Goal: Information Seeking & Learning: Learn about a topic

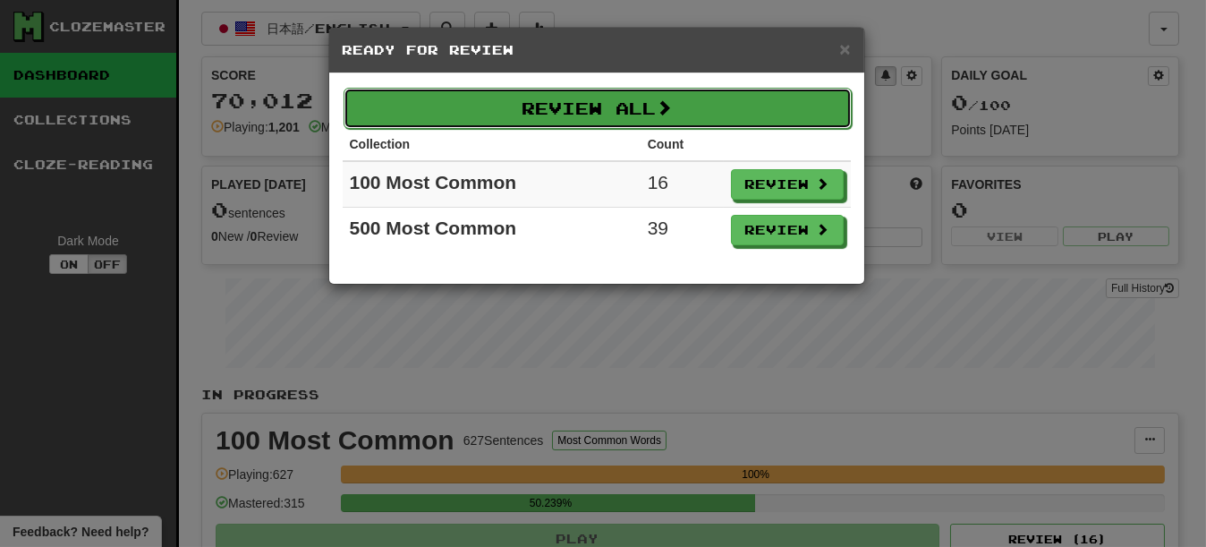
click at [611, 123] on button "Review All" at bounding box center [598, 108] width 508 height 41
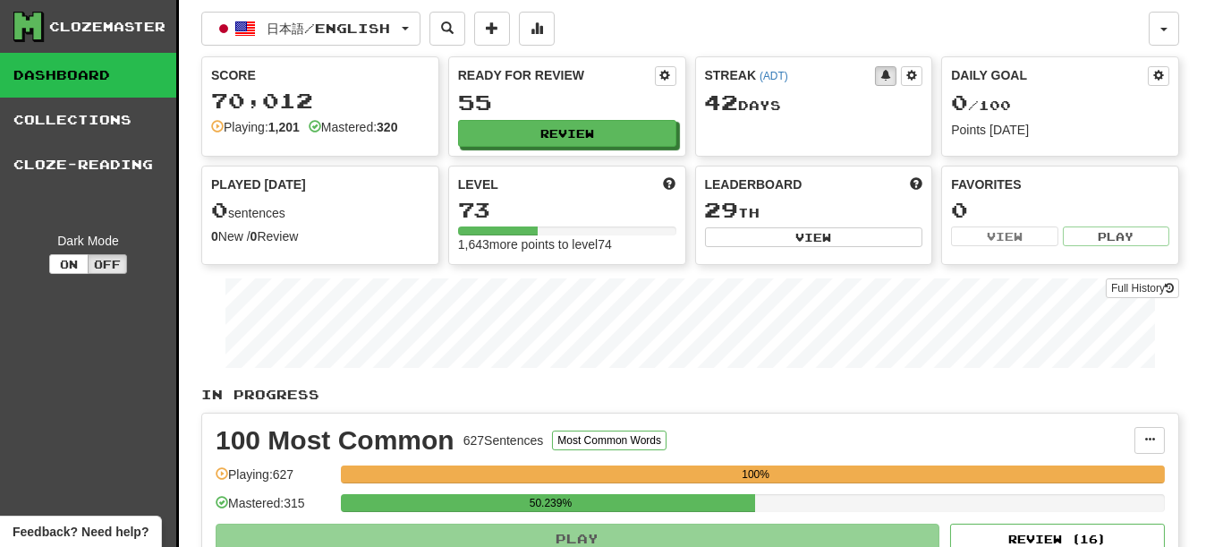
select select "**"
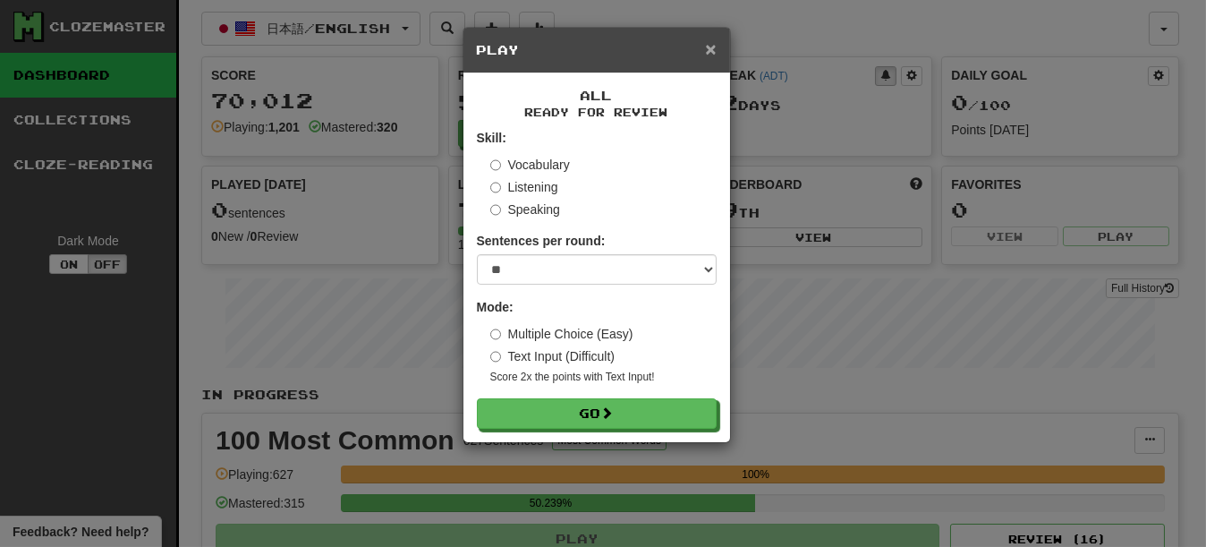
click at [711, 42] on span "×" at bounding box center [710, 48] width 11 height 21
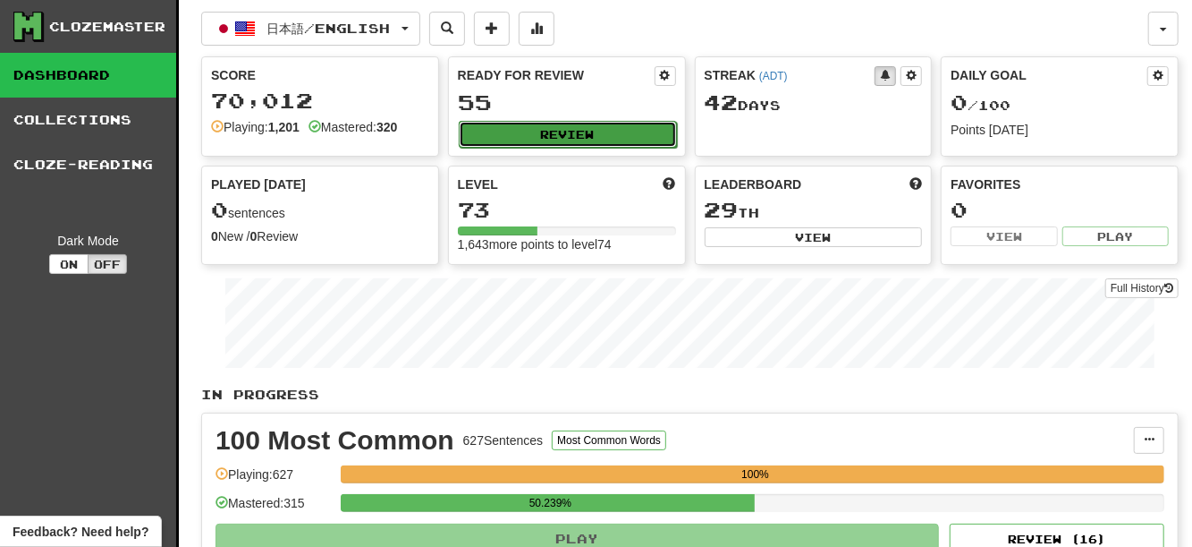
click at [503, 148] on button "Review" at bounding box center [568, 134] width 218 height 27
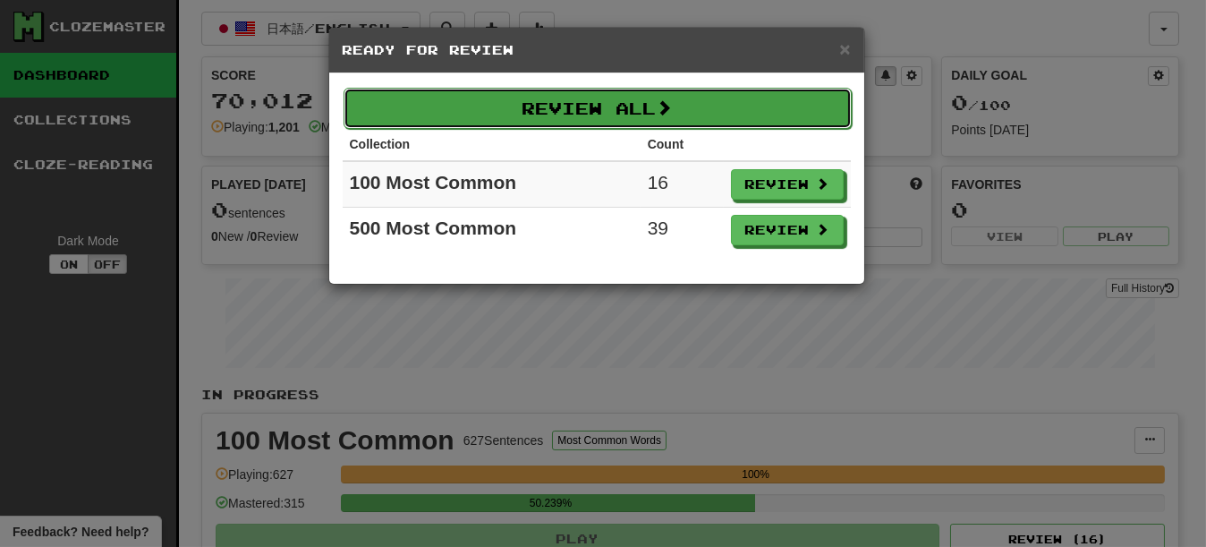
click at [666, 118] on button "Review All" at bounding box center [598, 108] width 508 height 41
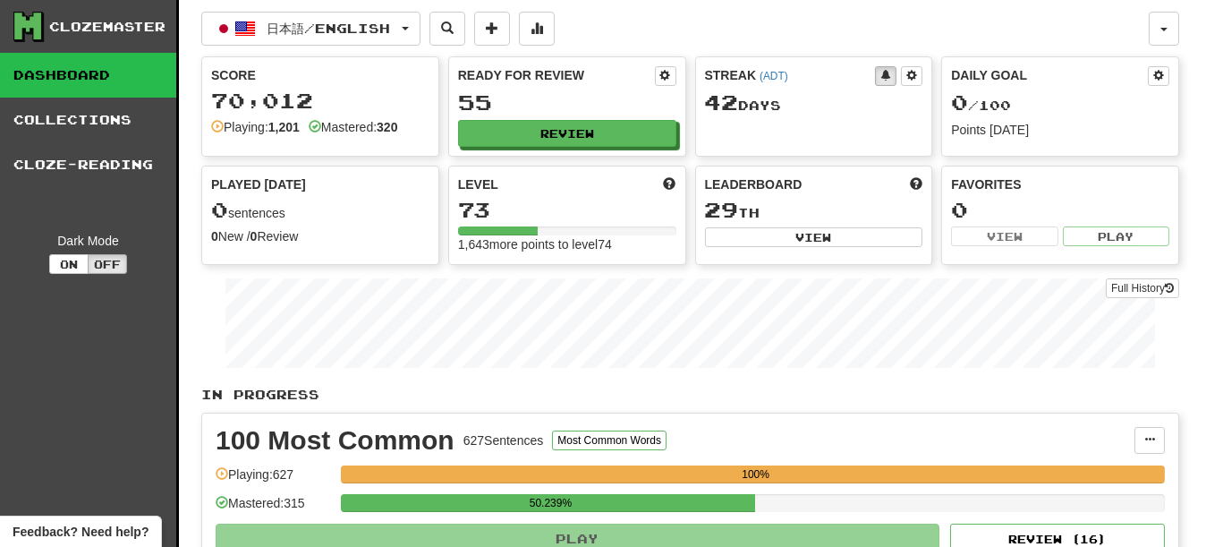
select select "**"
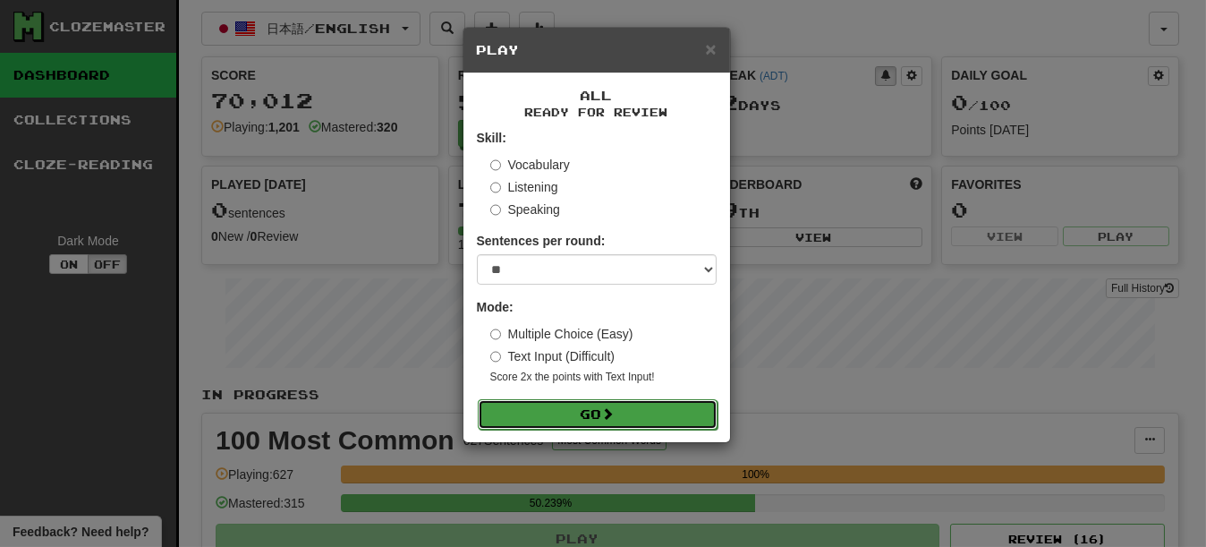
click at [575, 416] on button "Go" at bounding box center [598, 414] width 240 height 30
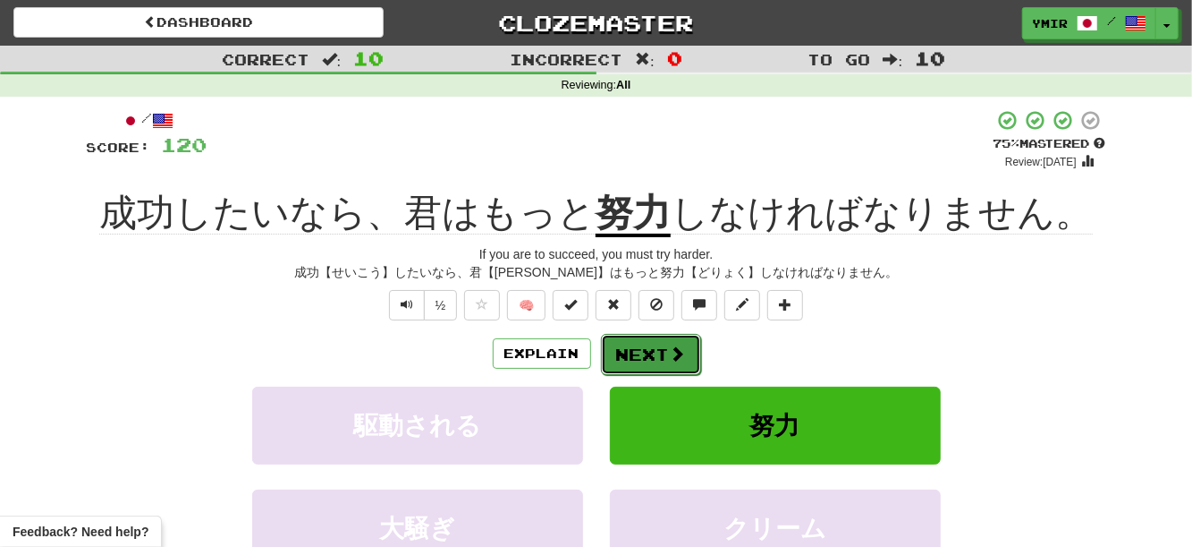
click at [640, 356] on button "Next" at bounding box center [651, 354] width 100 height 41
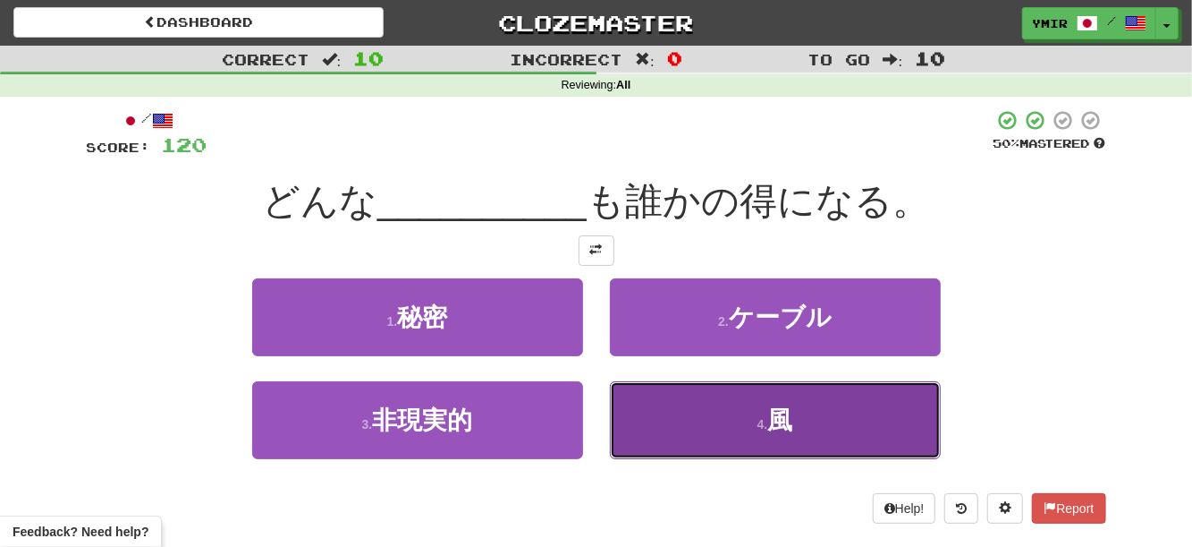
click at [678, 424] on button "4 . 風" at bounding box center [775, 420] width 331 height 78
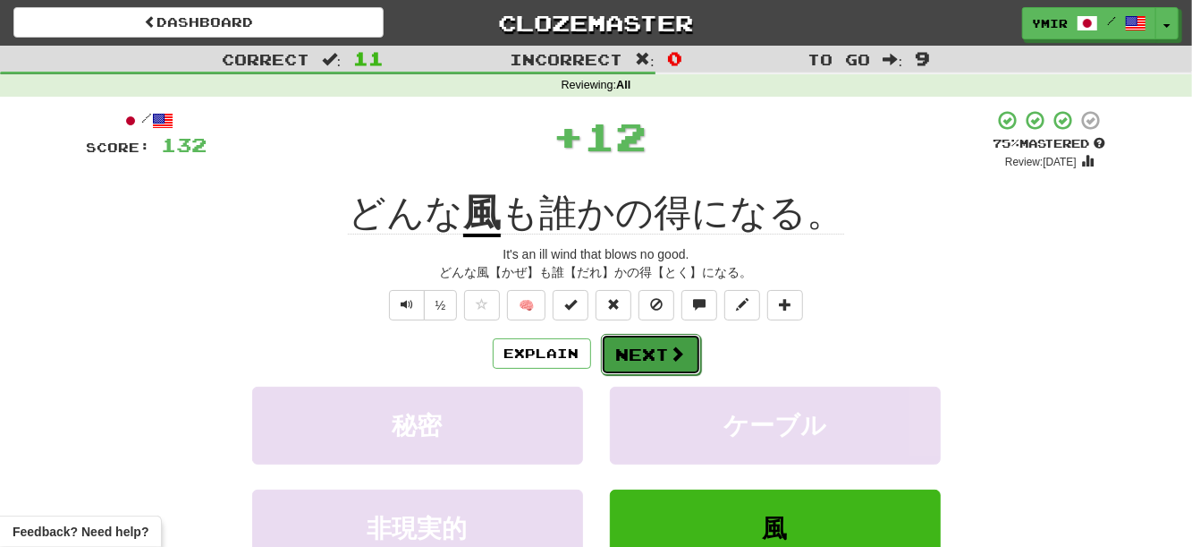
click at [632, 366] on button "Next" at bounding box center [651, 354] width 100 height 41
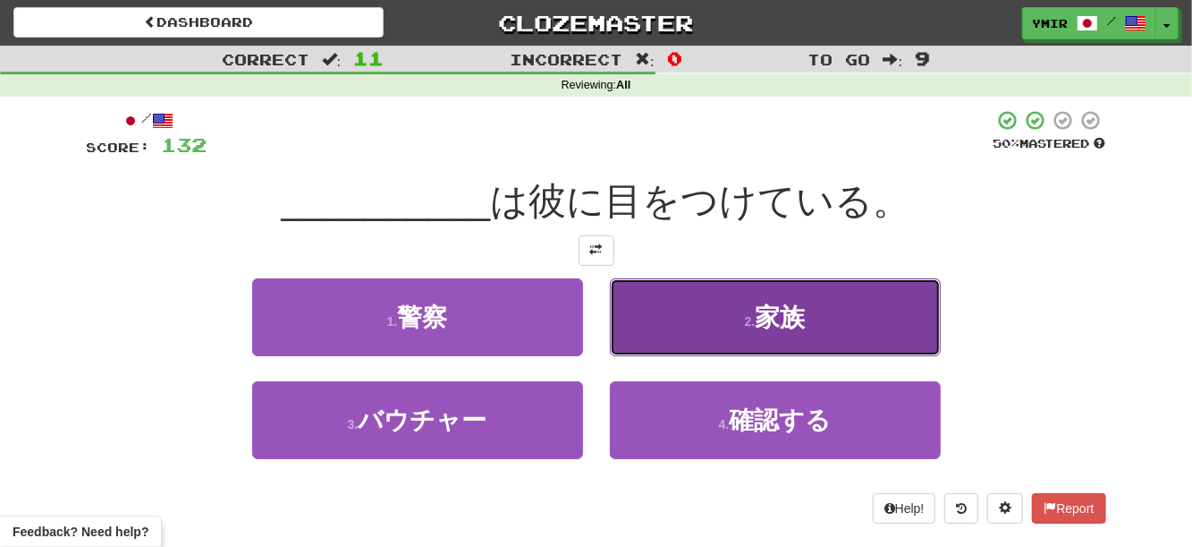
click at [867, 292] on button "2 . 家族" at bounding box center [775, 317] width 331 height 78
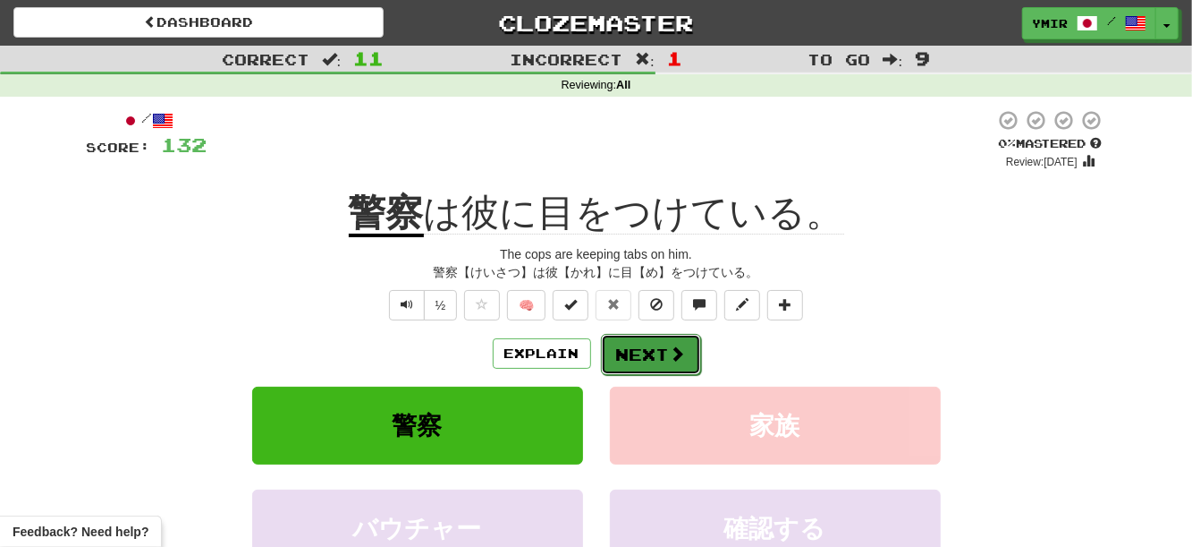
click at [655, 350] on button "Next" at bounding box center [651, 354] width 100 height 41
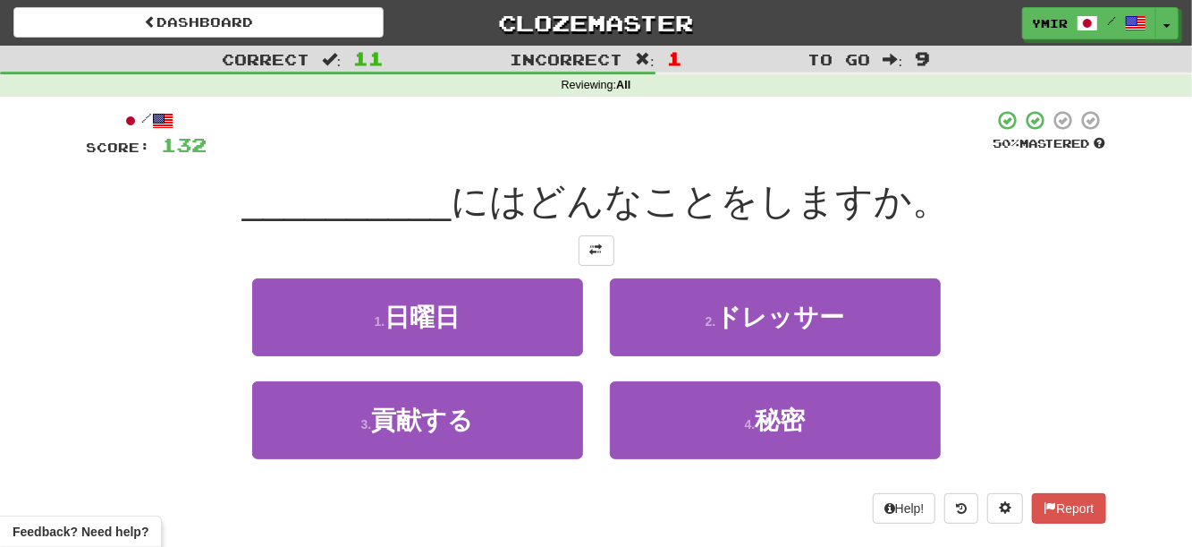
click at [600, 335] on div "2 . ドレッサー" at bounding box center [776, 329] width 358 height 103
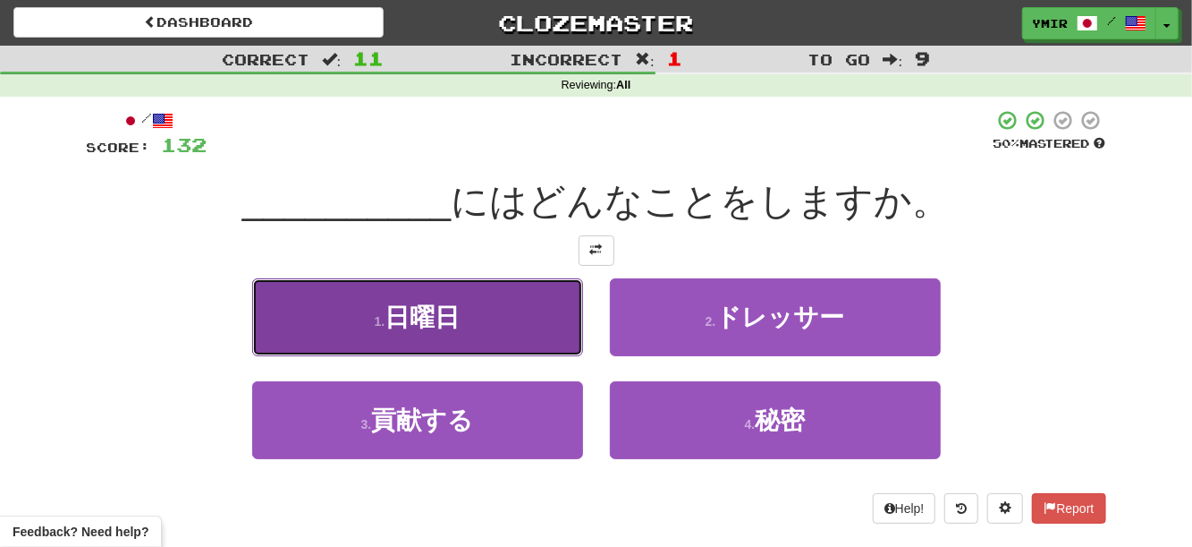
click at [547, 328] on button "1 . [DATE]" at bounding box center [417, 317] width 331 height 78
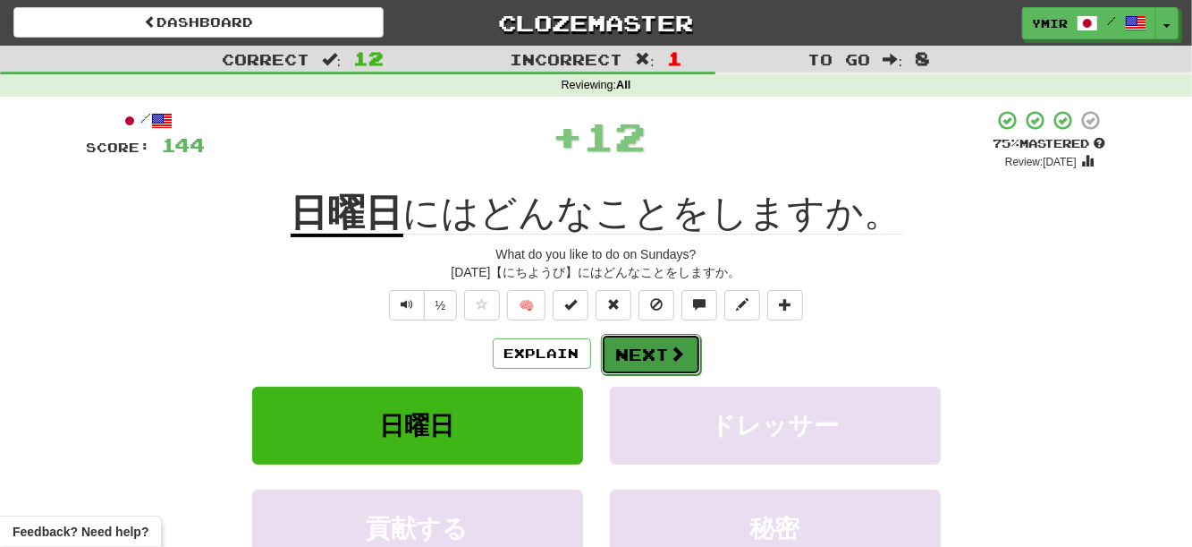
click at [629, 351] on button "Next" at bounding box center [651, 354] width 100 height 41
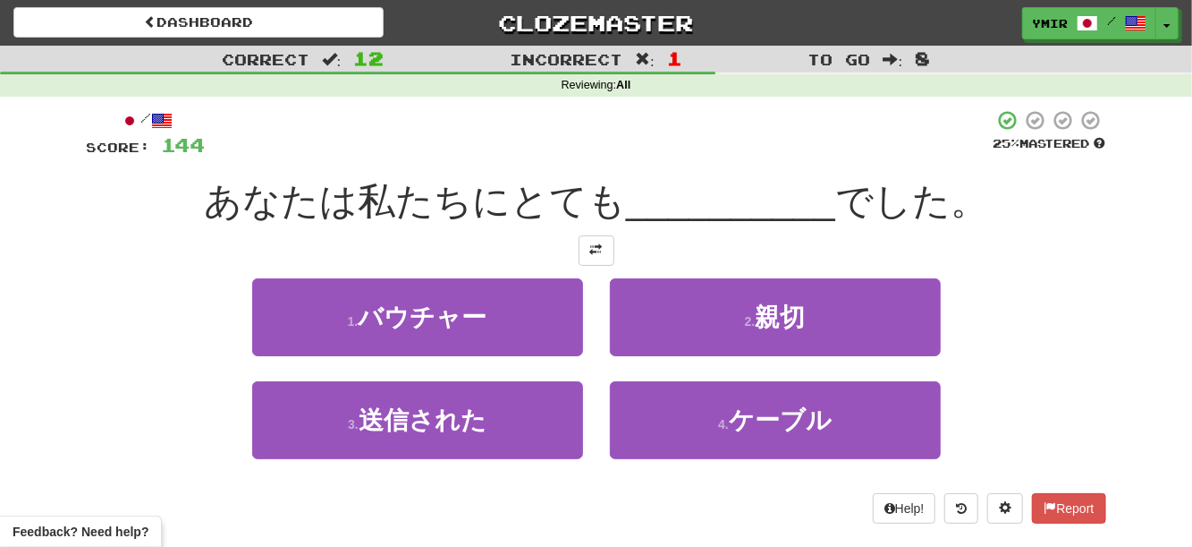
click at [591, 327] on div "1 . バウチャー" at bounding box center [418, 329] width 358 height 103
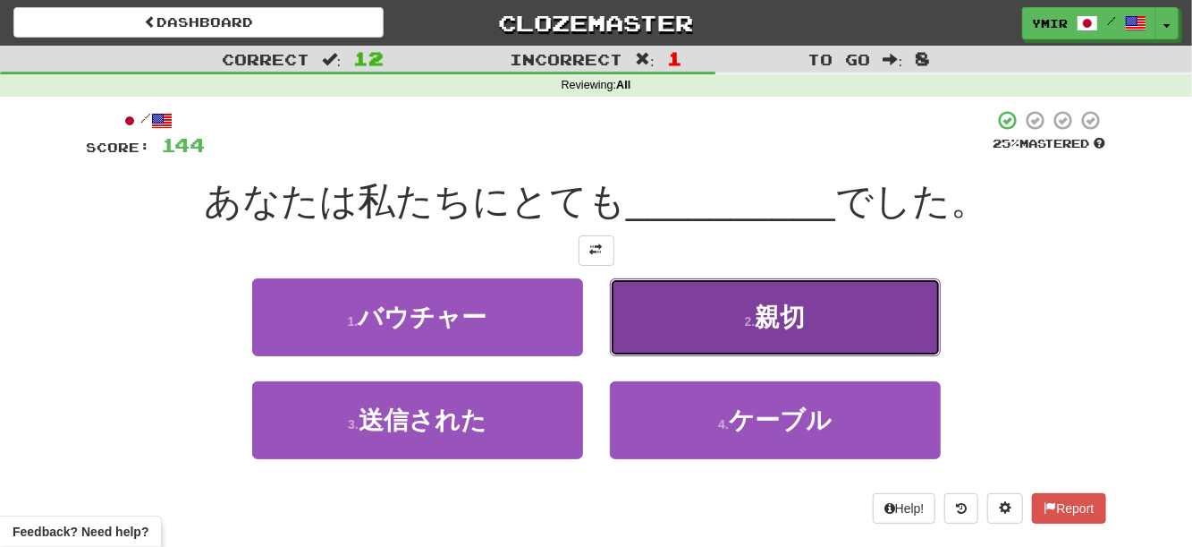
click at [618, 327] on button "2 . 親切" at bounding box center [775, 317] width 331 height 78
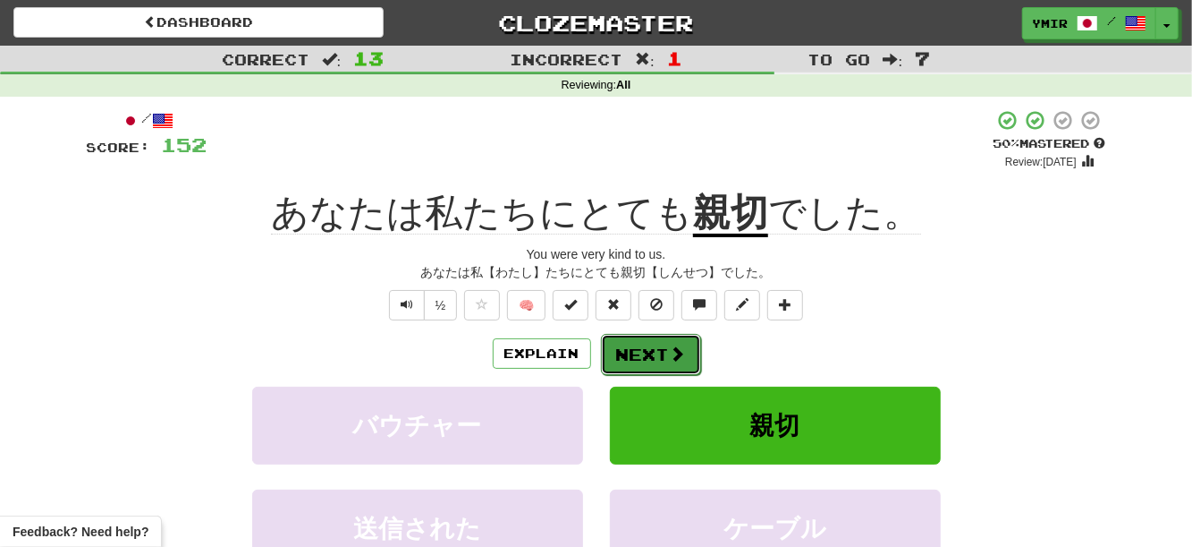
click at [616, 350] on button "Next" at bounding box center [651, 354] width 100 height 41
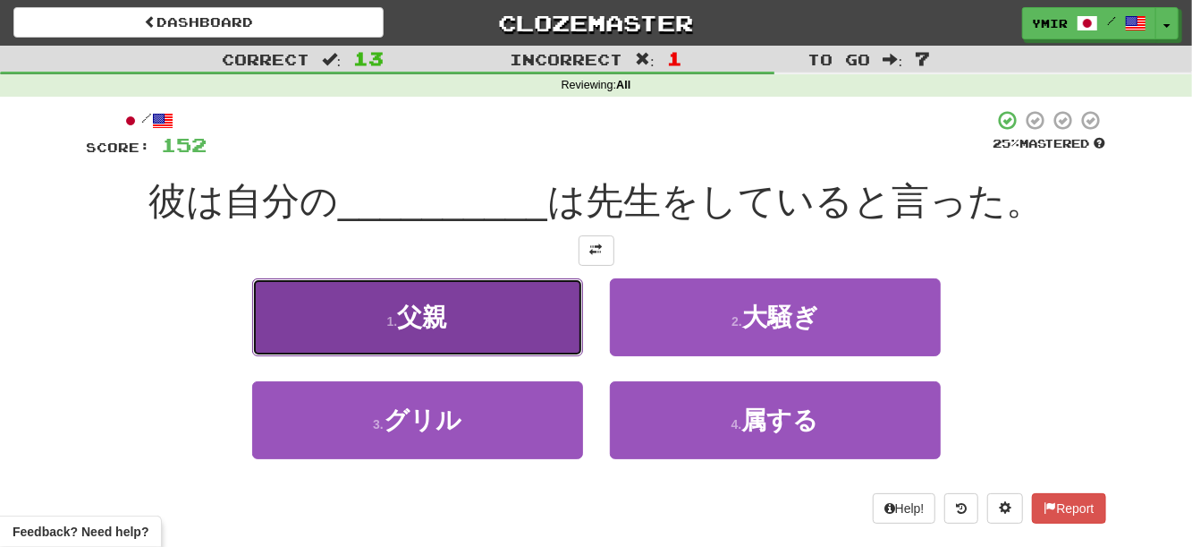
click at [564, 336] on button "1 . 父親" at bounding box center [417, 317] width 331 height 78
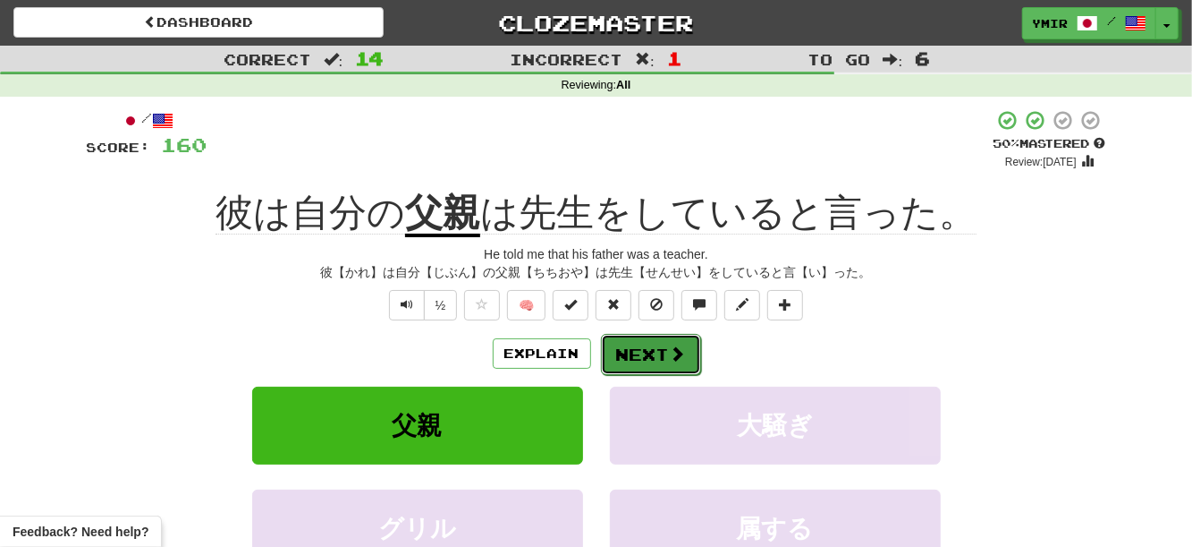
click at [623, 358] on button "Next" at bounding box center [651, 354] width 100 height 41
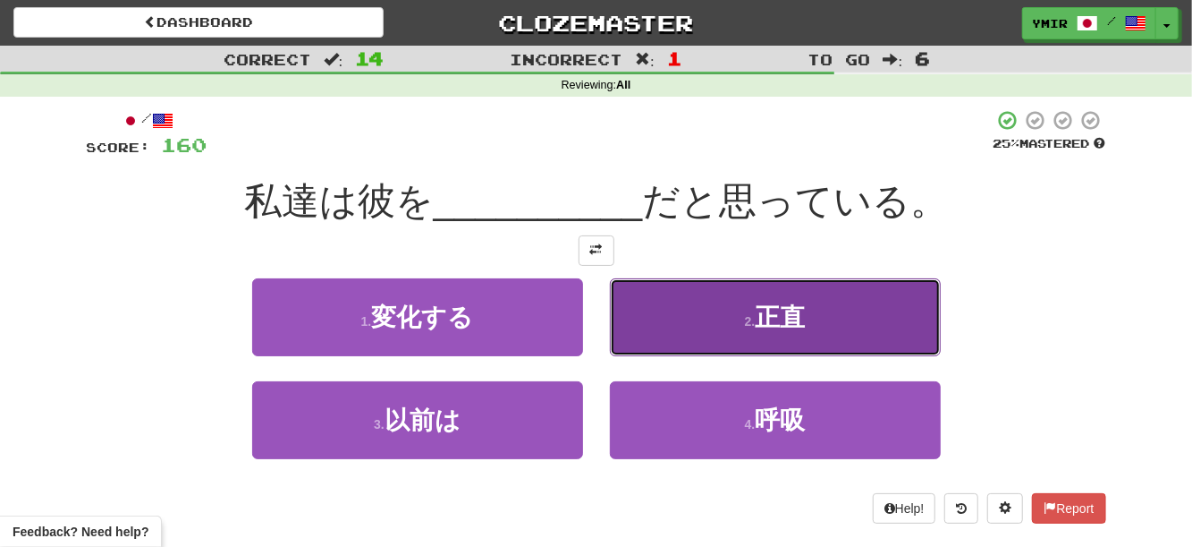
click at [729, 327] on button "2 . [PERSON_NAME]" at bounding box center [775, 317] width 331 height 78
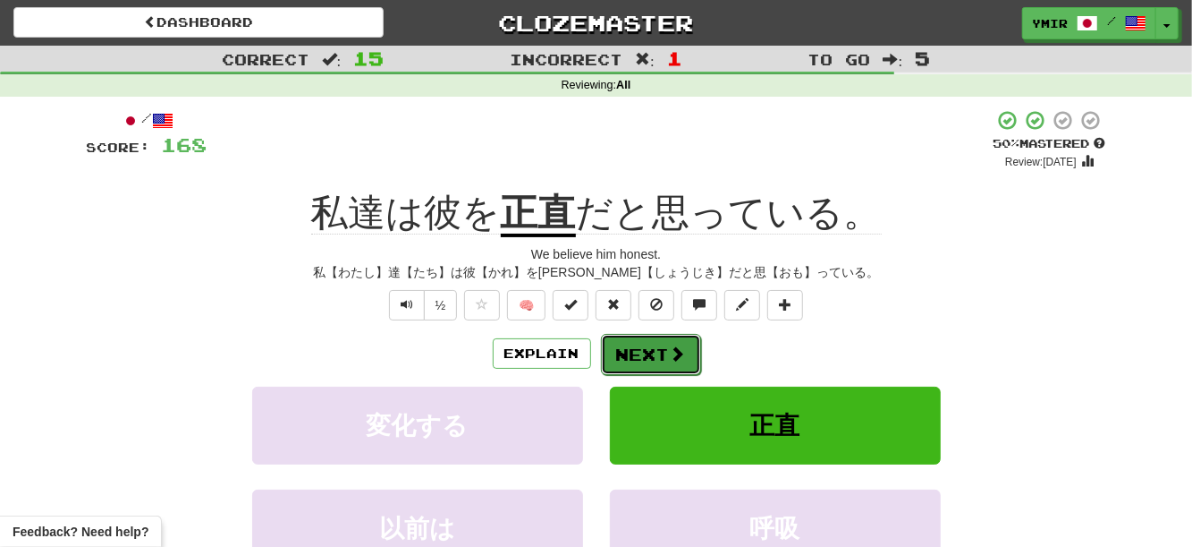
click at [634, 354] on button "Next" at bounding box center [651, 354] width 100 height 41
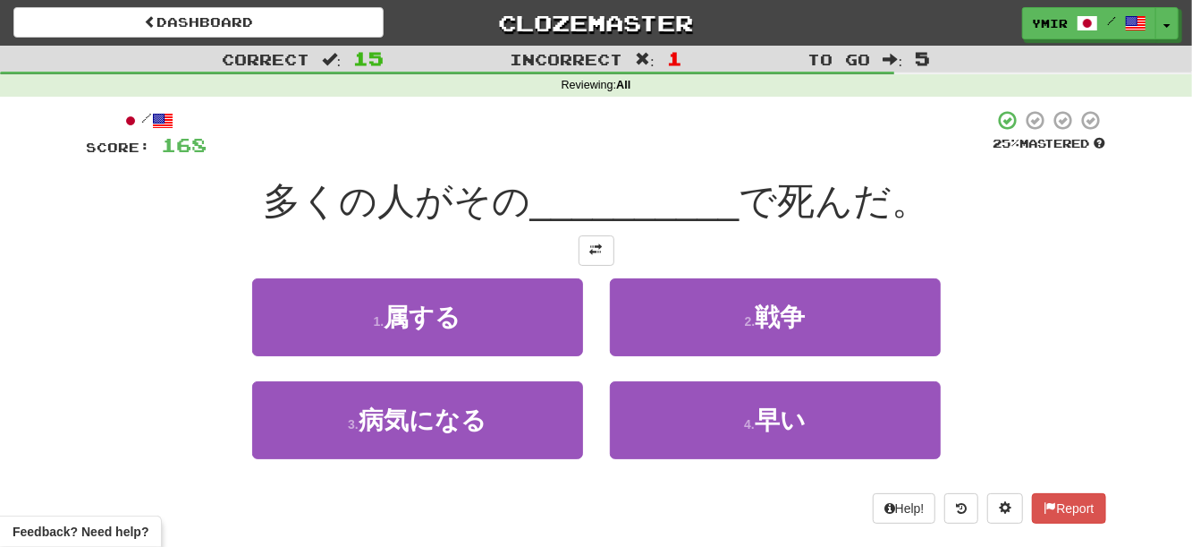
click at [600, 306] on div "2 . 戦争" at bounding box center [776, 329] width 358 height 103
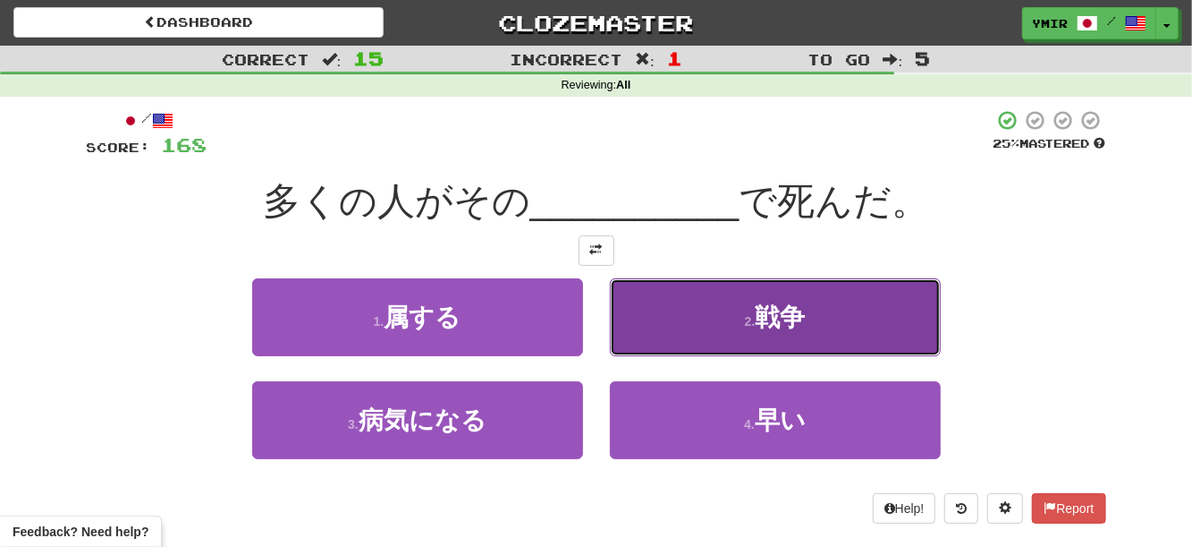
click at [629, 317] on button "2 . 戦争" at bounding box center [775, 317] width 331 height 78
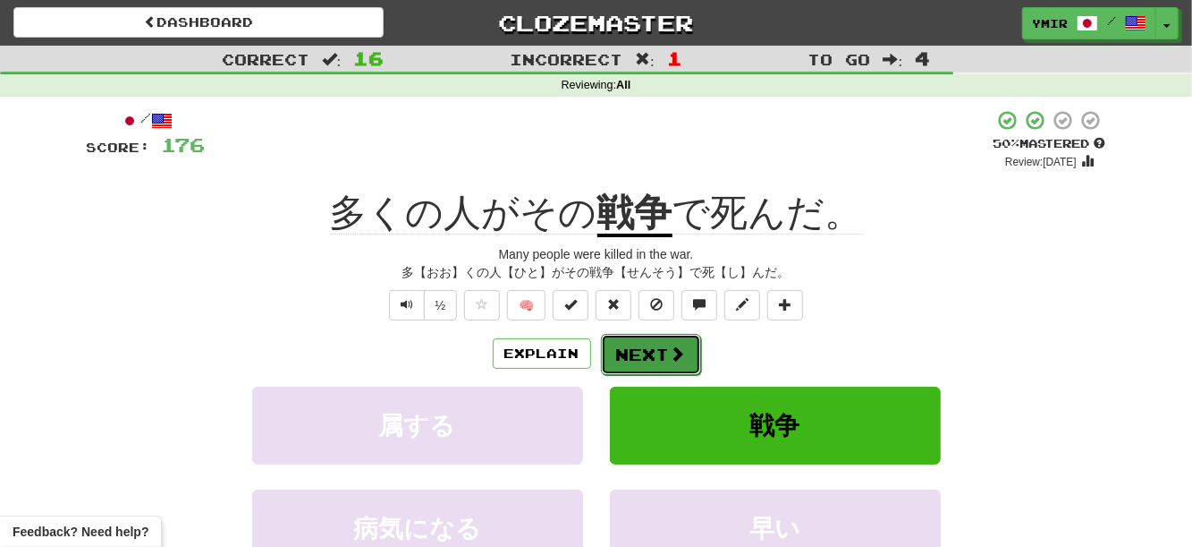
click at [634, 364] on button "Next" at bounding box center [651, 354] width 100 height 41
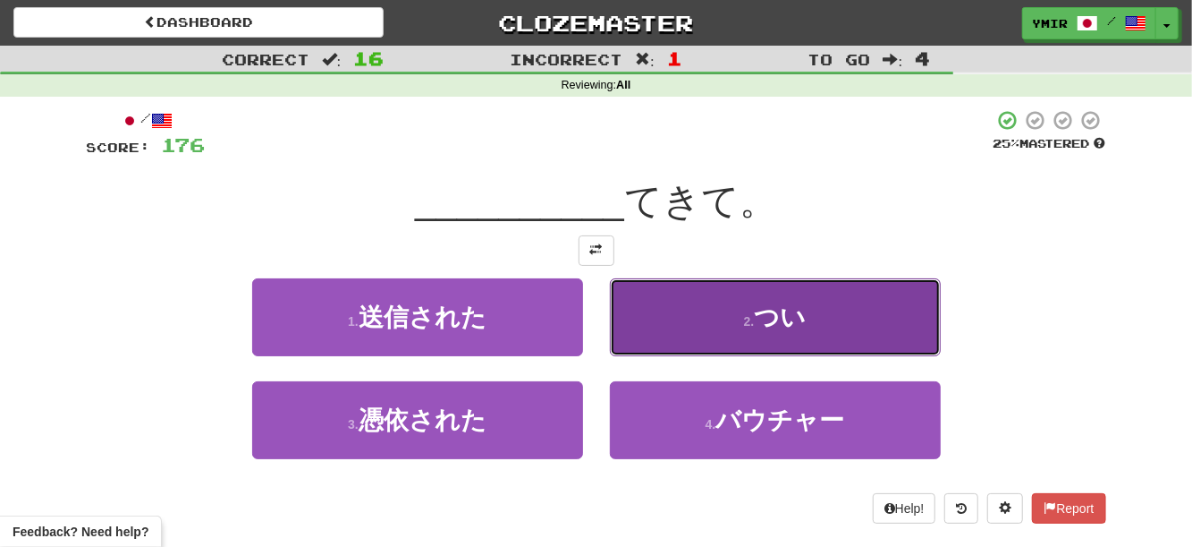
click at [627, 335] on button "2 . つい" at bounding box center [775, 317] width 331 height 78
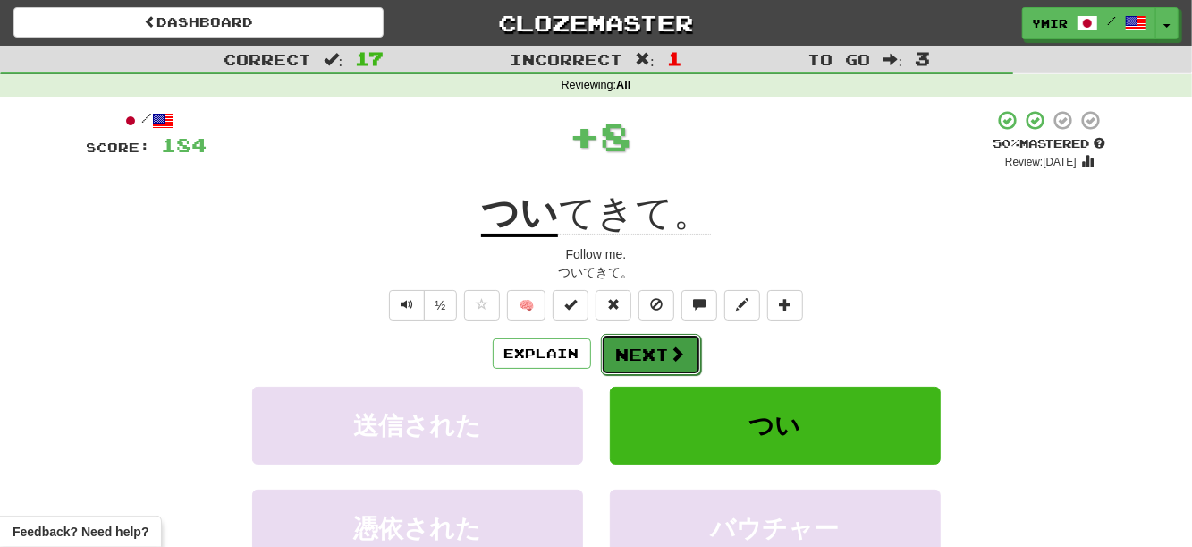
click at [619, 352] on button "Next" at bounding box center [651, 354] width 100 height 41
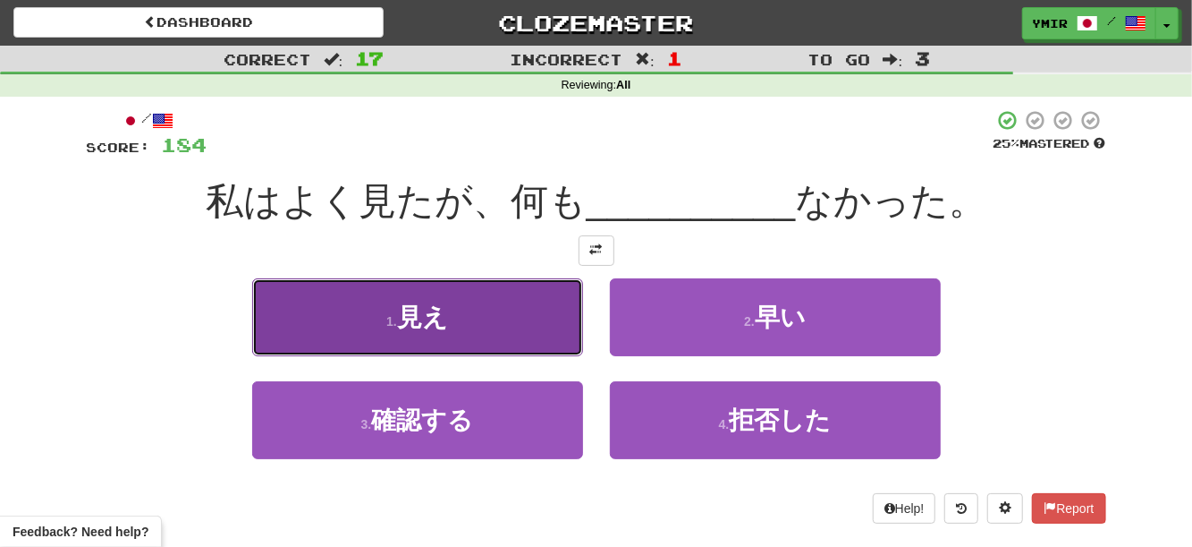
click at [551, 344] on button "1 . 見え" at bounding box center [417, 317] width 331 height 78
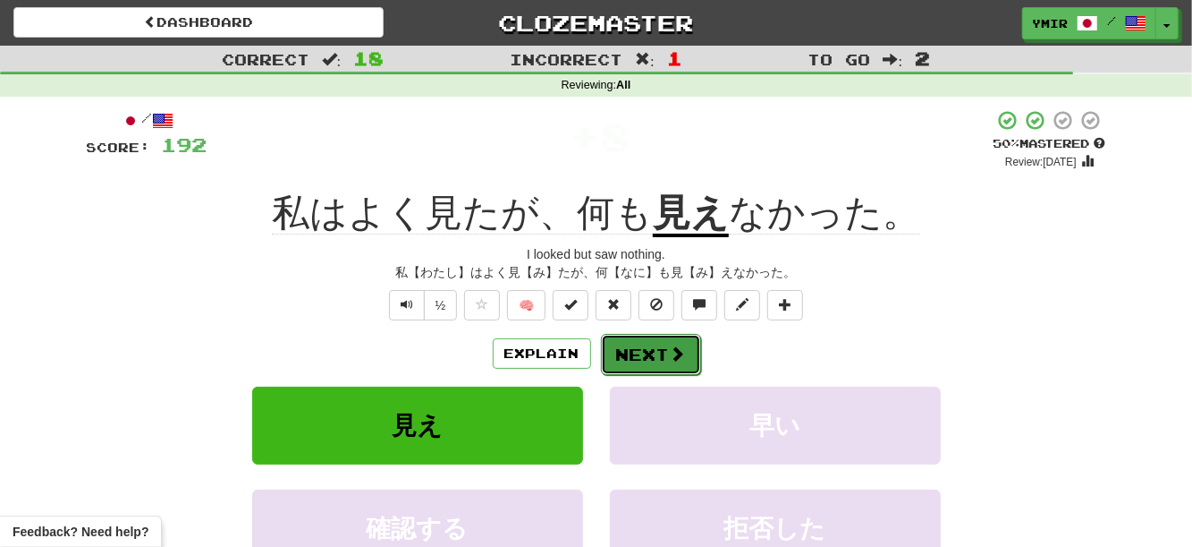
click at [621, 350] on button "Next" at bounding box center [651, 354] width 100 height 41
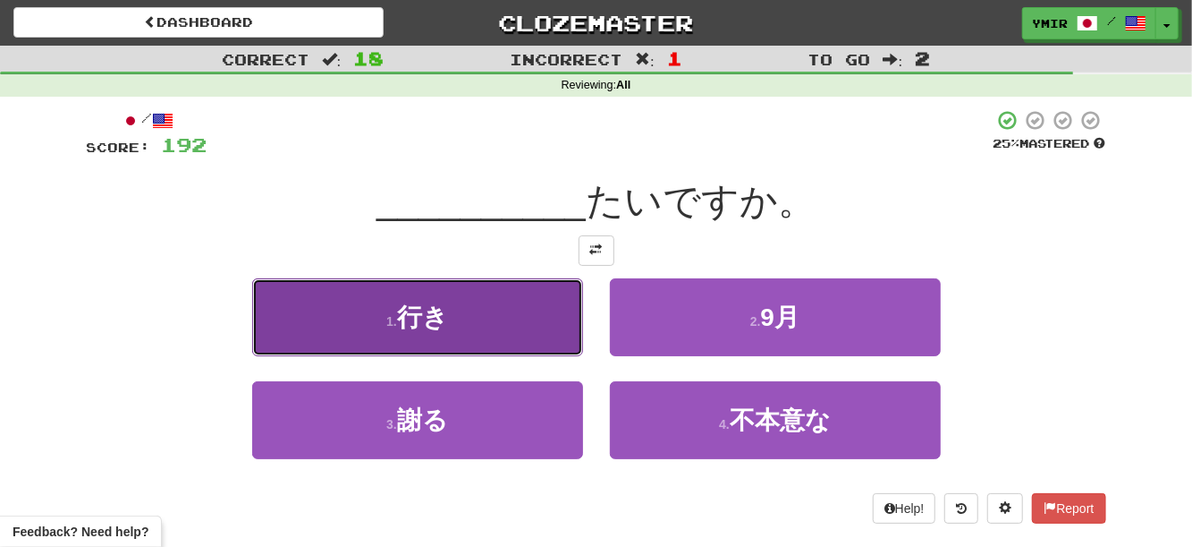
click at [565, 344] on button "1 . 行き" at bounding box center [417, 317] width 331 height 78
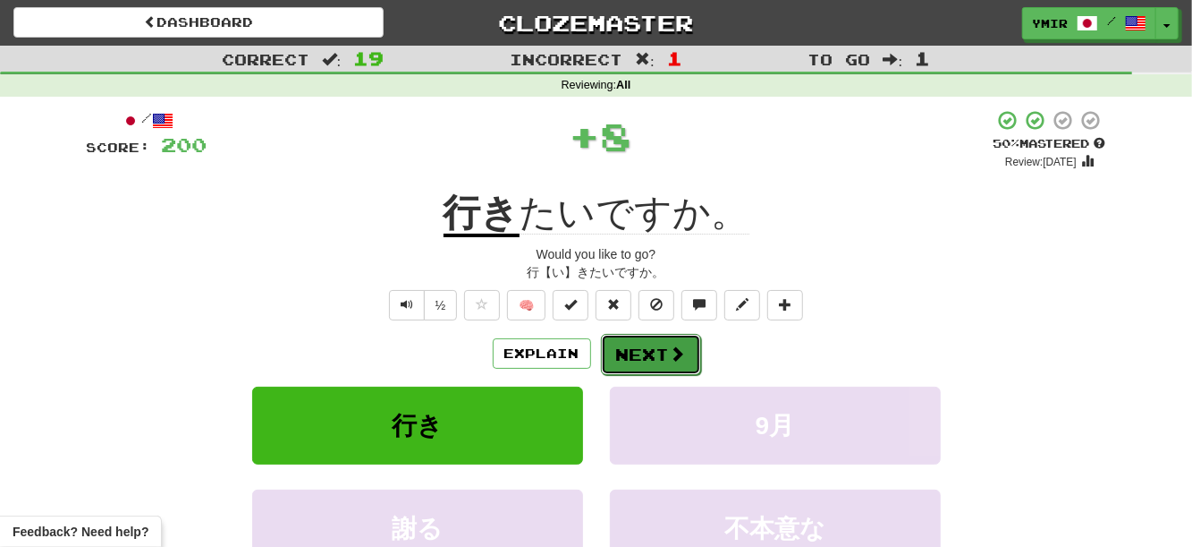
click at [630, 348] on button "Next" at bounding box center [651, 354] width 100 height 41
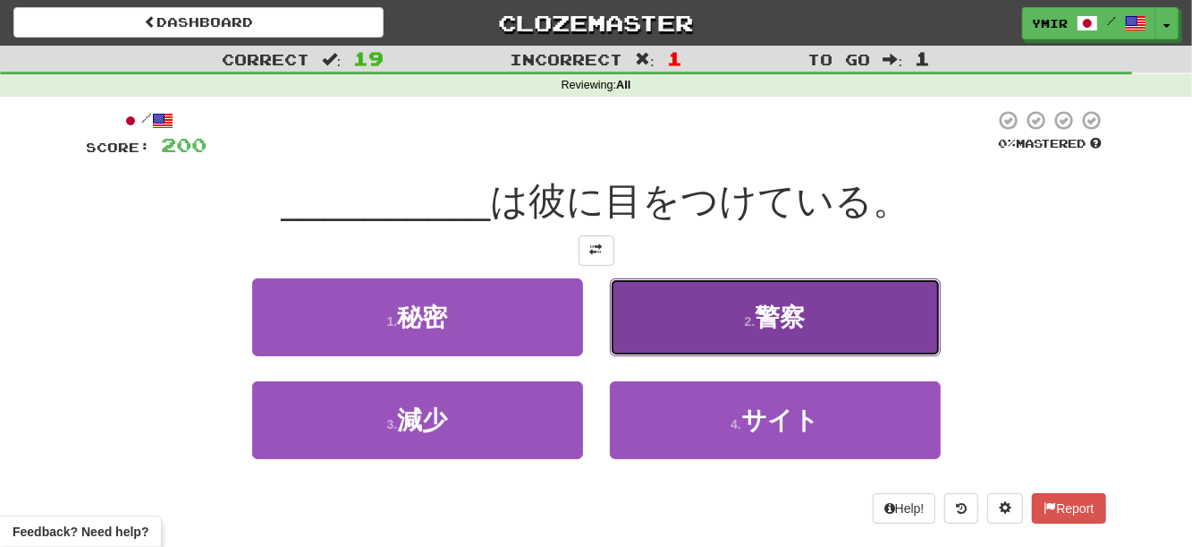
click at [638, 353] on button "2 . 警察" at bounding box center [775, 317] width 331 height 78
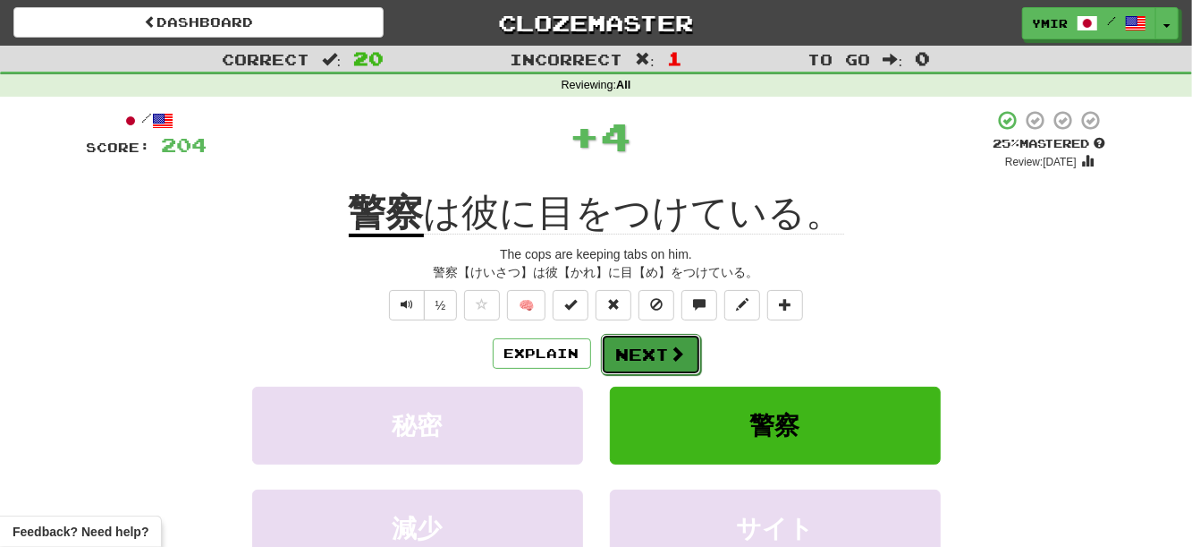
click at [621, 358] on button "Next" at bounding box center [651, 354] width 100 height 41
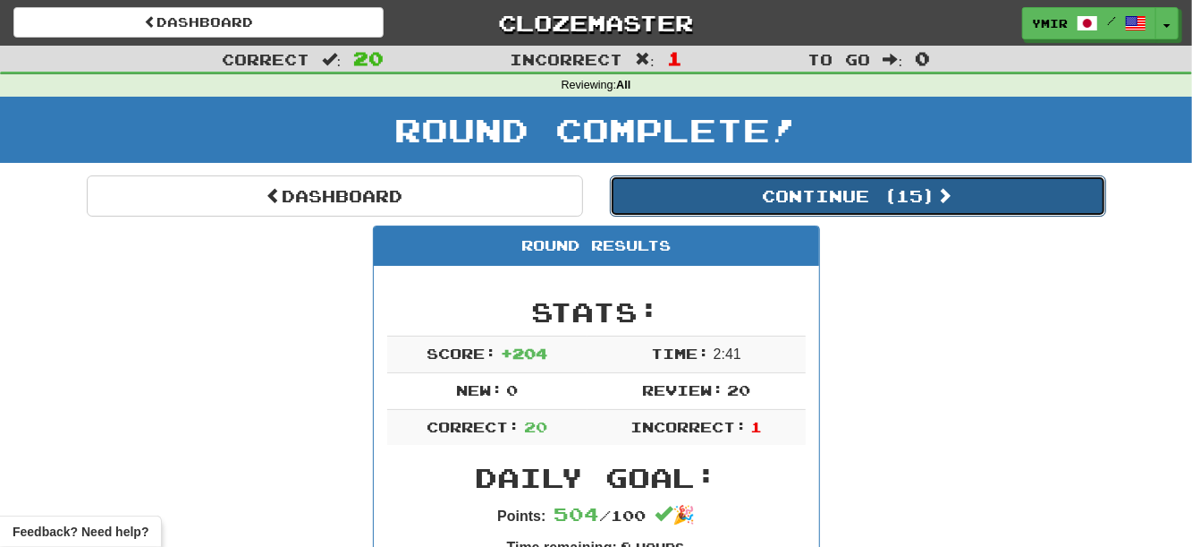
click at [657, 199] on button "Continue ( 15 )" at bounding box center [858, 195] width 496 height 41
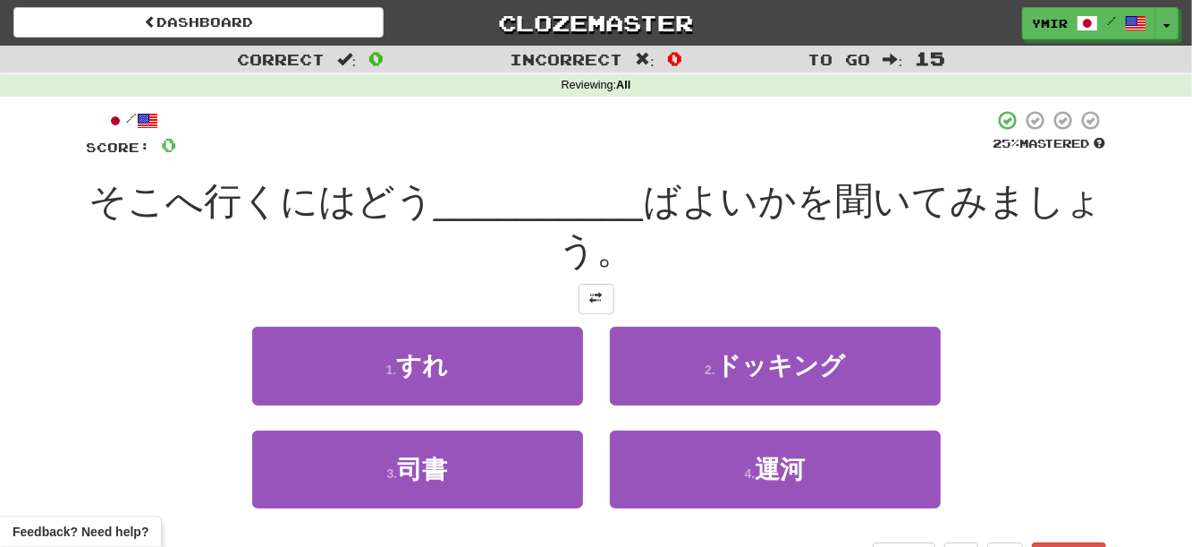
click at [1073, 363] on div "1 . すれ 2 . ドッキング" at bounding box center [596, 378] width 1073 height 103
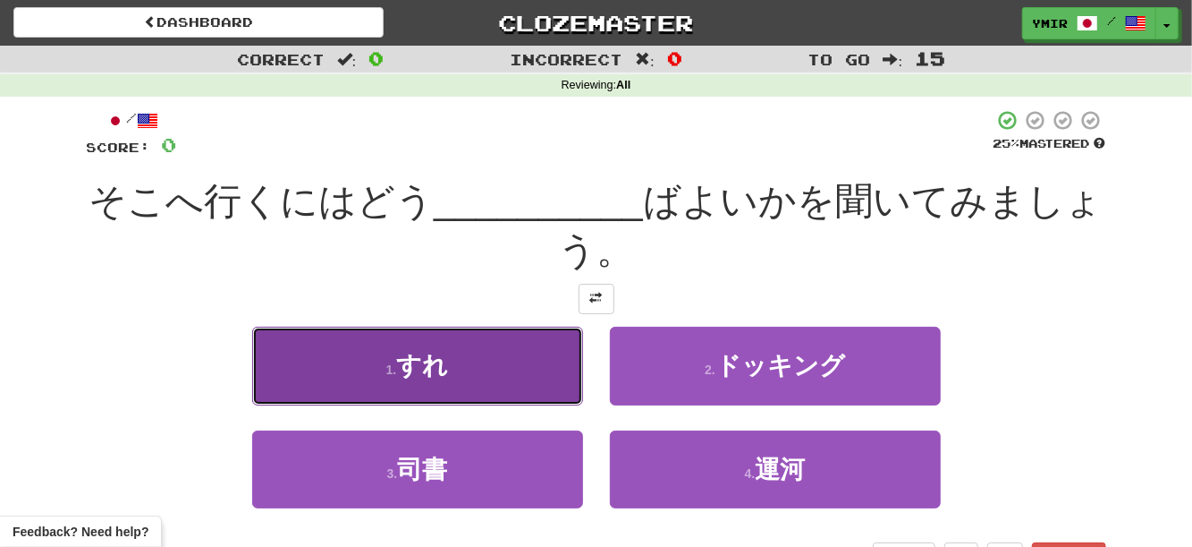
click at [521, 382] on button "1 . すれ" at bounding box center [417, 366] width 331 height 78
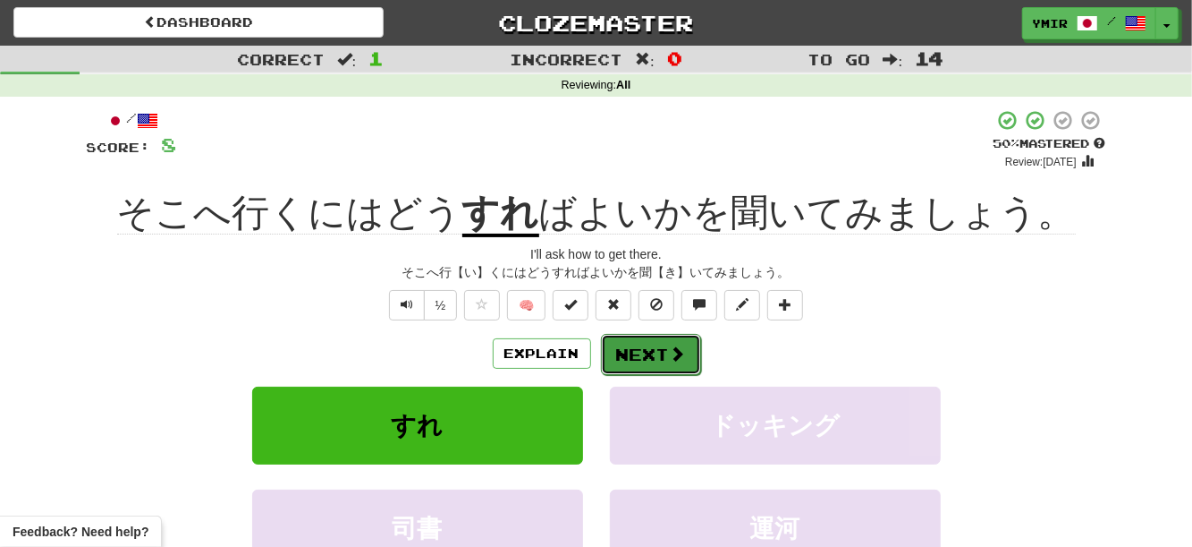
click at [629, 361] on button "Next" at bounding box center [651, 354] width 100 height 41
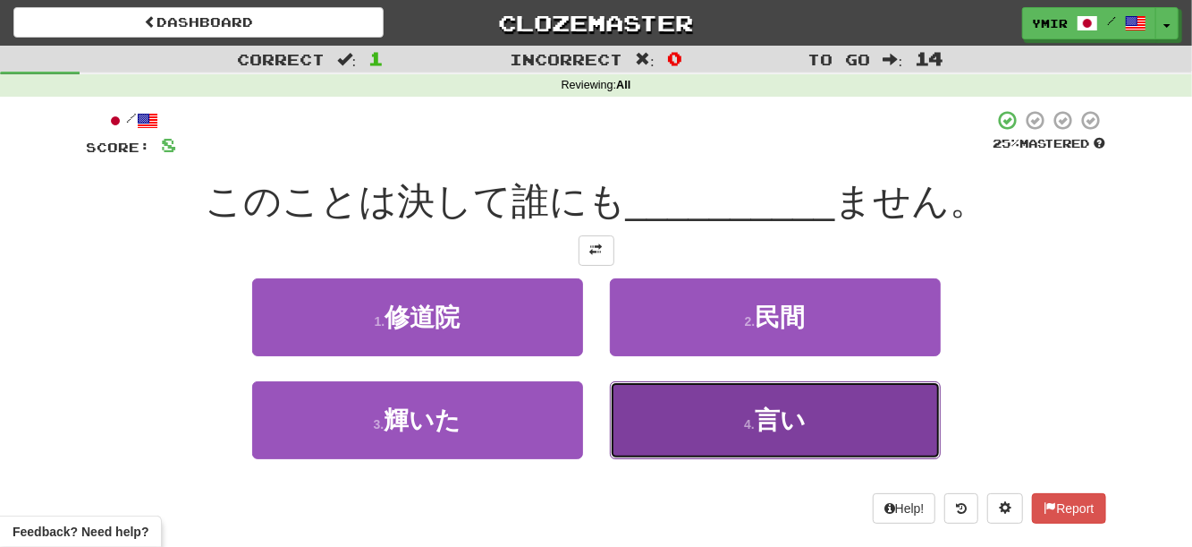
click at [627, 418] on button "4 . 言い" at bounding box center [775, 420] width 331 height 78
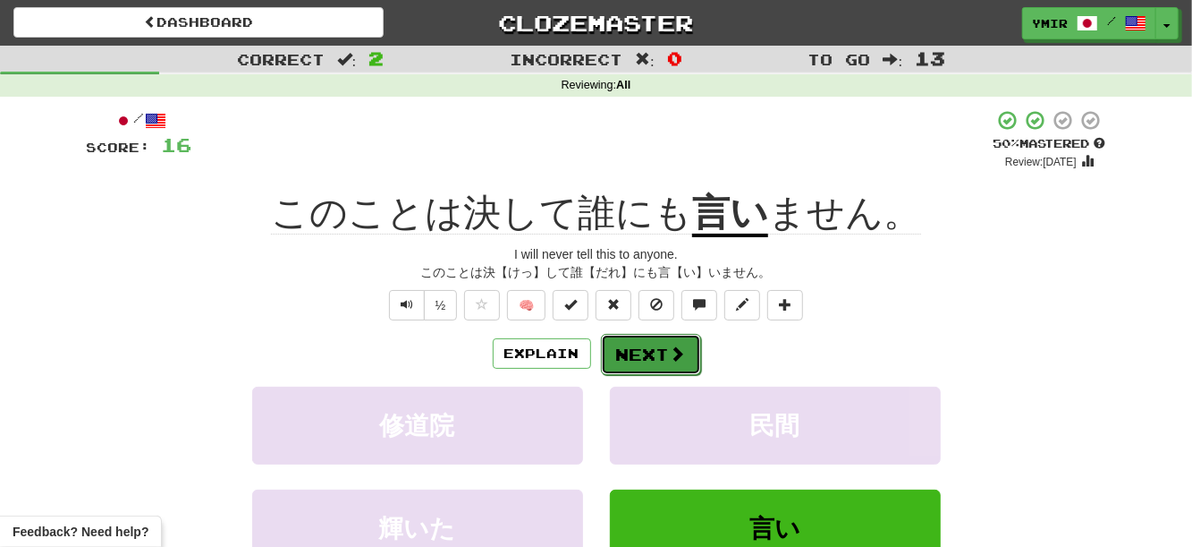
click at [628, 361] on button "Next" at bounding box center [651, 354] width 100 height 41
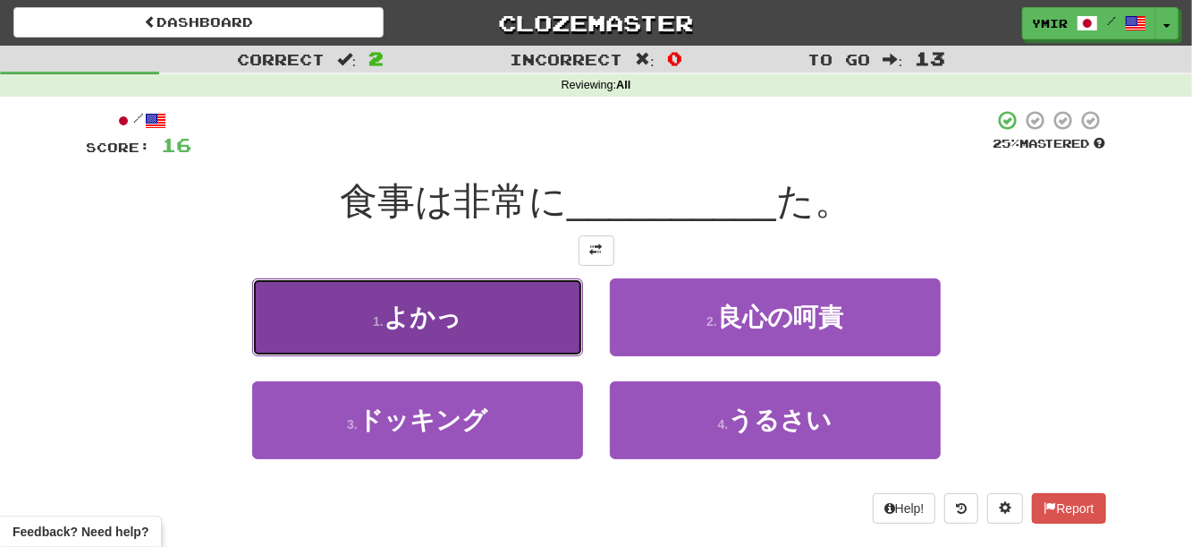
click at [513, 336] on button "1 . よかっ" at bounding box center [417, 317] width 331 height 78
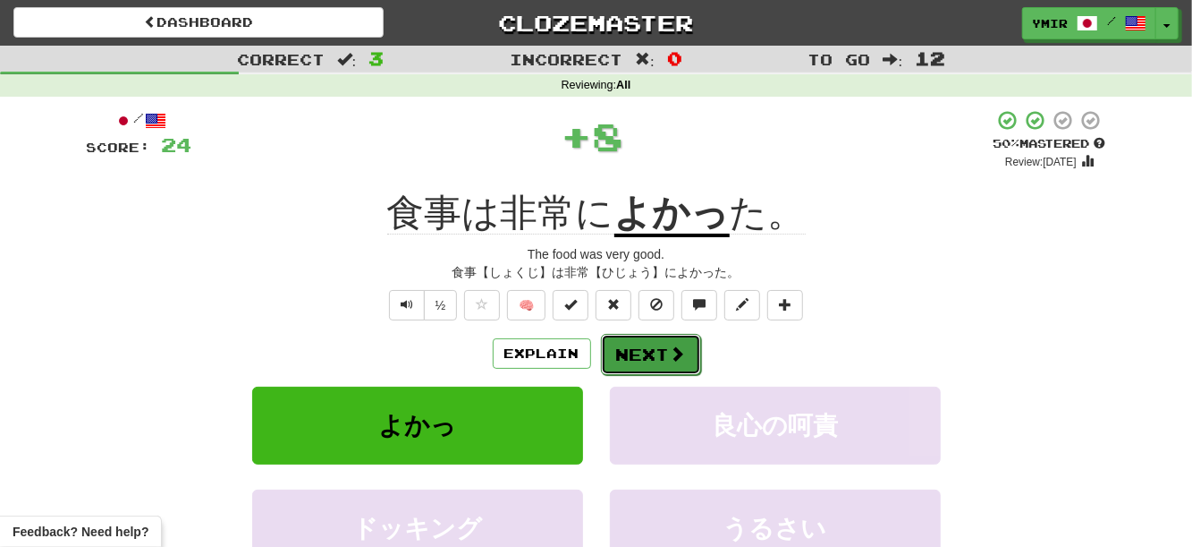
click at [649, 352] on button "Next" at bounding box center [651, 354] width 100 height 41
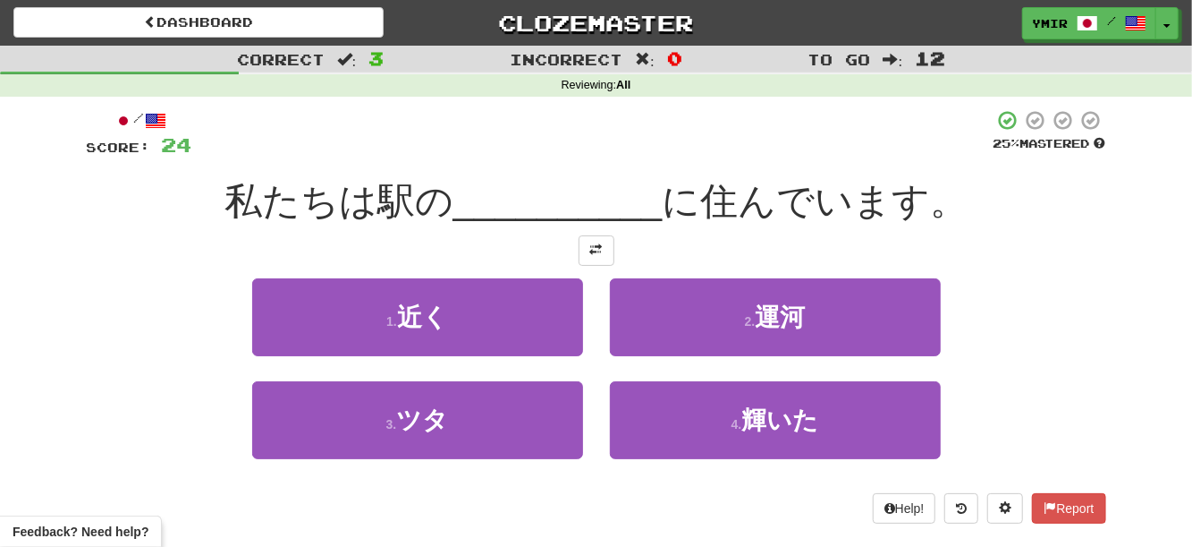
click at [597, 304] on div "2 . 運河" at bounding box center [776, 329] width 358 height 103
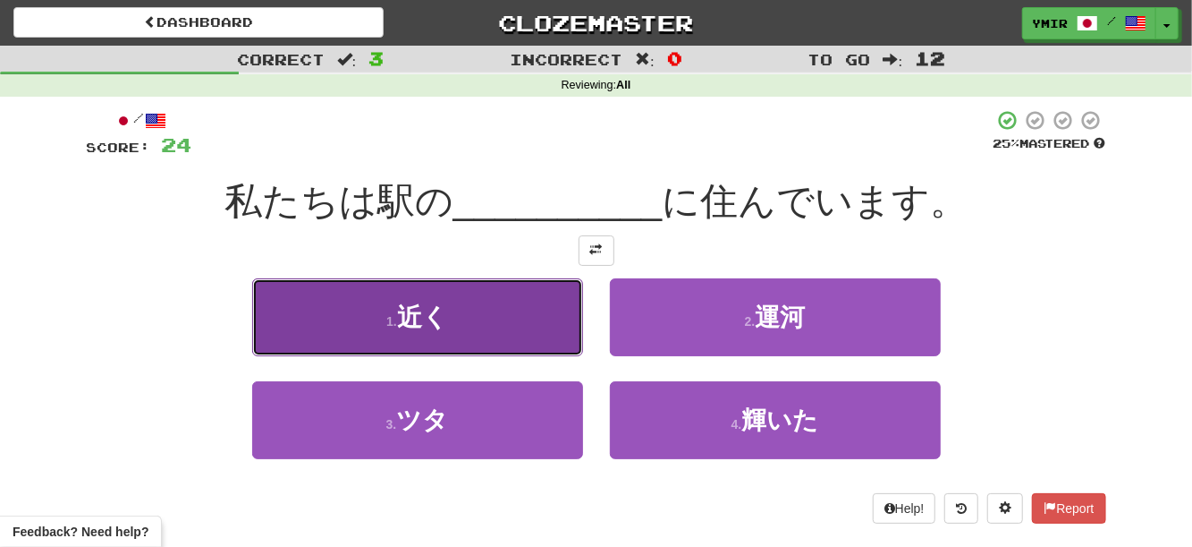
click at [561, 318] on button "1 . 近く" at bounding box center [417, 317] width 331 height 78
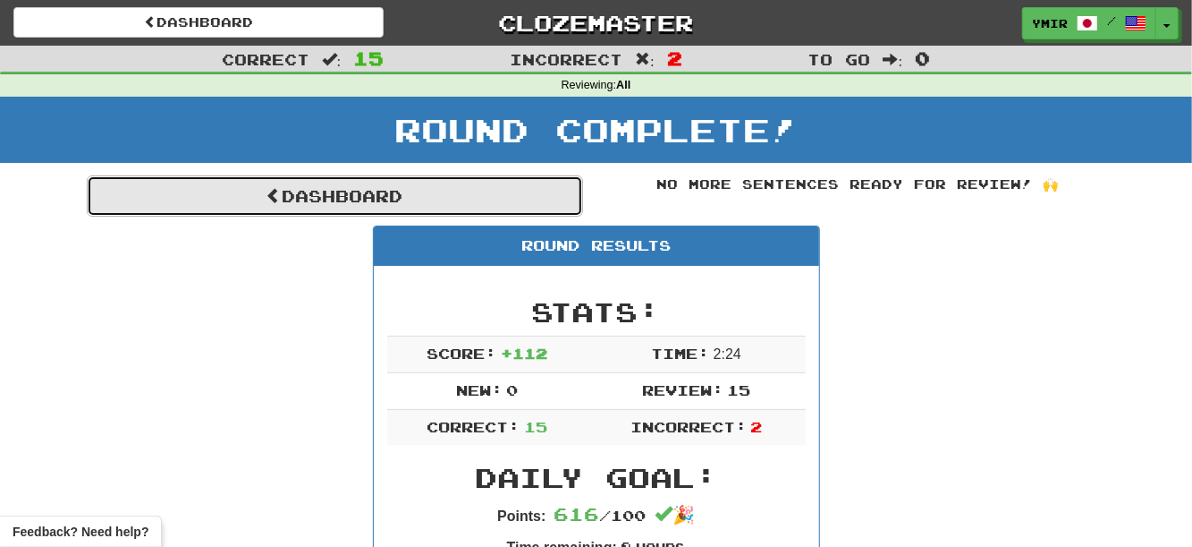
click at [278, 184] on link "Dashboard" at bounding box center [335, 195] width 496 height 41
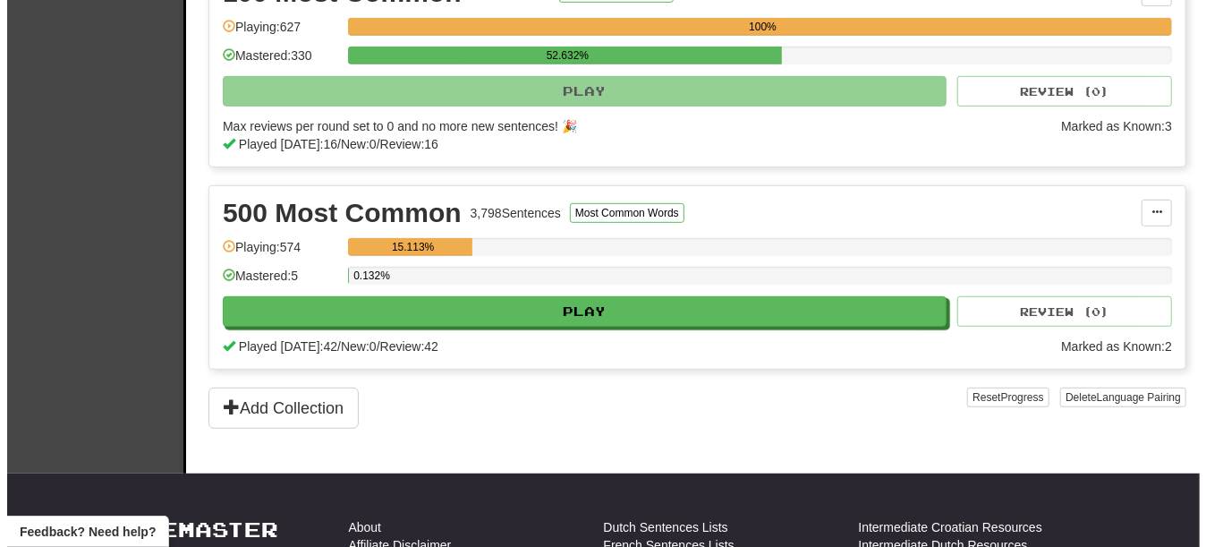
scroll to position [358, 0]
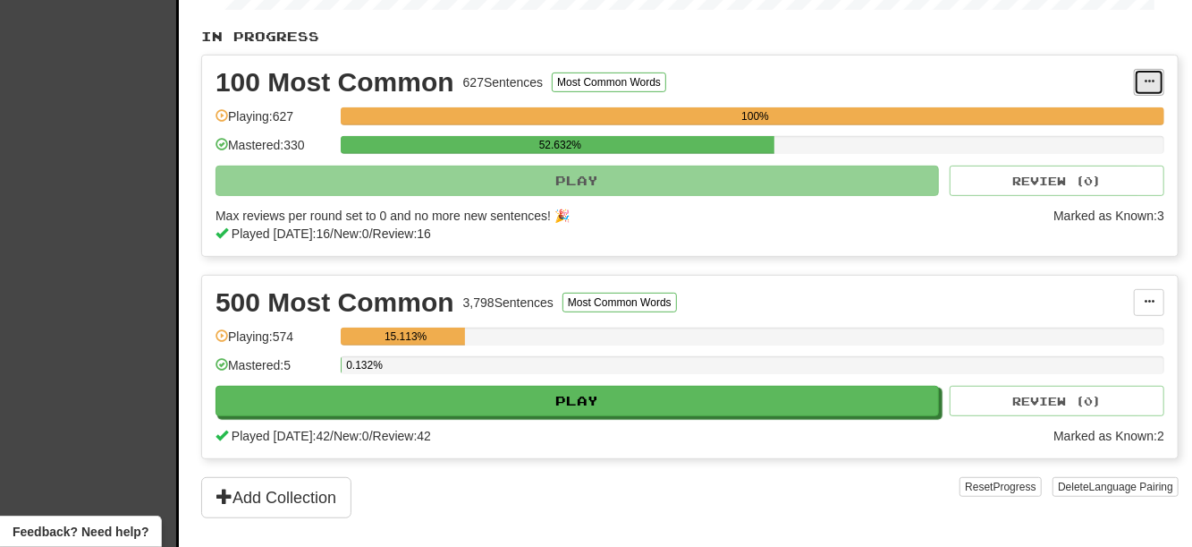
click at [1149, 87] on span at bounding box center [1149, 81] width 11 height 11
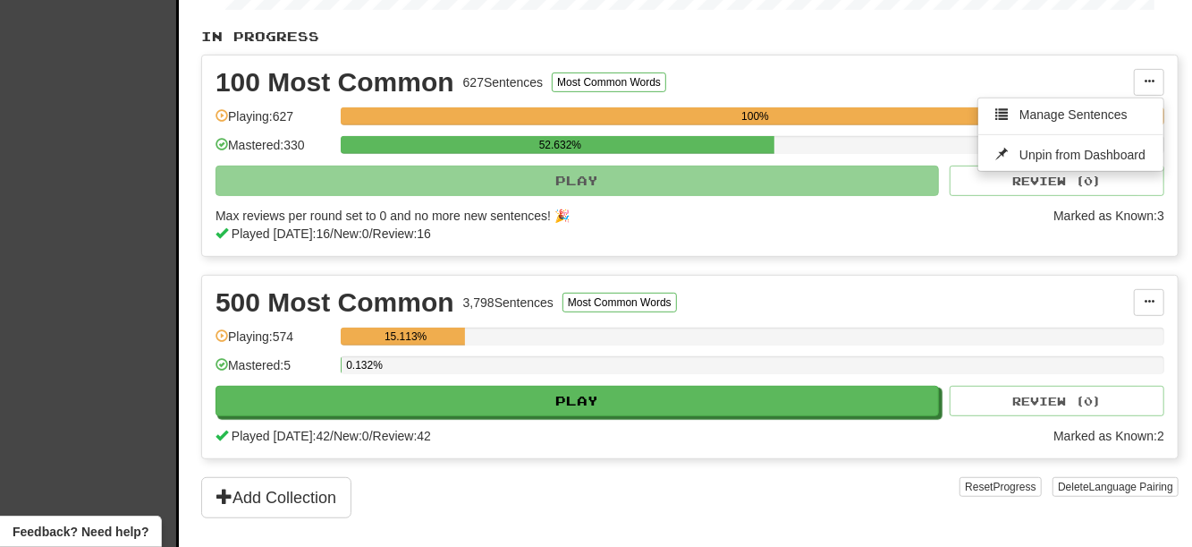
click at [1183, 81] on div "Clozemaster Dashboard Collections Cloze-Reading Dark Mode On Off Dashboard Coll…" at bounding box center [596, 80] width 1192 height 876
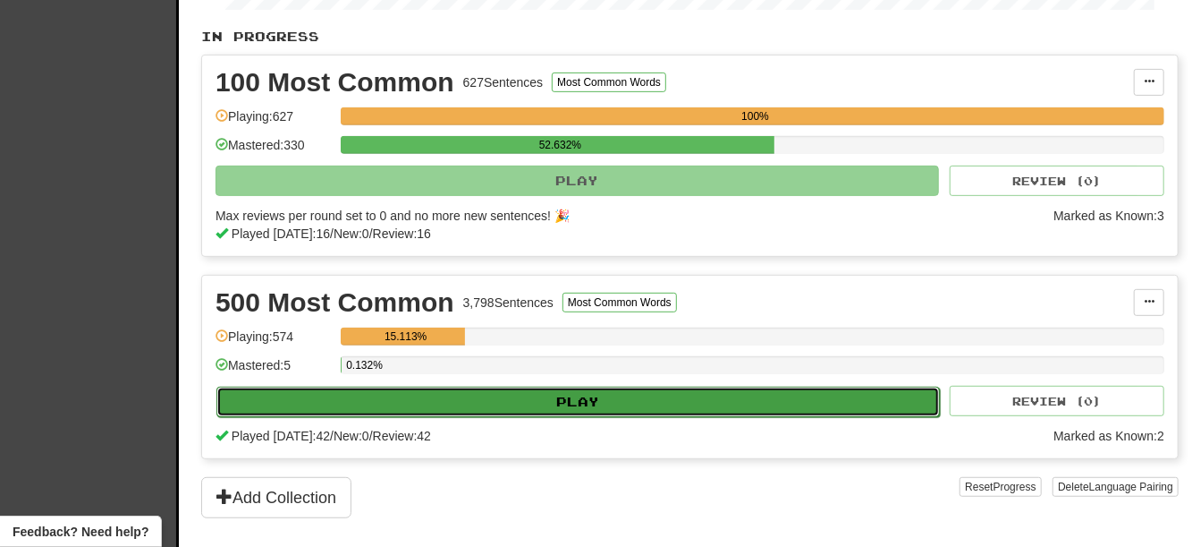
click at [541, 417] on button "Play" at bounding box center [578, 401] width 724 height 30
select select "**"
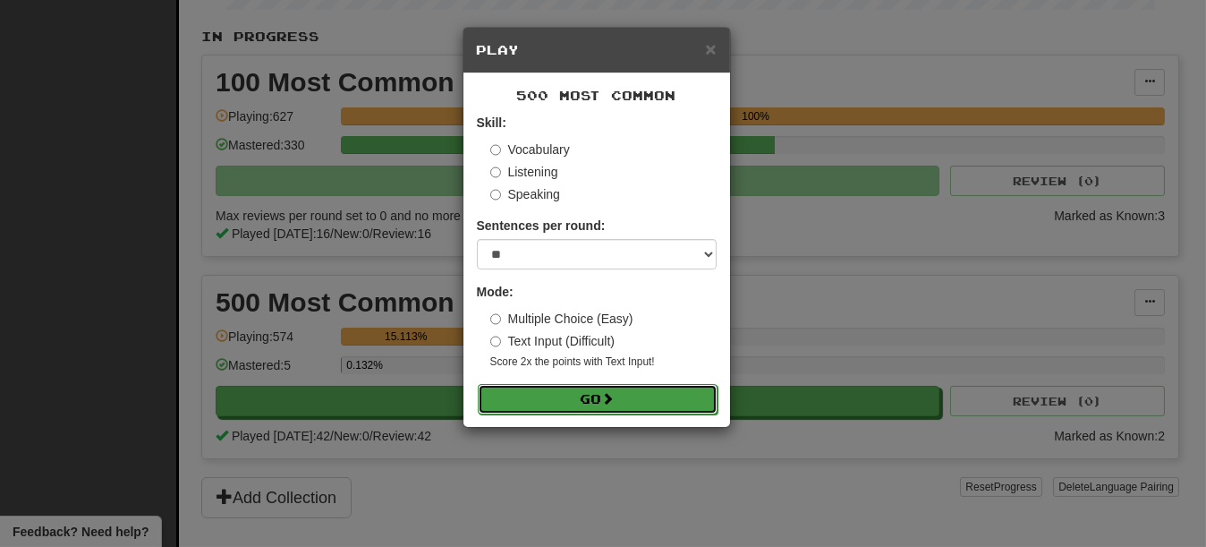
click at [573, 402] on button "Go" at bounding box center [598, 399] width 240 height 30
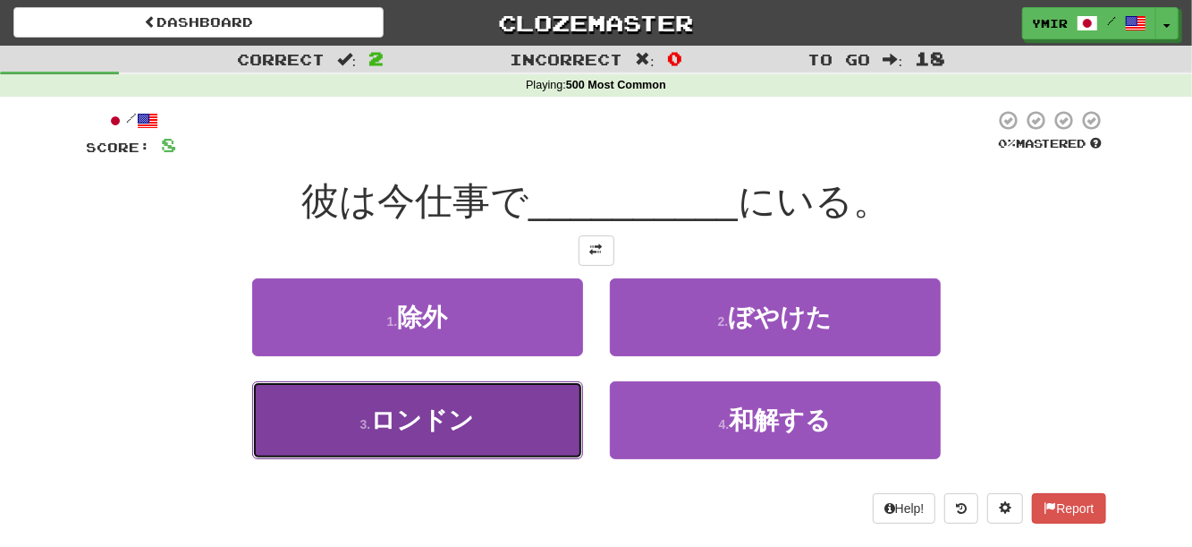
click at [483, 399] on button "3 . ロンドン" at bounding box center [417, 420] width 331 height 78
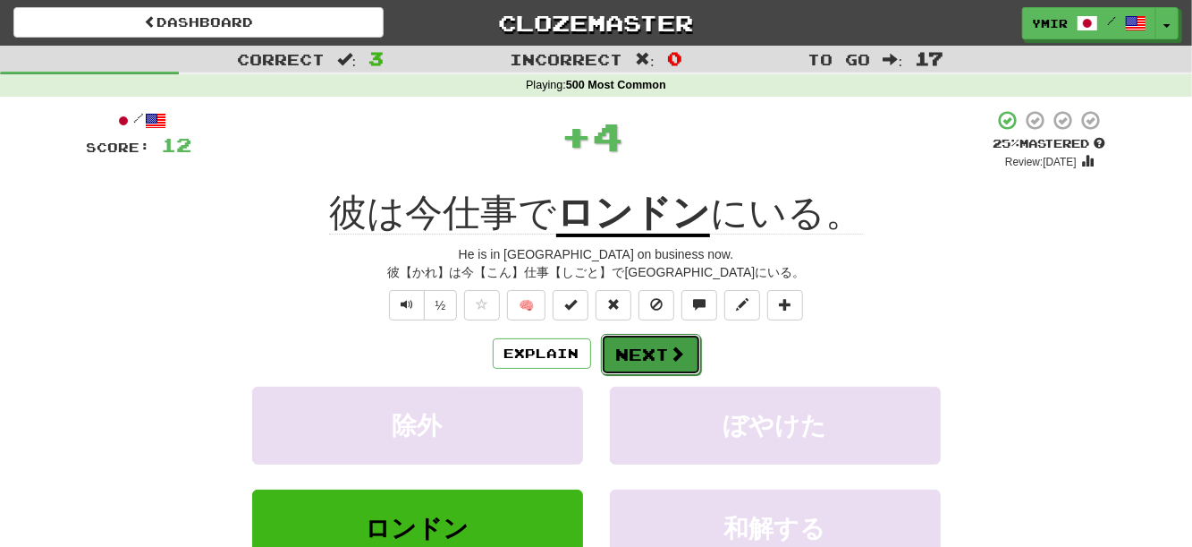
click at [647, 354] on button "Next" at bounding box center [651, 354] width 100 height 41
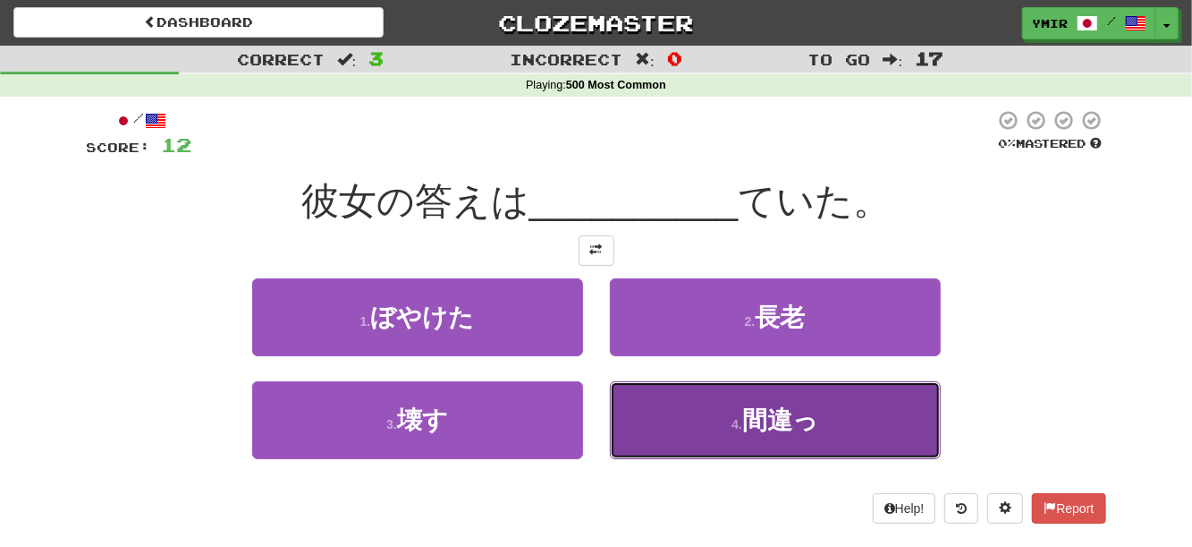
click at [623, 406] on button "4 . 間違っ" at bounding box center [775, 420] width 331 height 78
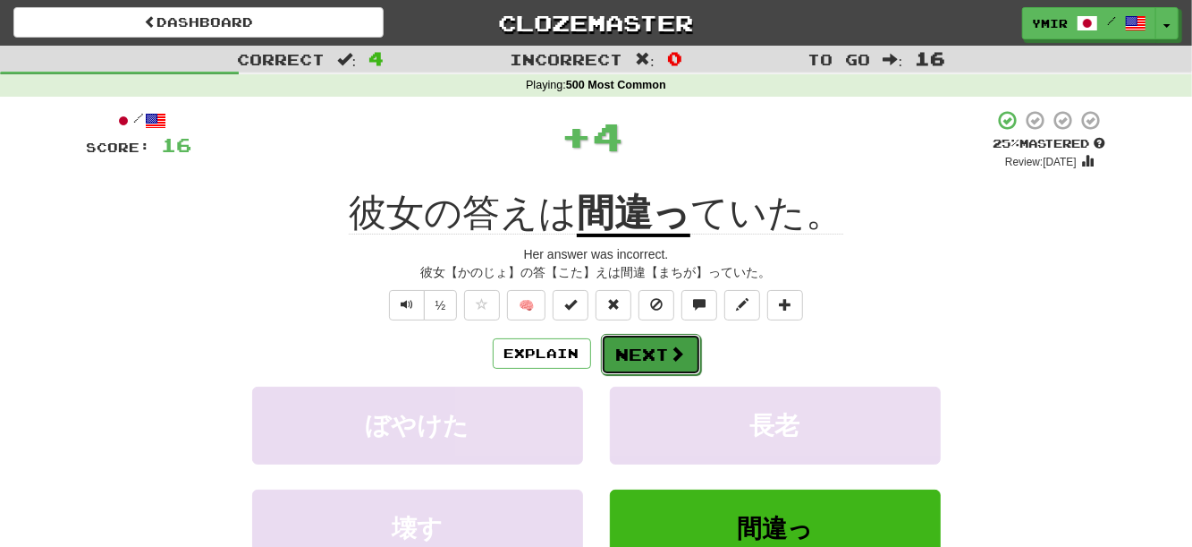
click at [624, 352] on button "Next" at bounding box center [651, 354] width 100 height 41
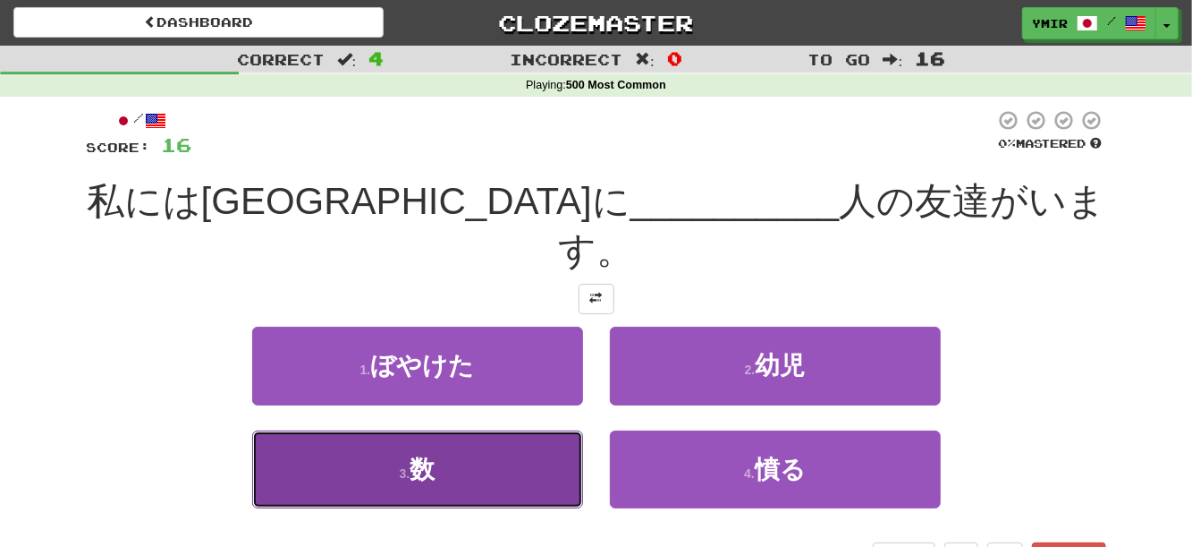
click at [556, 430] on button "3 . 数" at bounding box center [417, 469] width 331 height 78
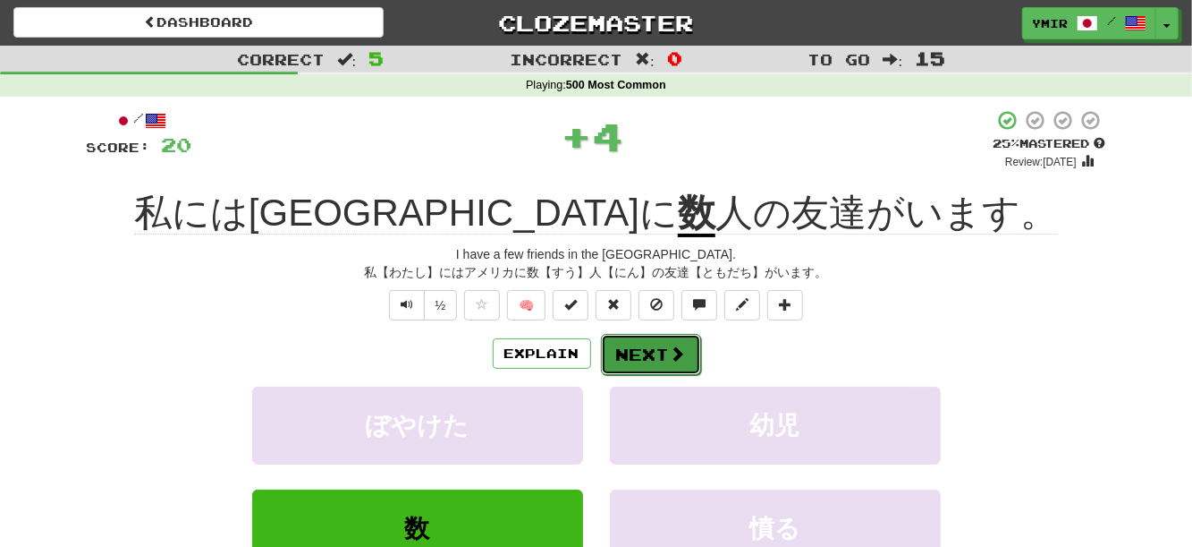
click at [612, 352] on button "Next" at bounding box center [651, 354] width 100 height 41
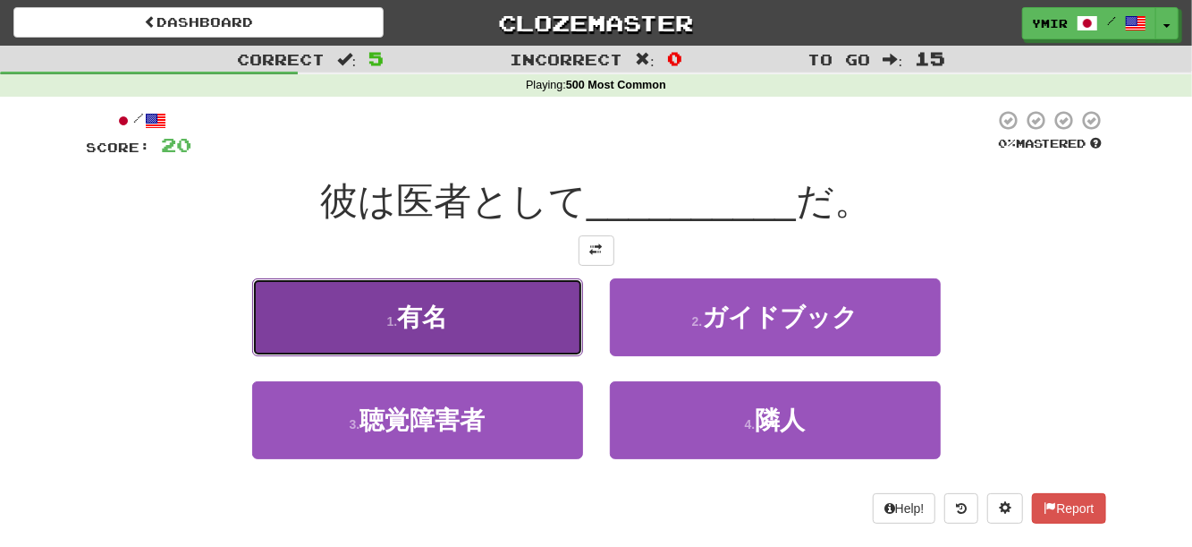
click at [543, 340] on button "1 . 有名" at bounding box center [417, 317] width 331 height 78
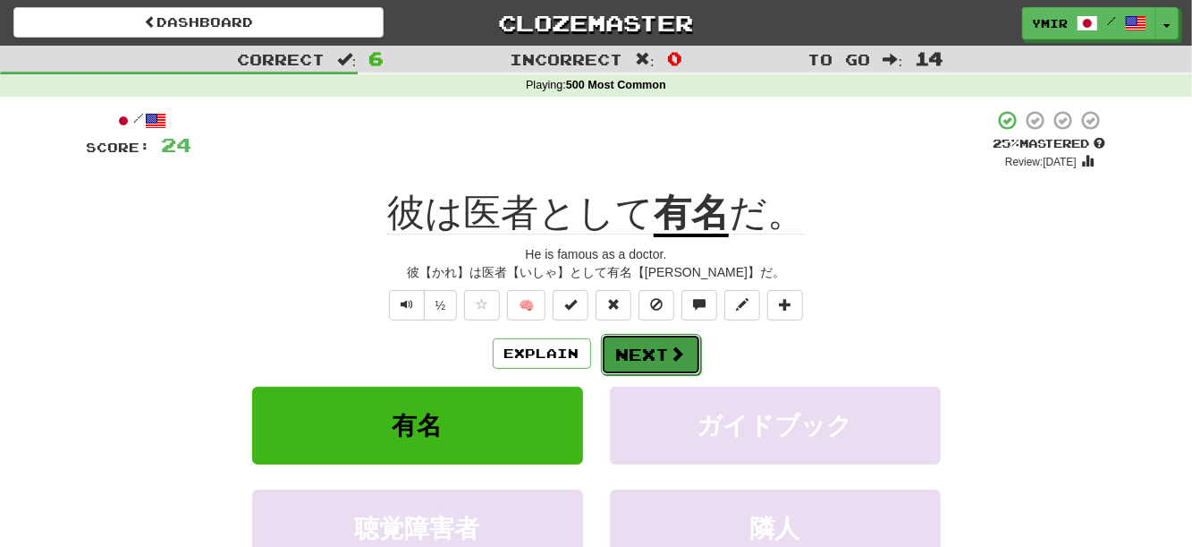
click at [627, 349] on button "Next" at bounding box center [651, 354] width 100 height 41
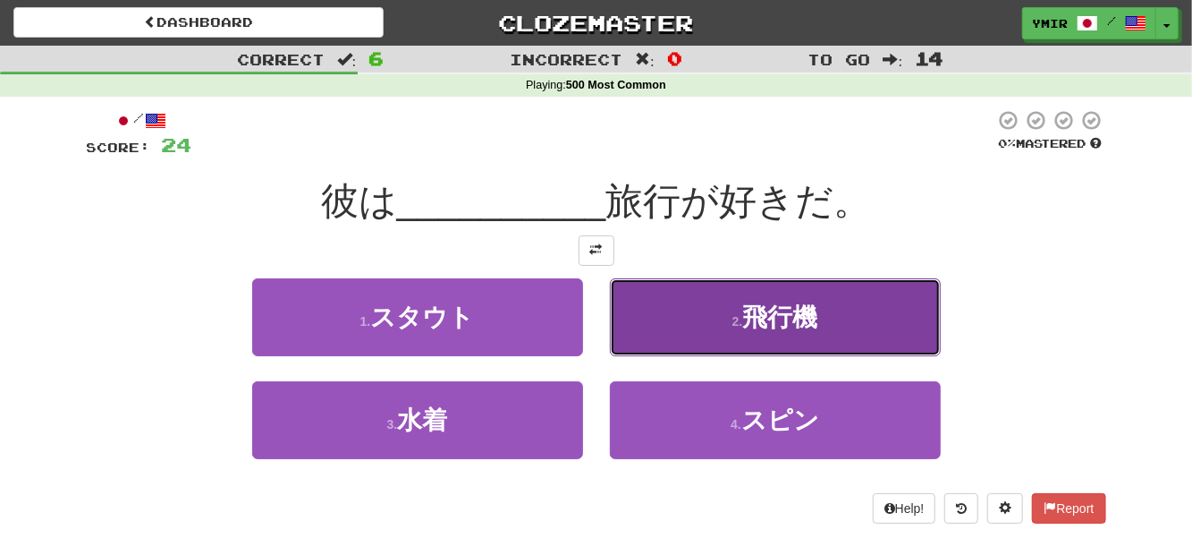
click at [622, 312] on button "2 . 飛行機" at bounding box center [775, 317] width 331 height 78
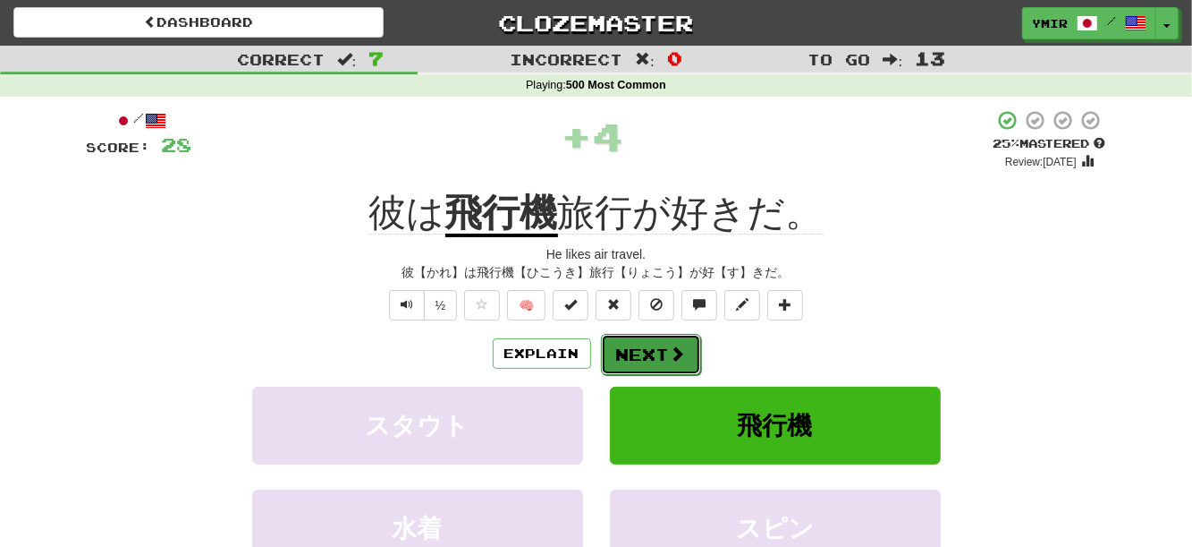
click at [623, 346] on button "Next" at bounding box center [651, 354] width 100 height 41
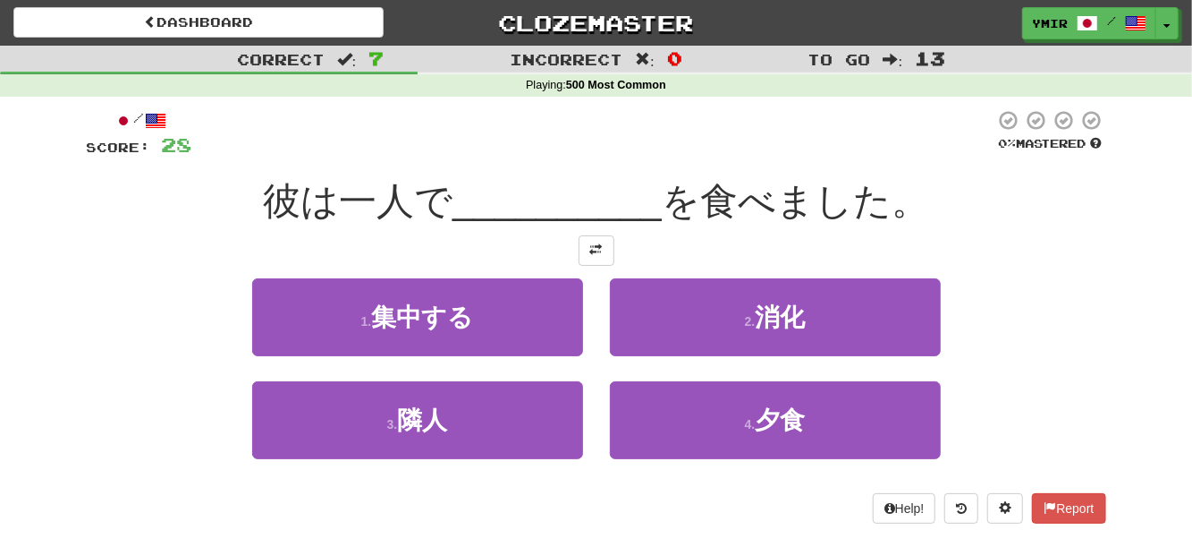
click at [598, 268] on div "/ Score: 28 0 % Mastered 彼は一人で __________ を食べました。 1 . 集中する 2 . 消化 3 . 隣人 4 . 夕食…" at bounding box center [597, 316] width 1020 height 414
click at [598, 266] on button at bounding box center [597, 250] width 36 height 30
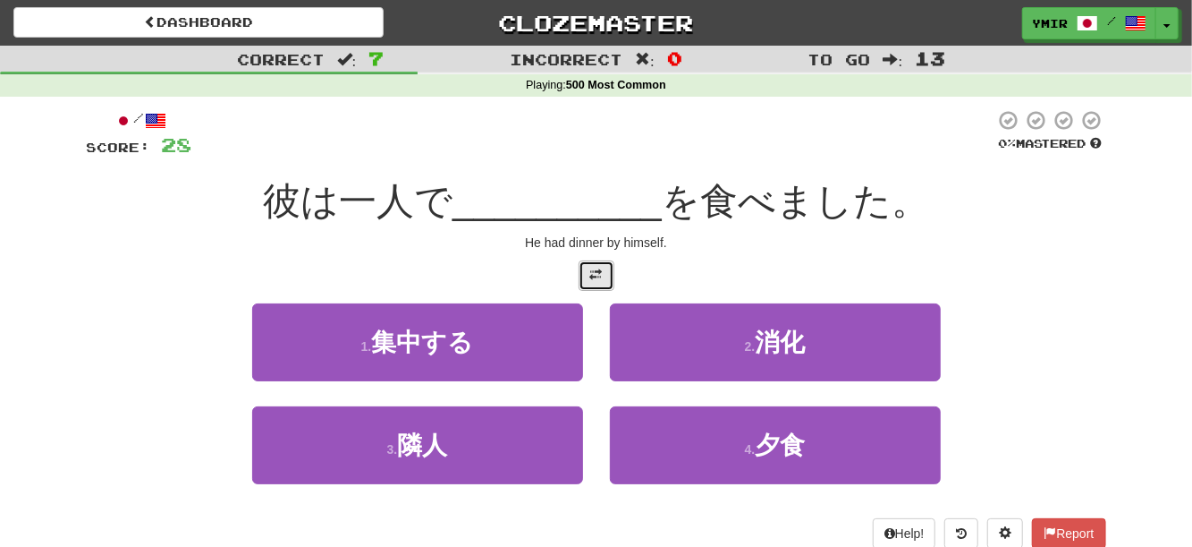
click at [591, 277] on span at bounding box center [596, 274] width 13 height 13
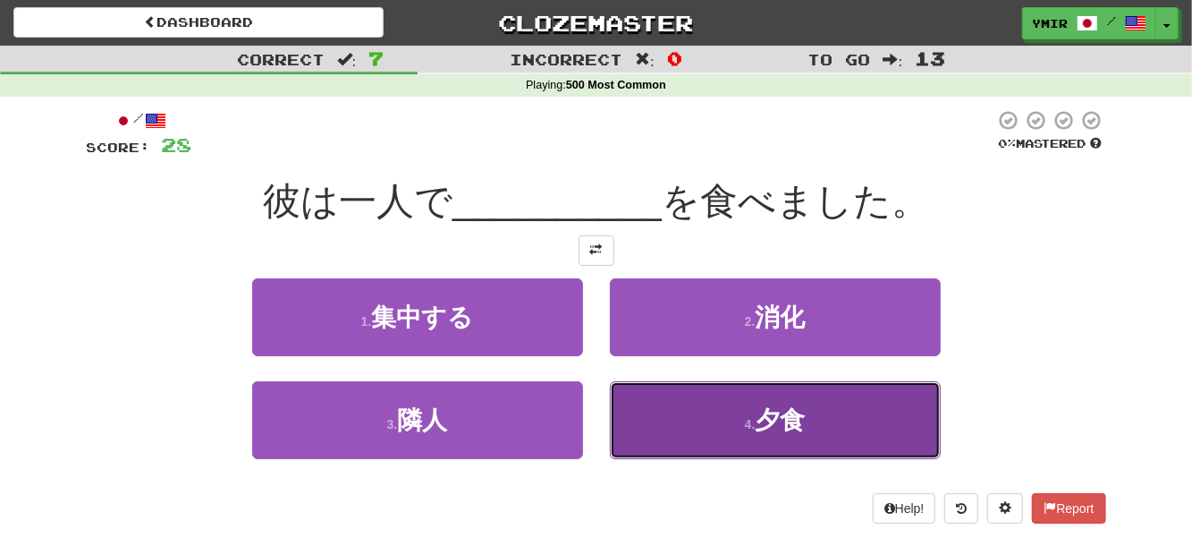
click at [673, 391] on button "4 . 夕食" at bounding box center [775, 420] width 331 height 78
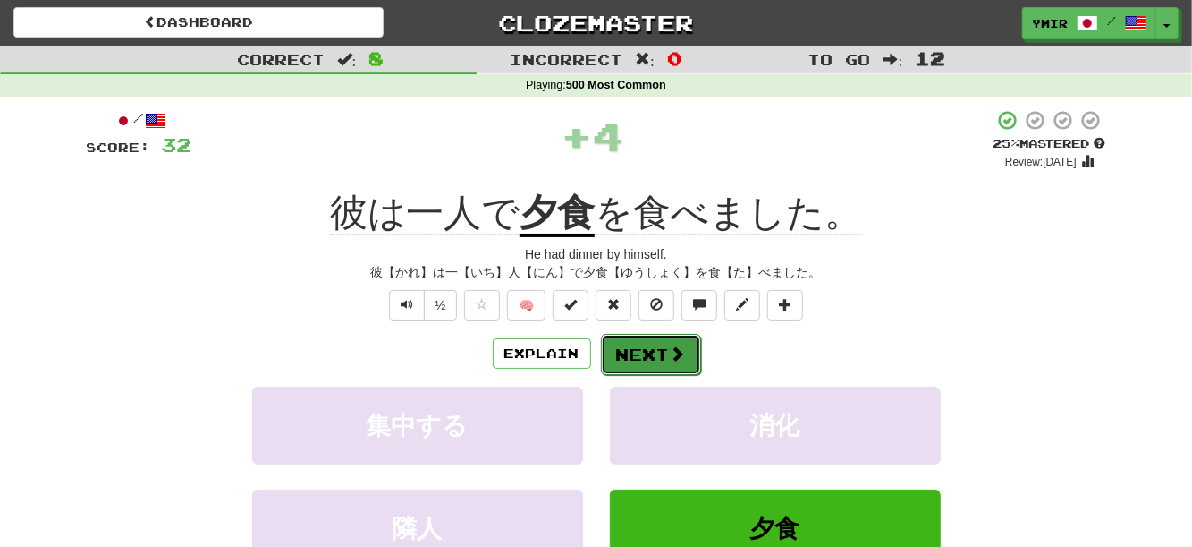
click at [639, 352] on button "Next" at bounding box center [651, 354] width 100 height 41
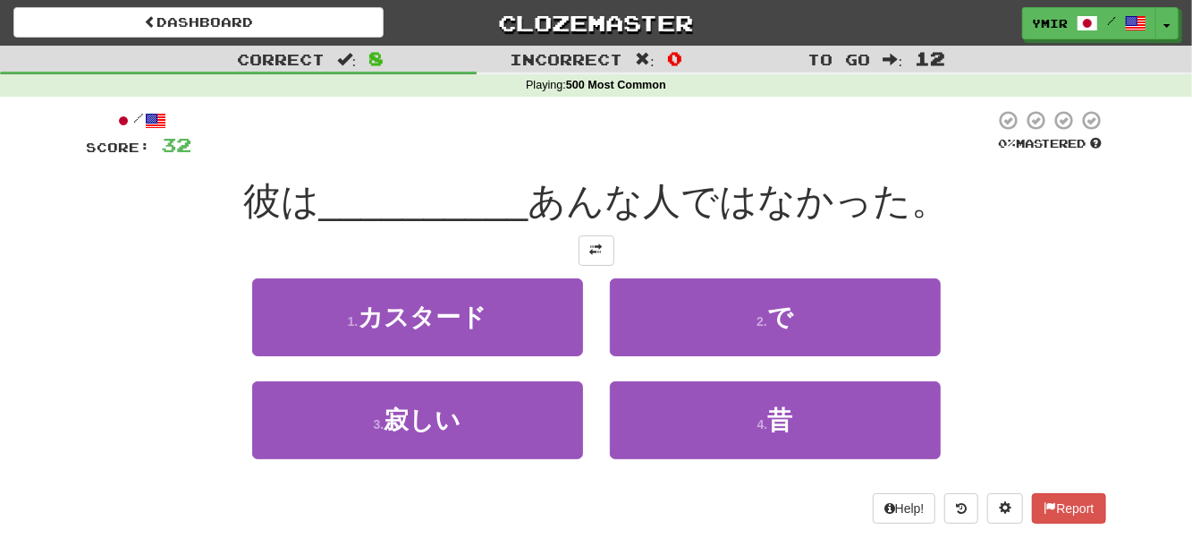
click at [604, 318] on div "2 . で" at bounding box center [776, 329] width 358 height 103
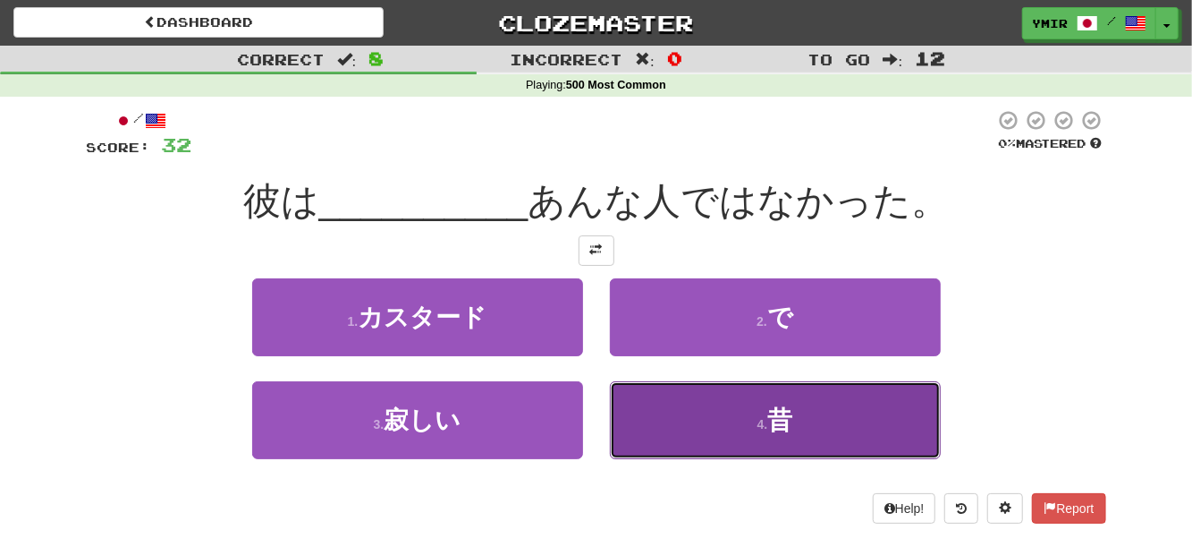
click at [636, 421] on button "4 . 昔" at bounding box center [775, 420] width 331 height 78
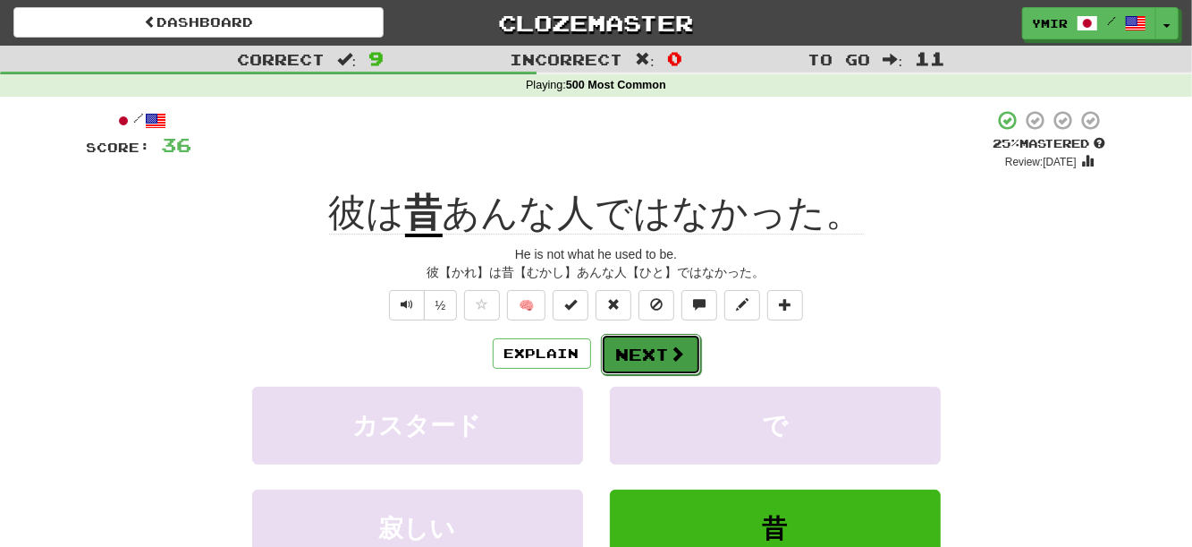
click at [615, 359] on button "Next" at bounding box center [651, 354] width 100 height 41
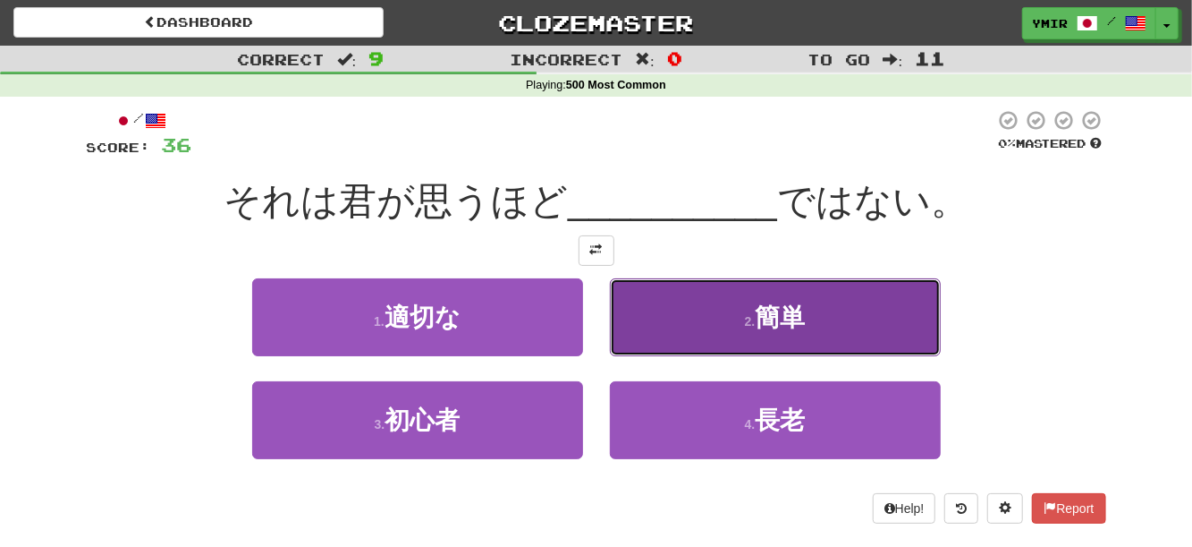
click at [616, 329] on button "2 . 簡単" at bounding box center [775, 317] width 331 height 78
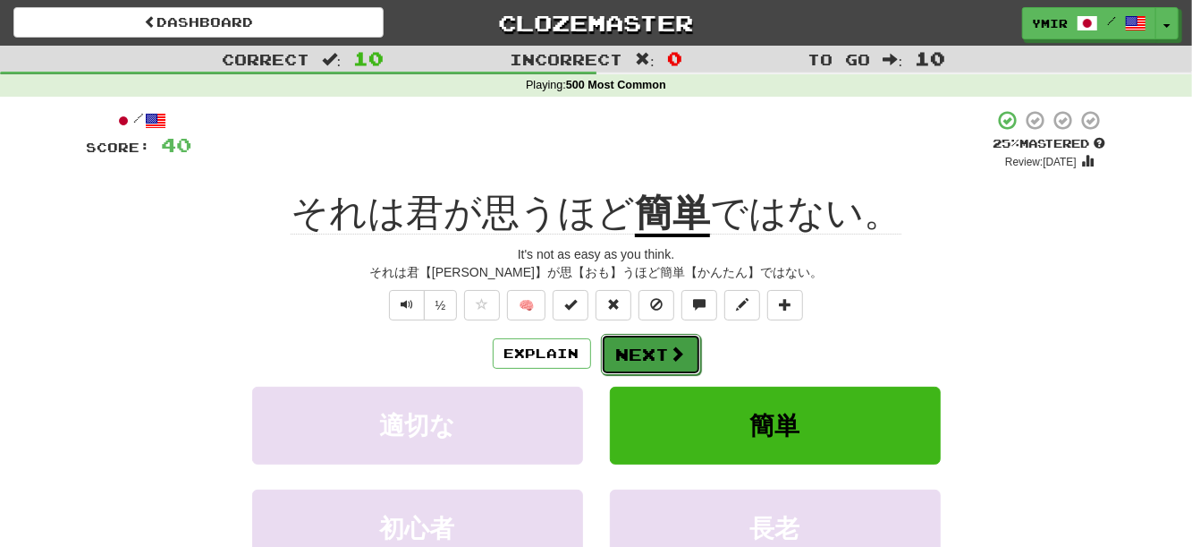
click at [634, 353] on button "Next" at bounding box center [651, 354] width 100 height 41
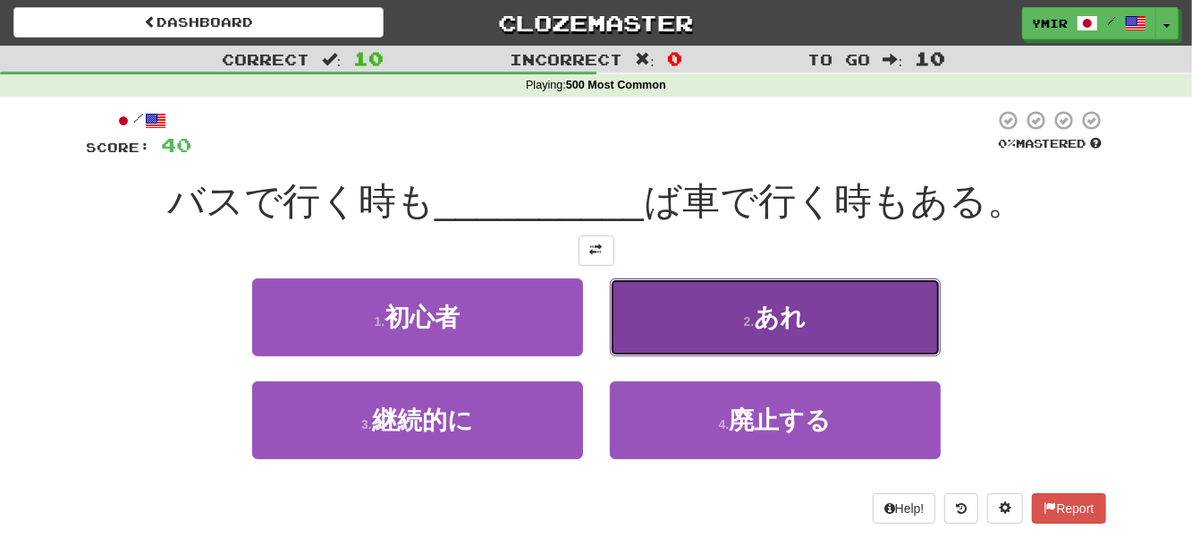
click at [652, 334] on button "2 . あれ" at bounding box center [775, 317] width 331 height 78
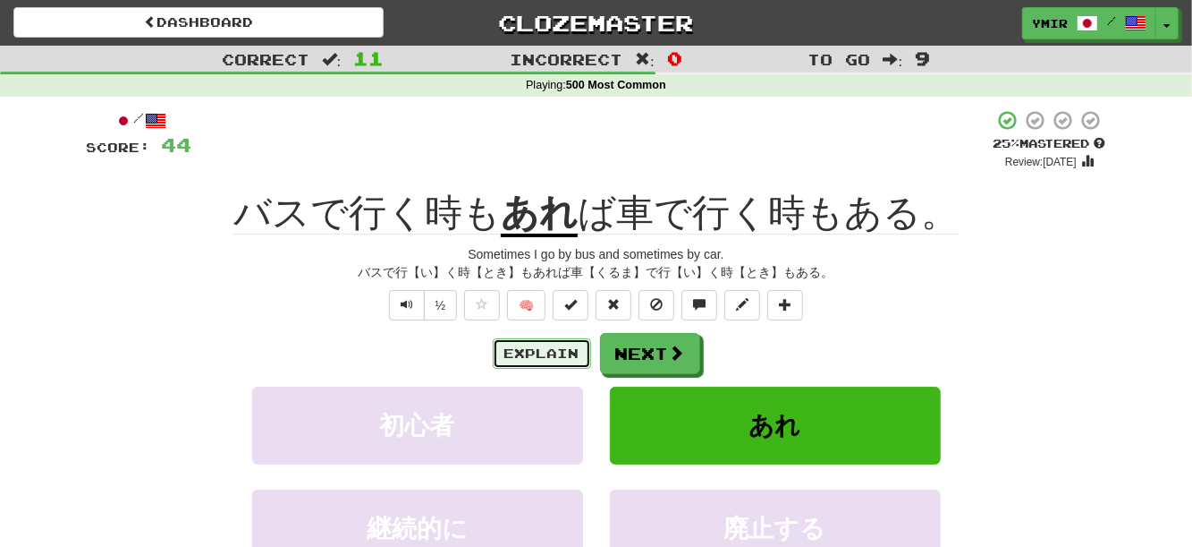
click at [525, 369] on button "Explain" at bounding box center [542, 353] width 98 height 30
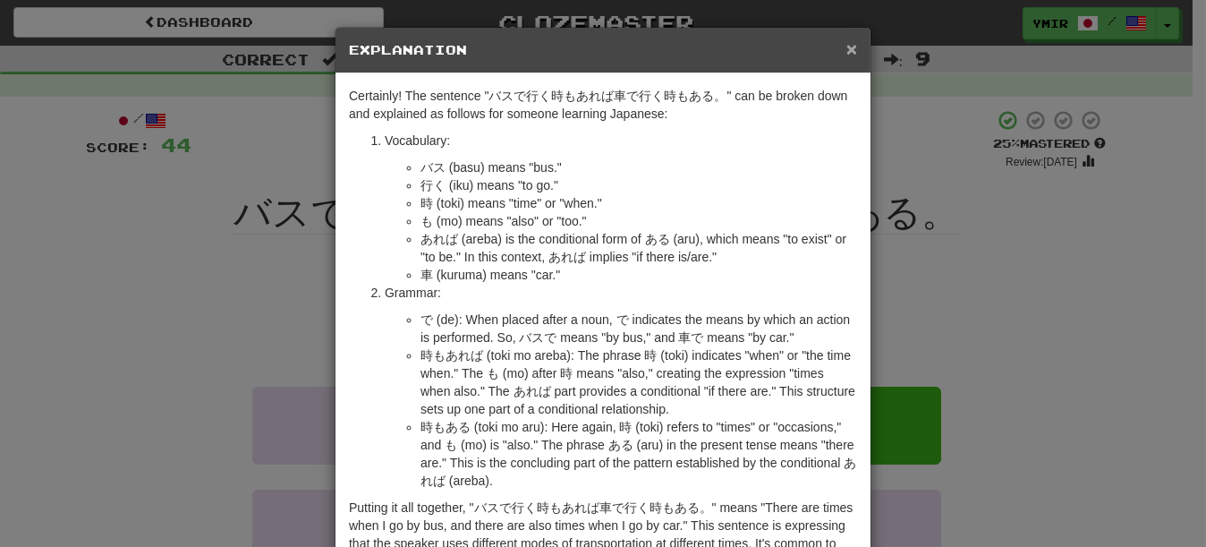
click at [846, 46] on span "×" at bounding box center [851, 48] width 11 height 21
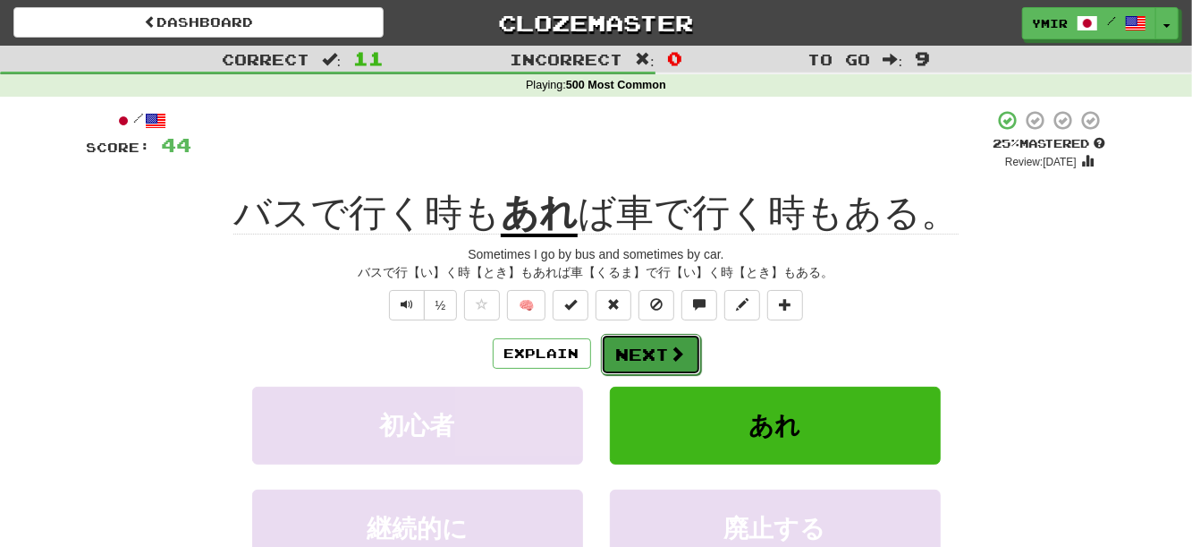
click at [637, 353] on button "Next" at bounding box center [651, 354] width 100 height 41
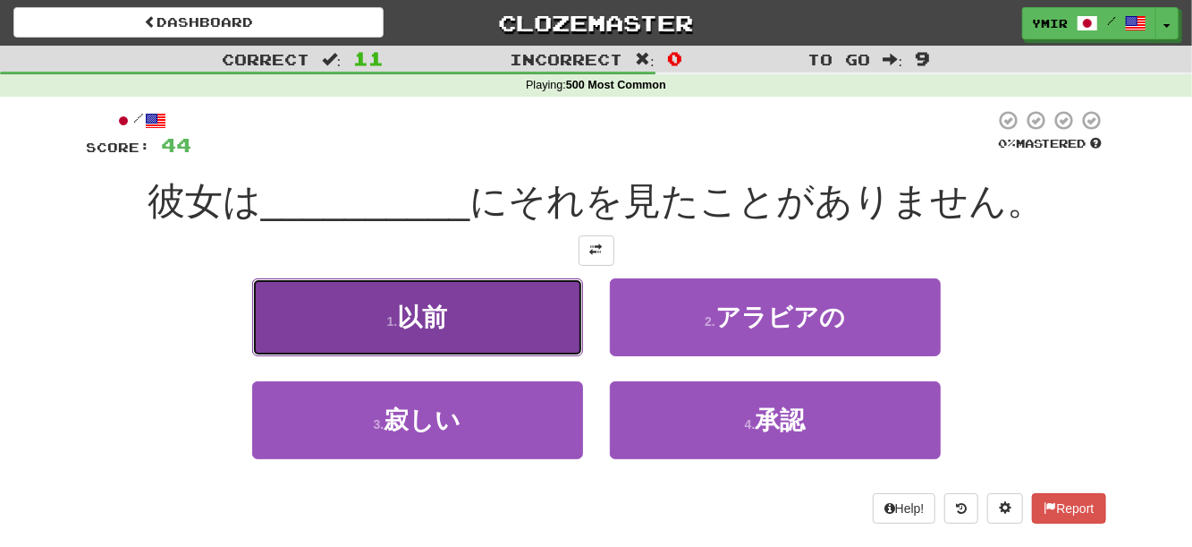
click at [544, 333] on button "1 . 以前" at bounding box center [417, 317] width 331 height 78
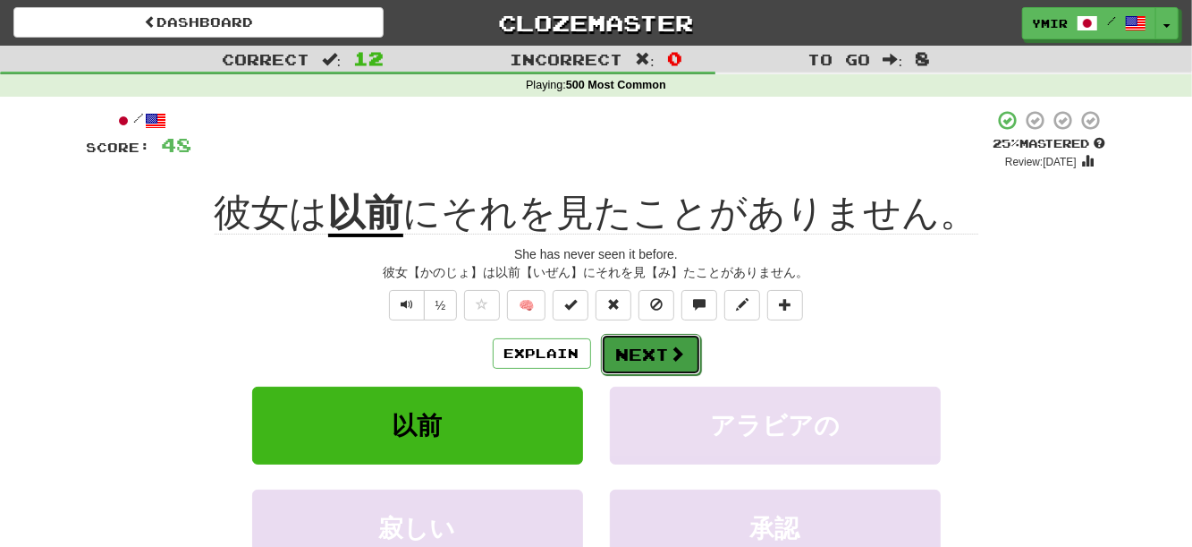
click at [636, 354] on button "Next" at bounding box center [651, 354] width 100 height 41
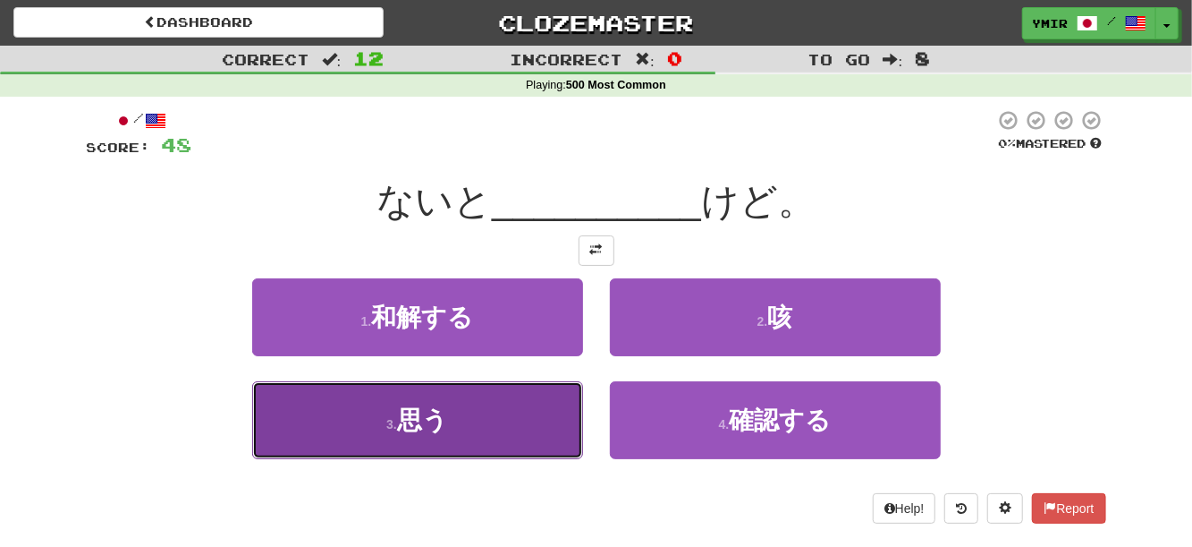
click at [565, 413] on button "3 . 思う" at bounding box center [417, 420] width 331 height 78
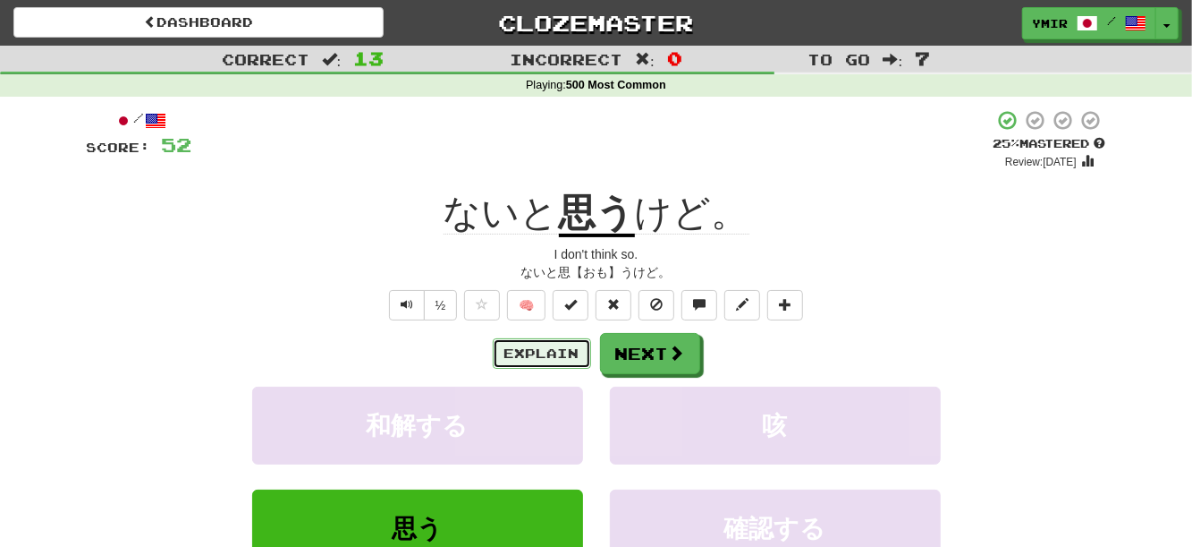
click at [549, 344] on button "Explain" at bounding box center [542, 353] width 98 height 30
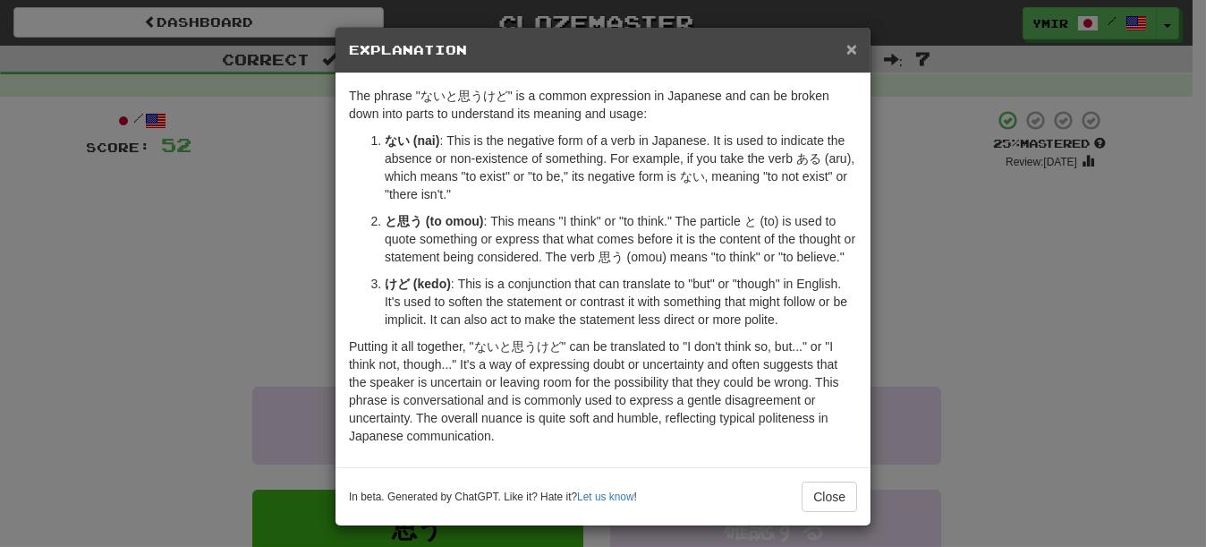
click at [847, 47] on span "×" at bounding box center [851, 48] width 11 height 21
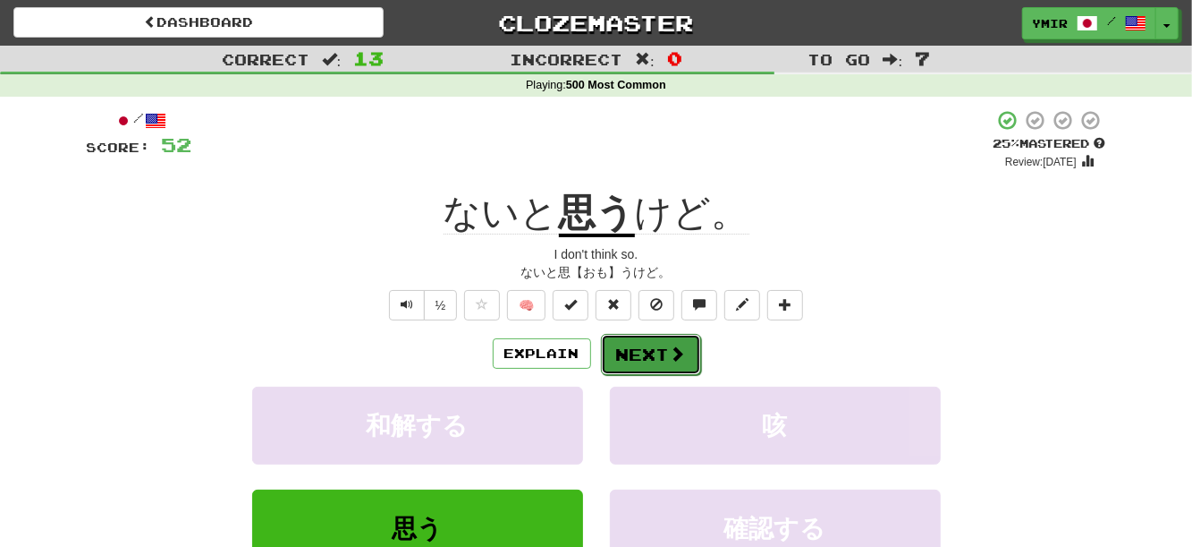
click at [629, 350] on button "Next" at bounding box center [651, 354] width 100 height 41
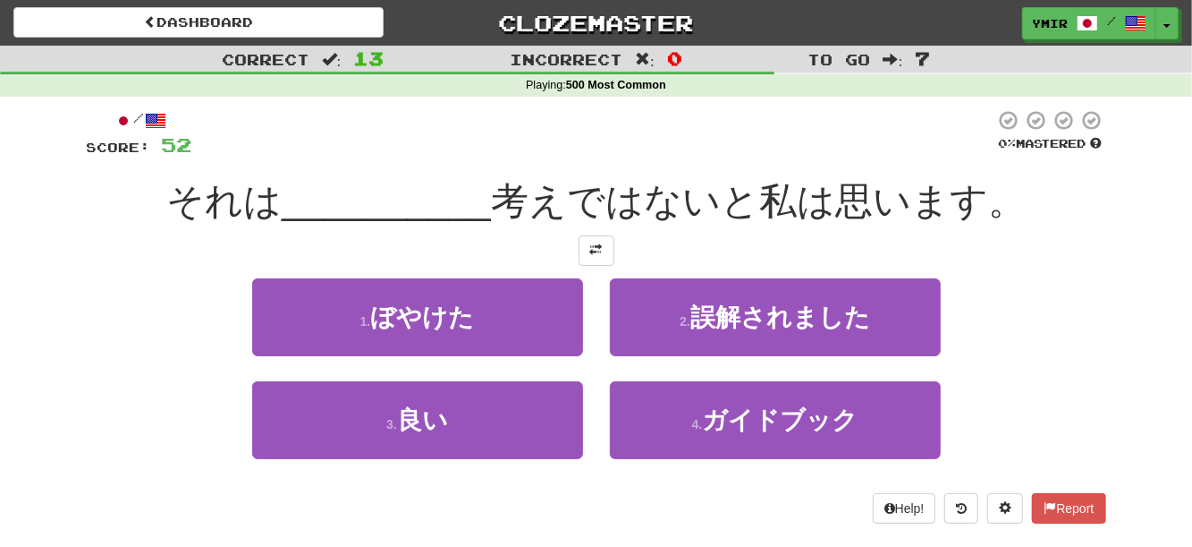
click at [604, 338] on div "2 . 誤解されました" at bounding box center [776, 329] width 358 height 103
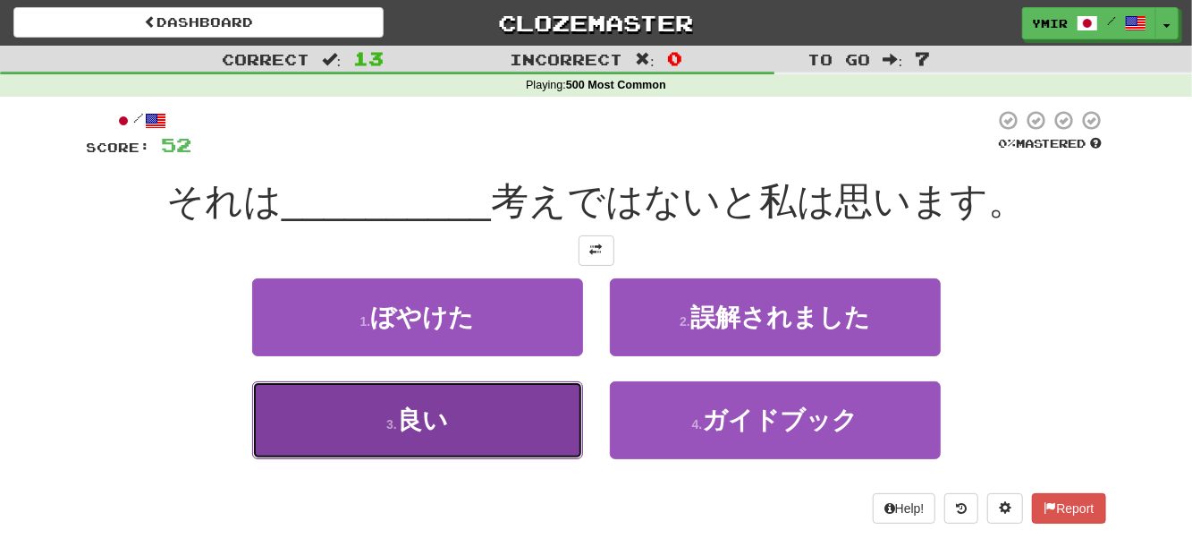
click at [544, 435] on button "3 . 良い" at bounding box center [417, 420] width 331 height 78
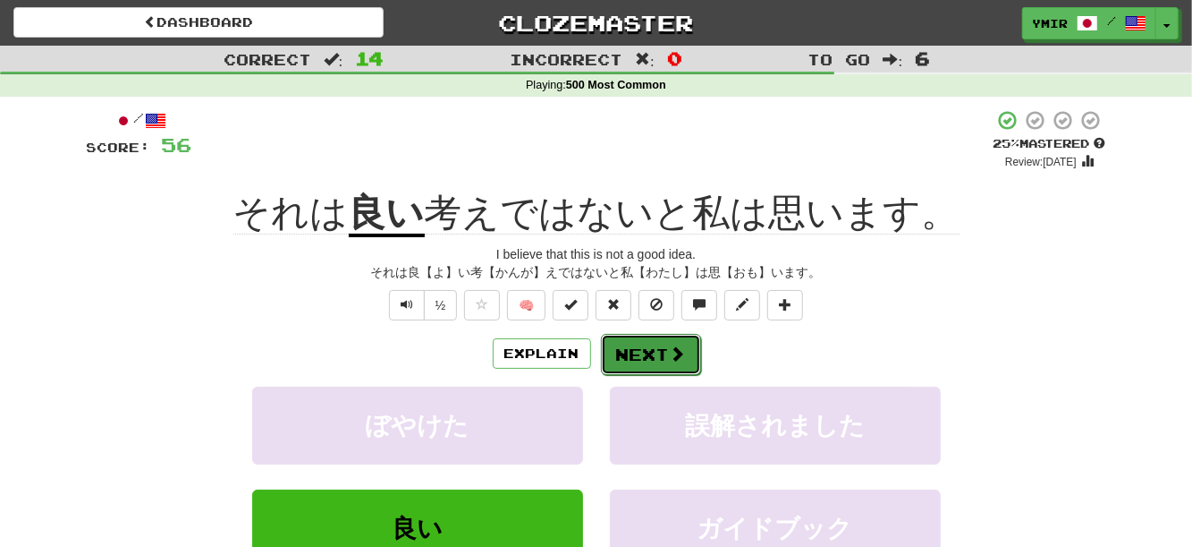
click at [634, 356] on button "Next" at bounding box center [651, 354] width 100 height 41
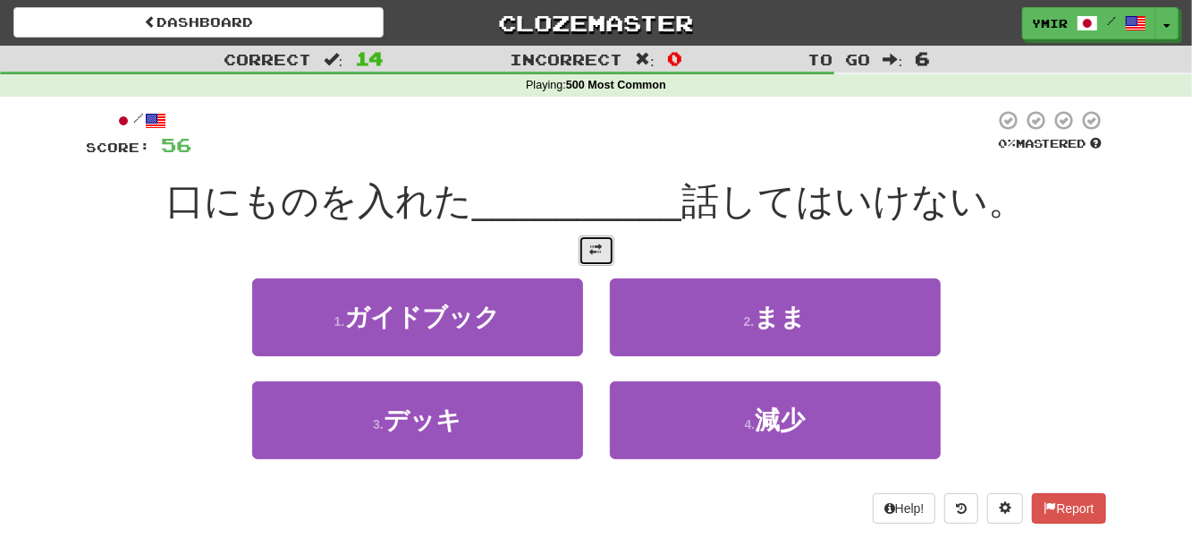
click at [586, 254] on button at bounding box center [597, 250] width 36 height 30
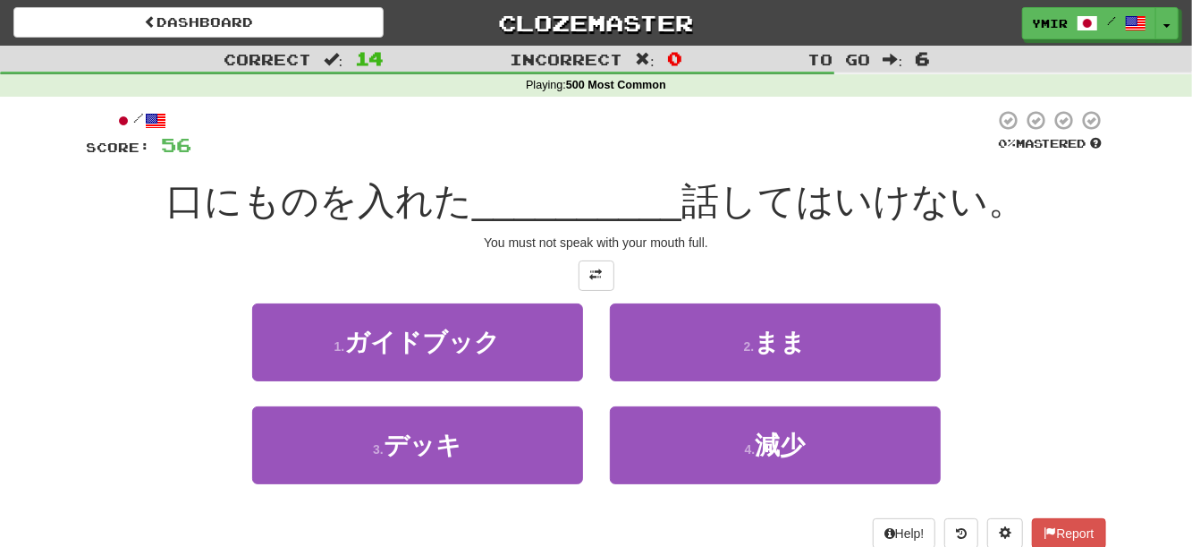
click at [601, 327] on div "2 . まま" at bounding box center [776, 354] width 358 height 103
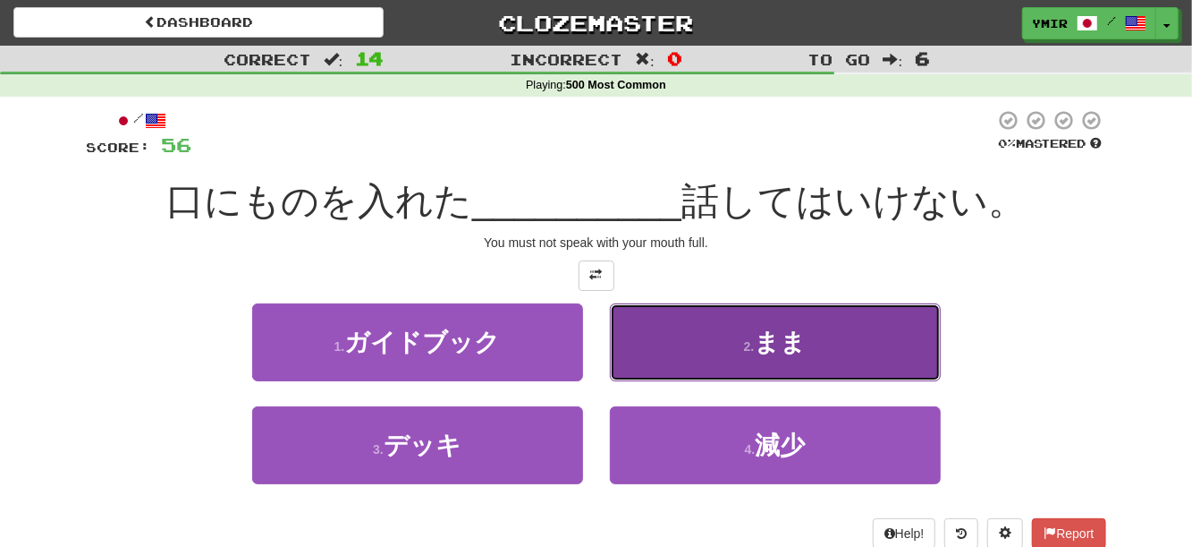
click at [618, 346] on button "2 . まま" at bounding box center [775, 342] width 331 height 78
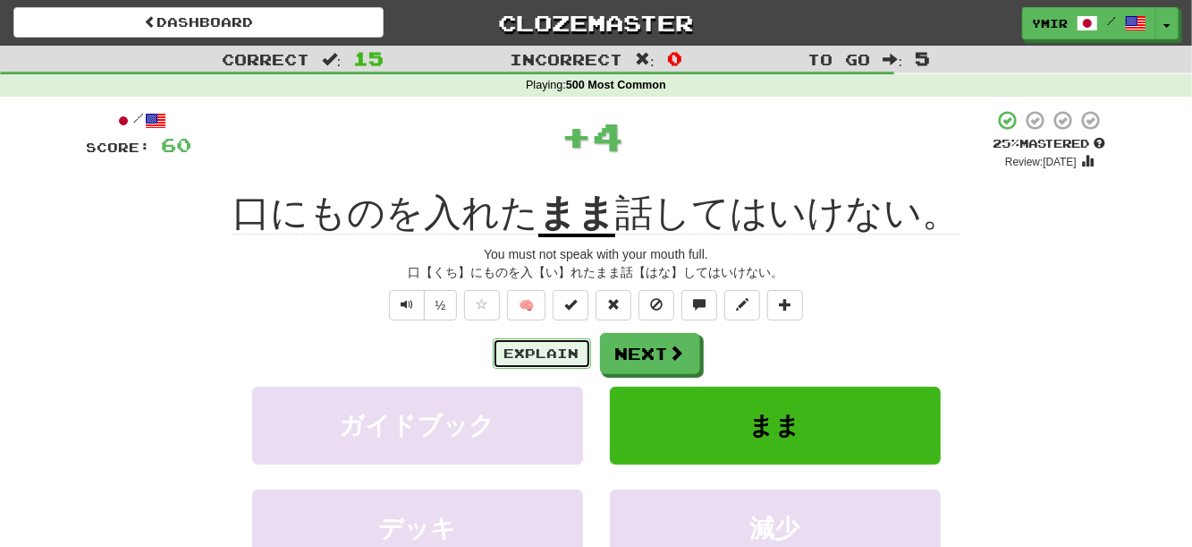
click at [560, 365] on button "Explain" at bounding box center [542, 353] width 98 height 30
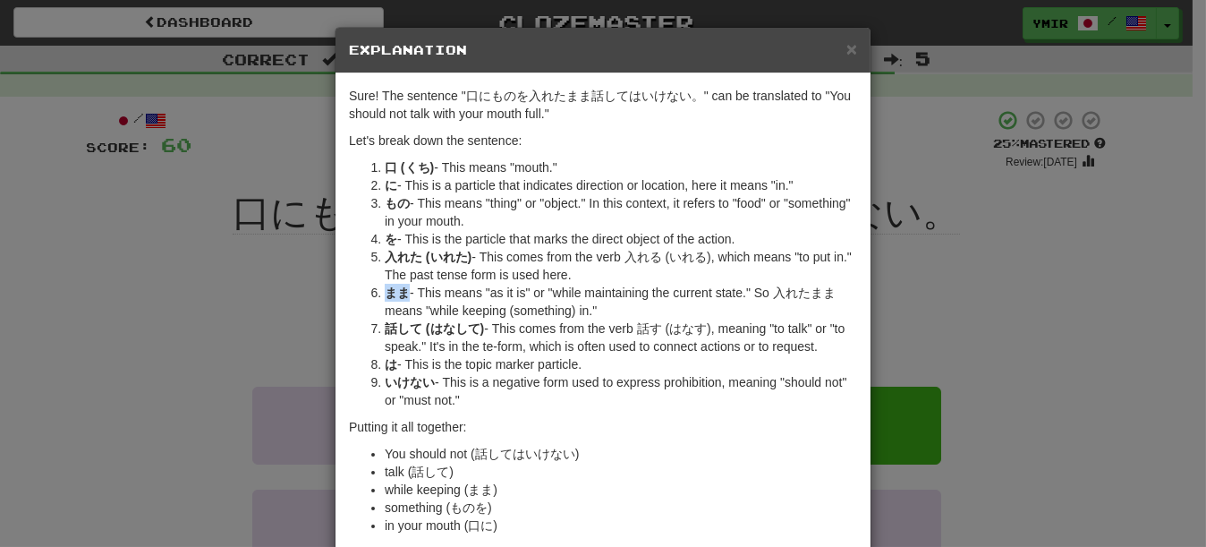
drag, startPoint x: 382, startPoint y: 290, endPoint x: 402, endPoint y: 290, distance: 19.7
click at [402, 290] on strong "まま" at bounding box center [397, 292] width 25 height 14
copy strong "まま"
click at [835, 45] on h5 "Explanation" at bounding box center [603, 50] width 508 height 18
drag, startPoint x: 845, startPoint y: 49, endPoint x: 845, endPoint y: 63, distance: 13.4
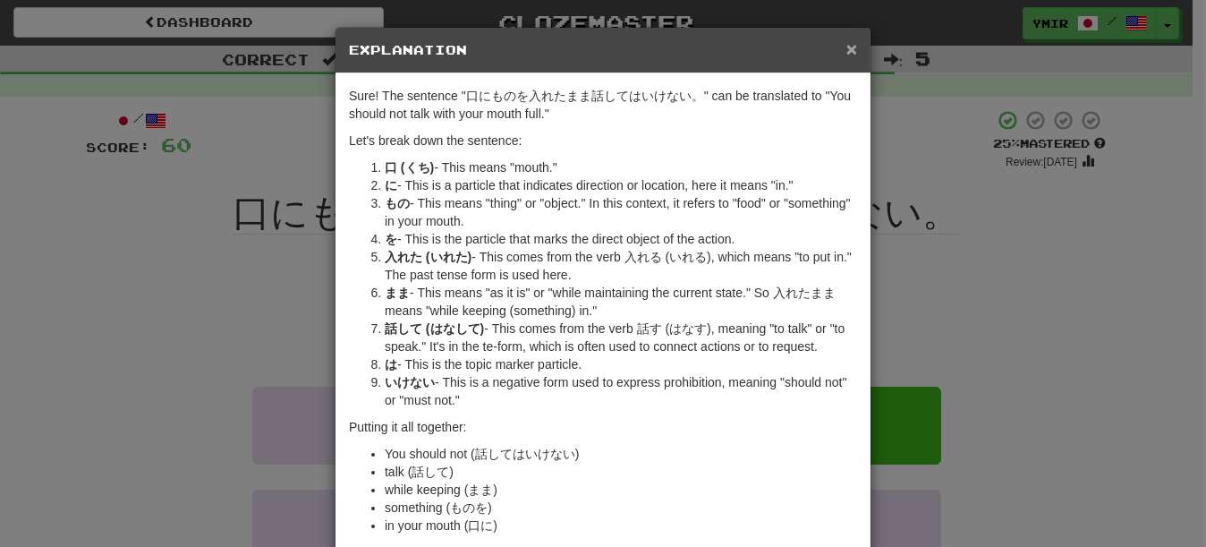
click at [846, 50] on span "×" at bounding box center [851, 48] width 11 height 21
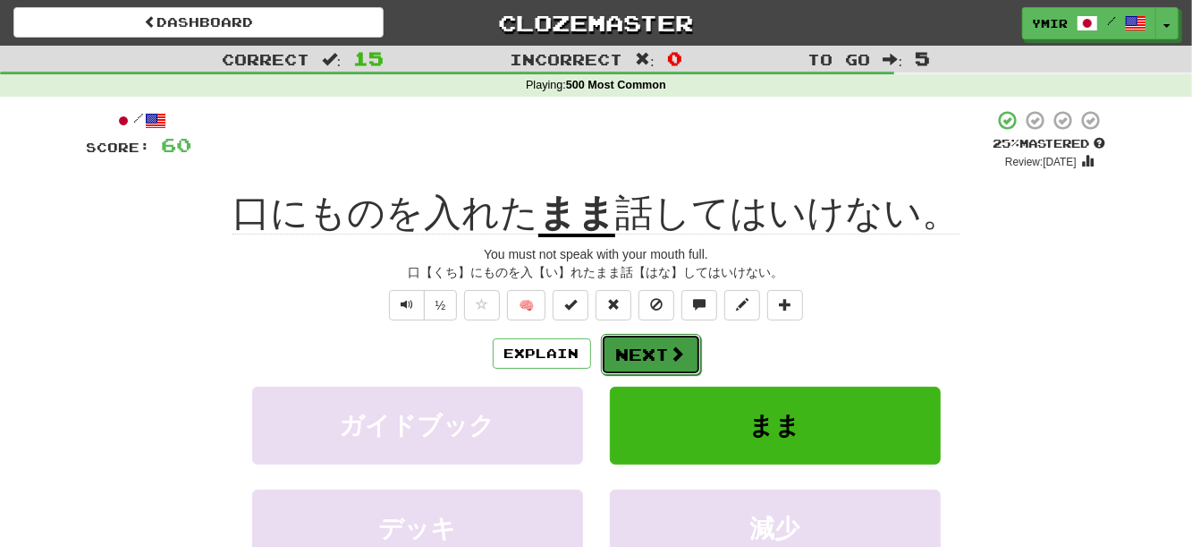
click at [665, 352] on button "Next" at bounding box center [651, 354] width 100 height 41
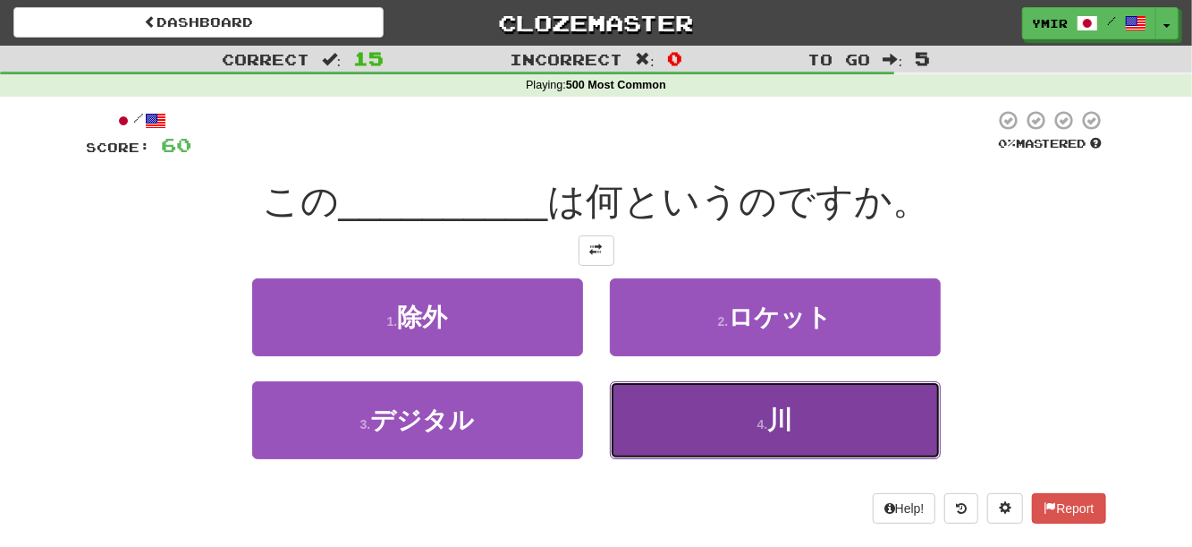
click at [648, 411] on button "4 . 川" at bounding box center [775, 420] width 331 height 78
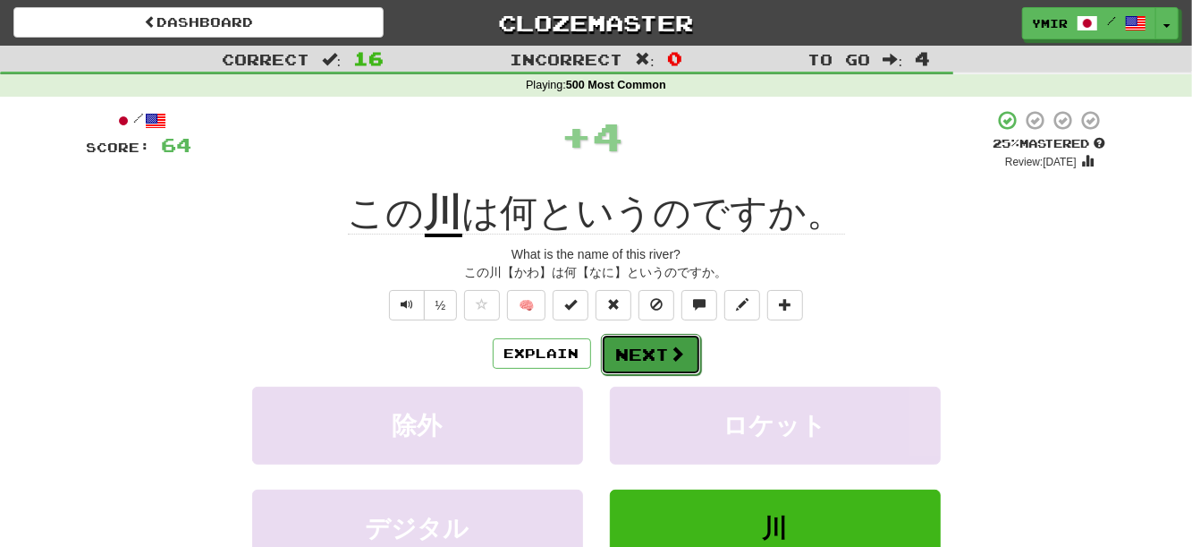
click at [646, 366] on button "Next" at bounding box center [651, 354] width 100 height 41
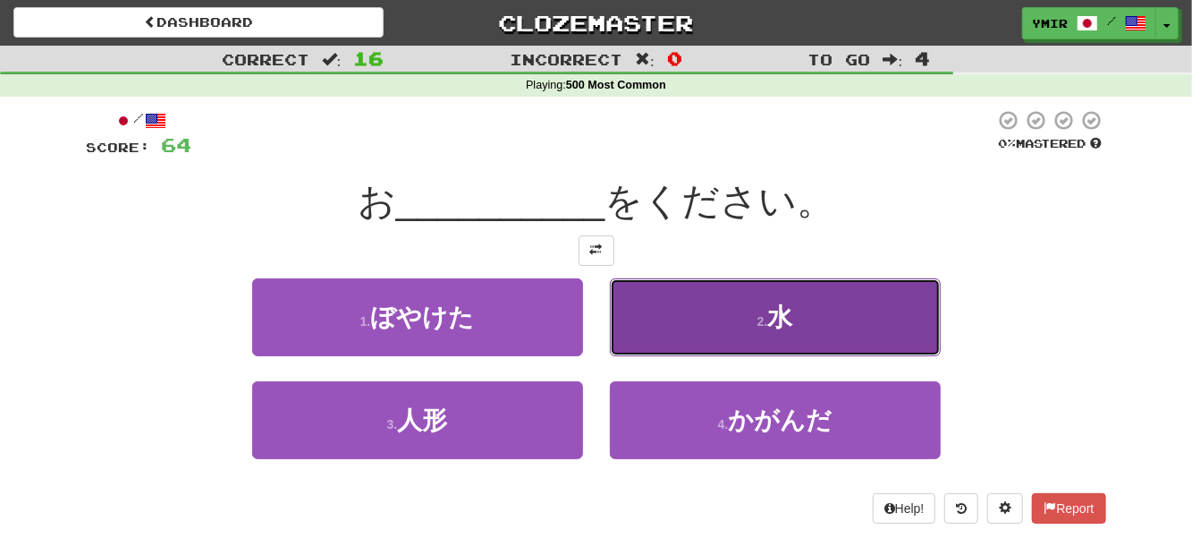
click at [628, 330] on button "2 . 水" at bounding box center [775, 317] width 331 height 78
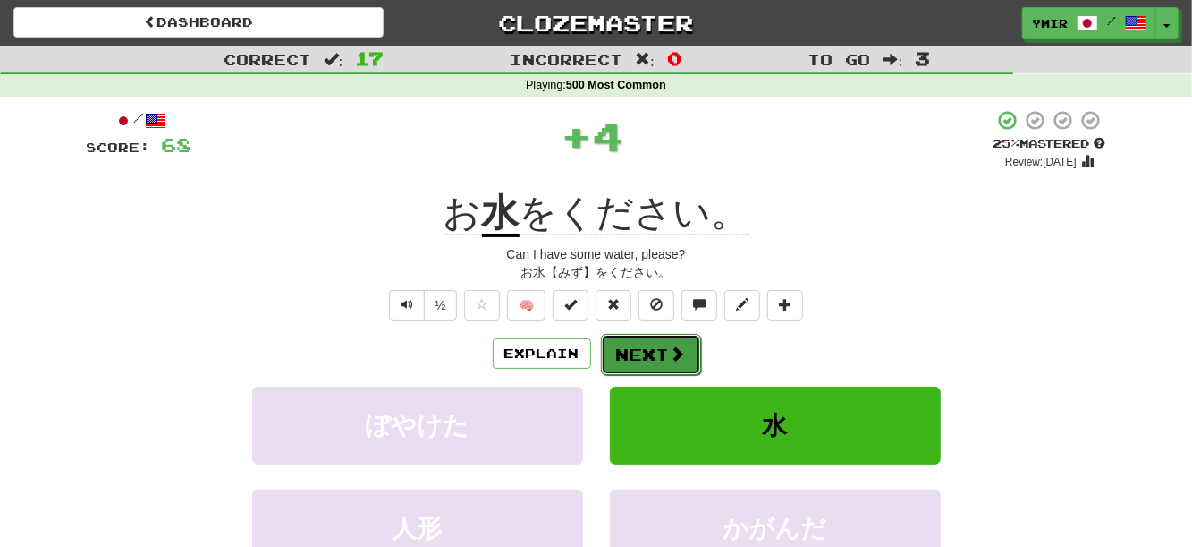
click at [624, 357] on button "Next" at bounding box center [651, 354] width 100 height 41
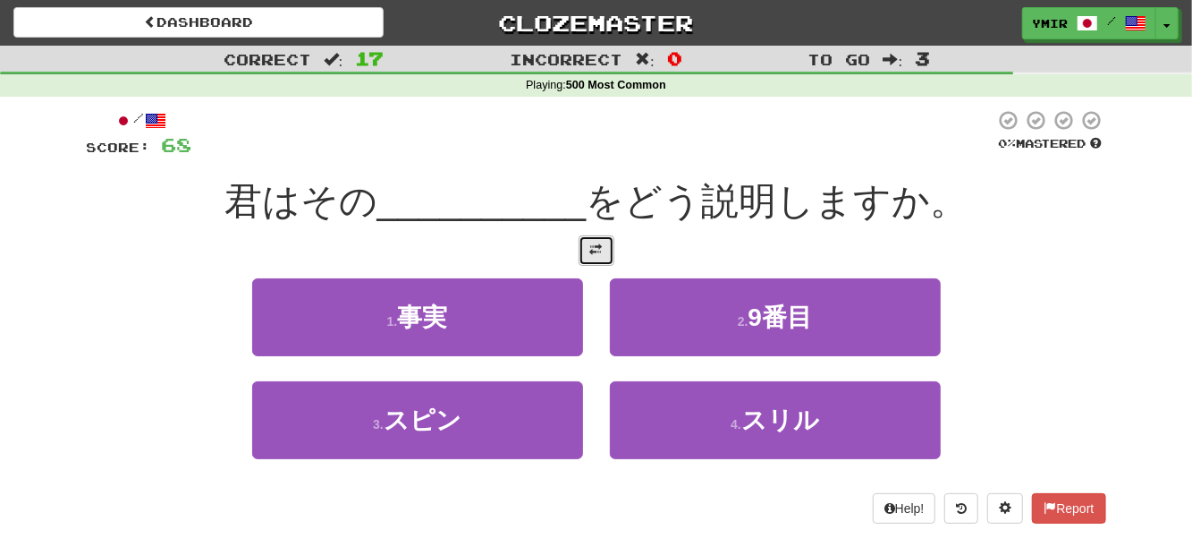
click at [591, 264] on button at bounding box center [597, 250] width 36 height 30
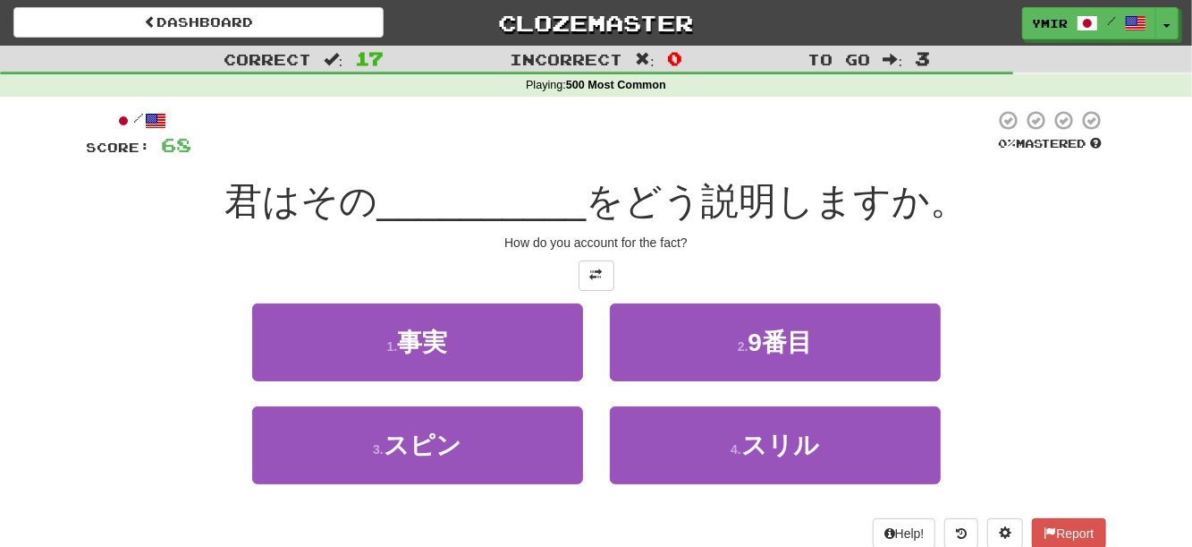
click at [590, 343] on div "1 . 事実" at bounding box center [418, 354] width 358 height 103
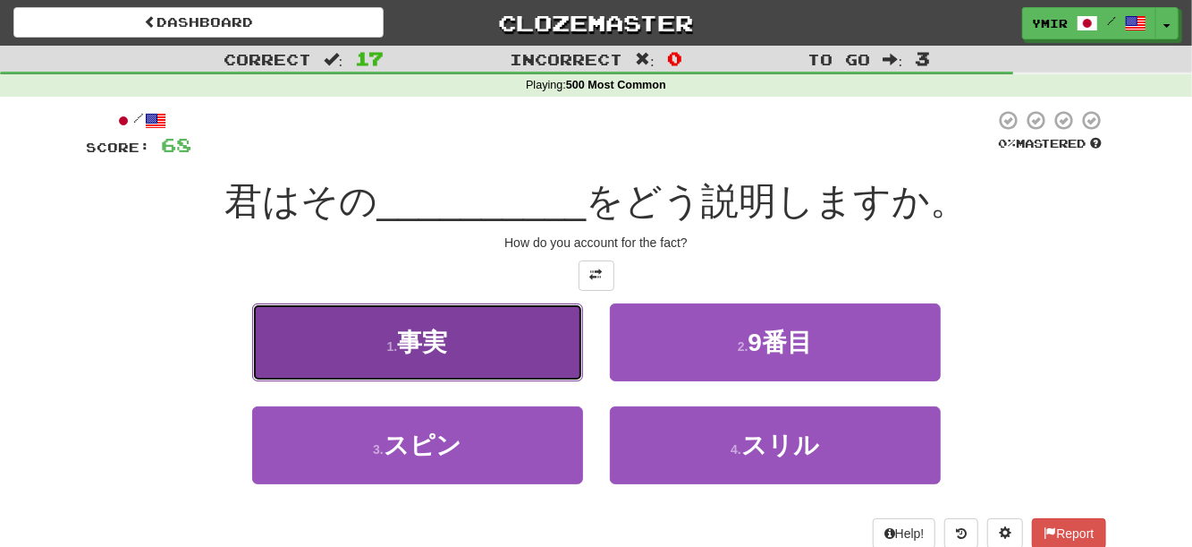
click at [547, 350] on button "1 . 事実" at bounding box center [417, 342] width 331 height 78
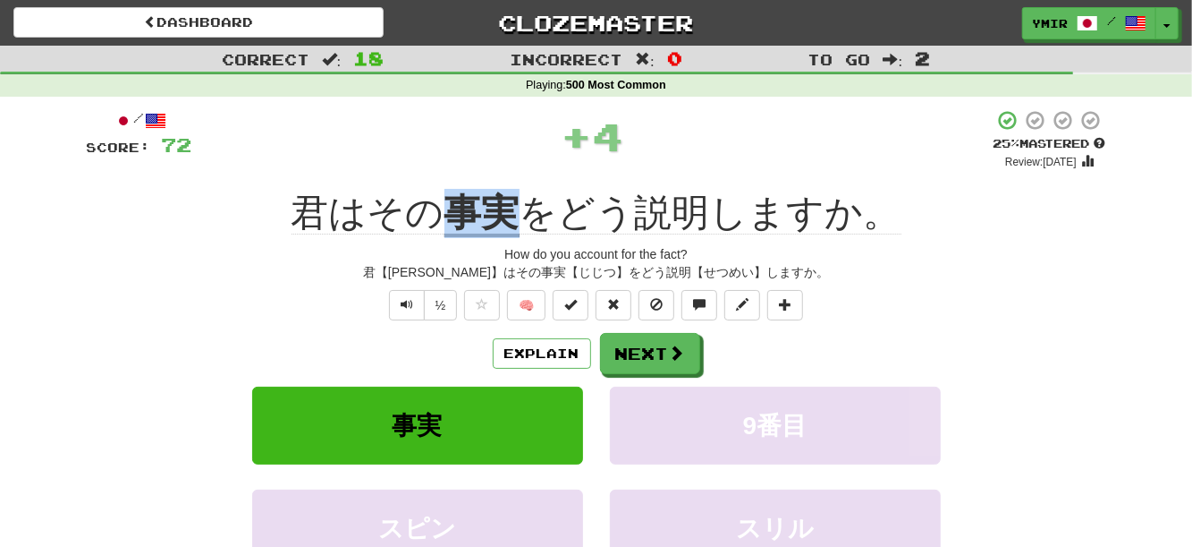
drag, startPoint x: 457, startPoint y: 185, endPoint x: 509, endPoint y: 185, distance: 51.9
click at [509, 185] on div "/ Score: 72 + 4 25 % Mastered Review: 2025-09-25 君はその 事実 をどう説明しますか。 How do you …" at bounding box center [597, 398] width 1020 height 579
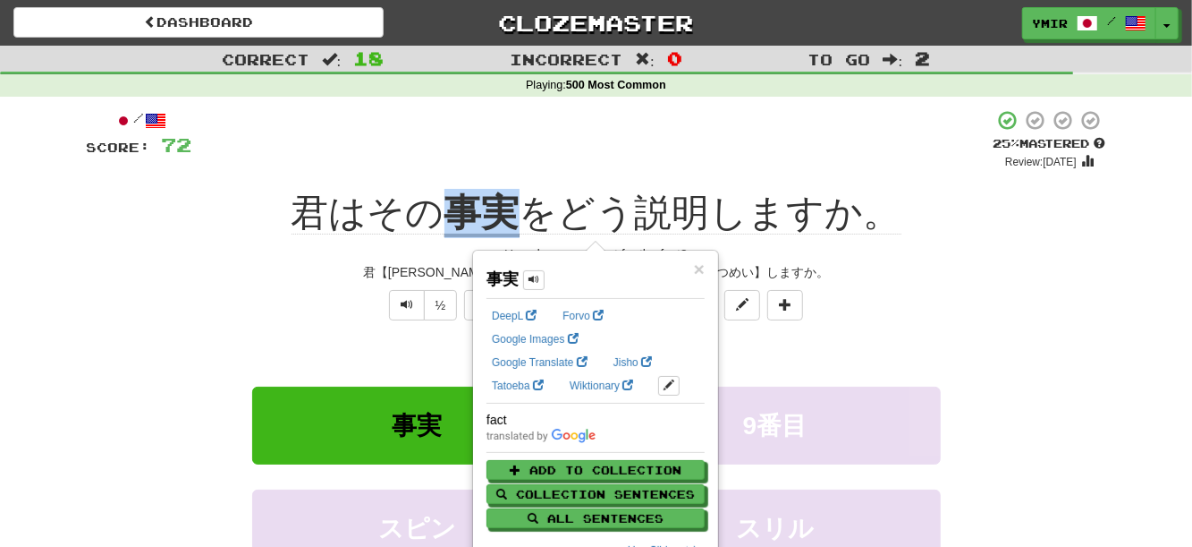
copy u "事実"
click at [976, 349] on div "Explain Next" at bounding box center [597, 353] width 1020 height 41
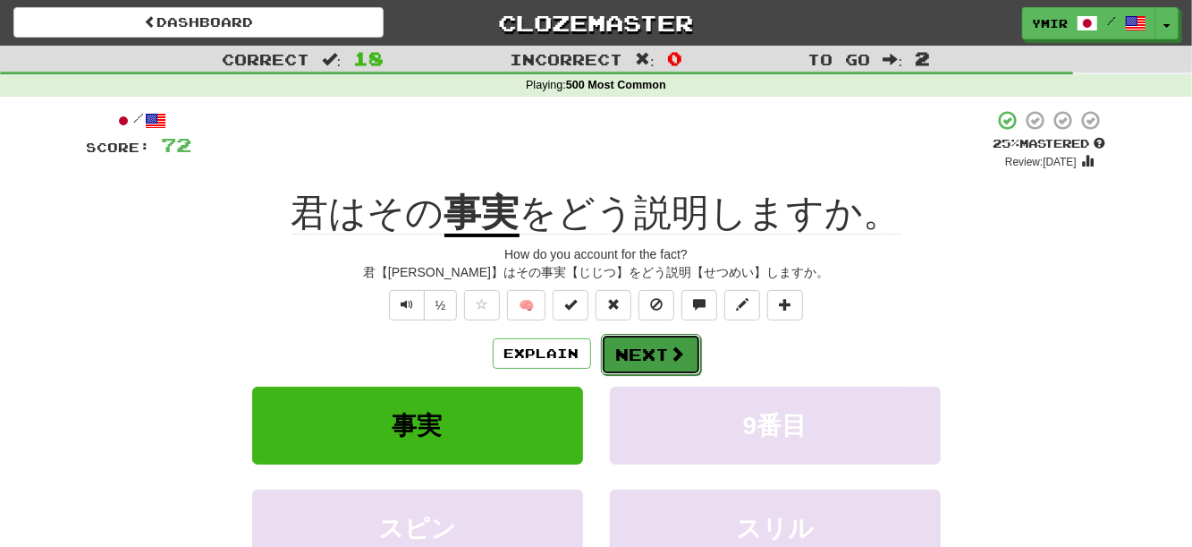
click at [624, 350] on button "Next" at bounding box center [651, 354] width 100 height 41
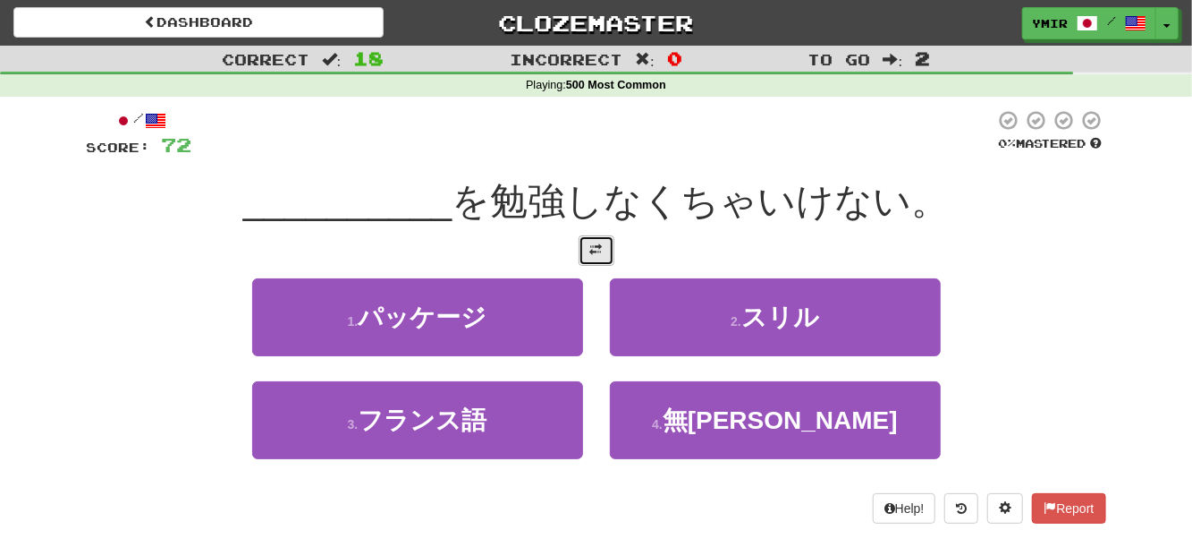
click at [599, 241] on button at bounding box center [597, 250] width 36 height 30
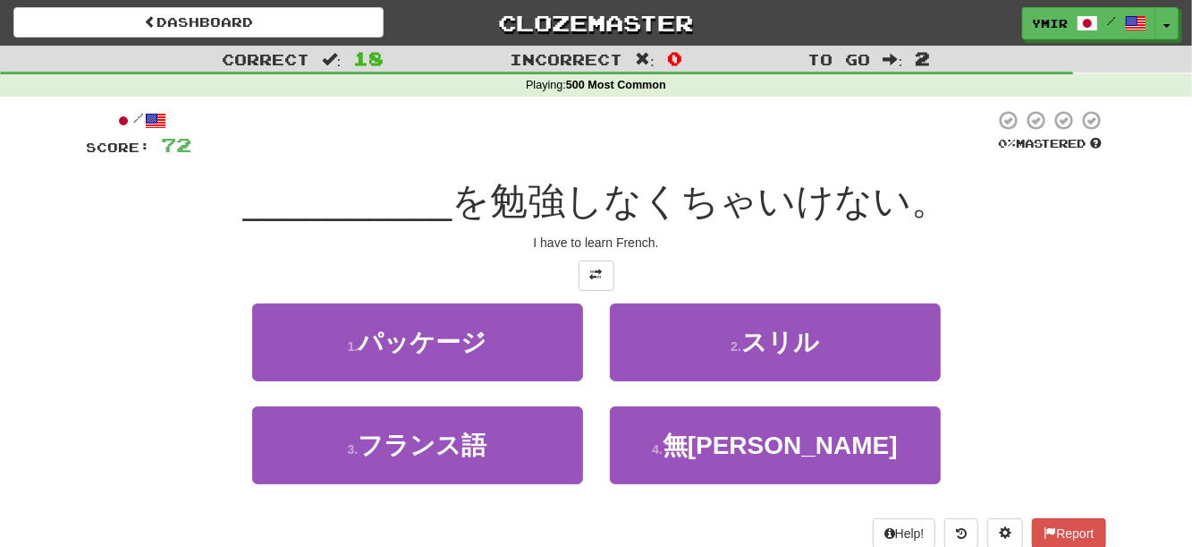
click at [597, 333] on div "2 . スリル" at bounding box center [776, 354] width 358 height 103
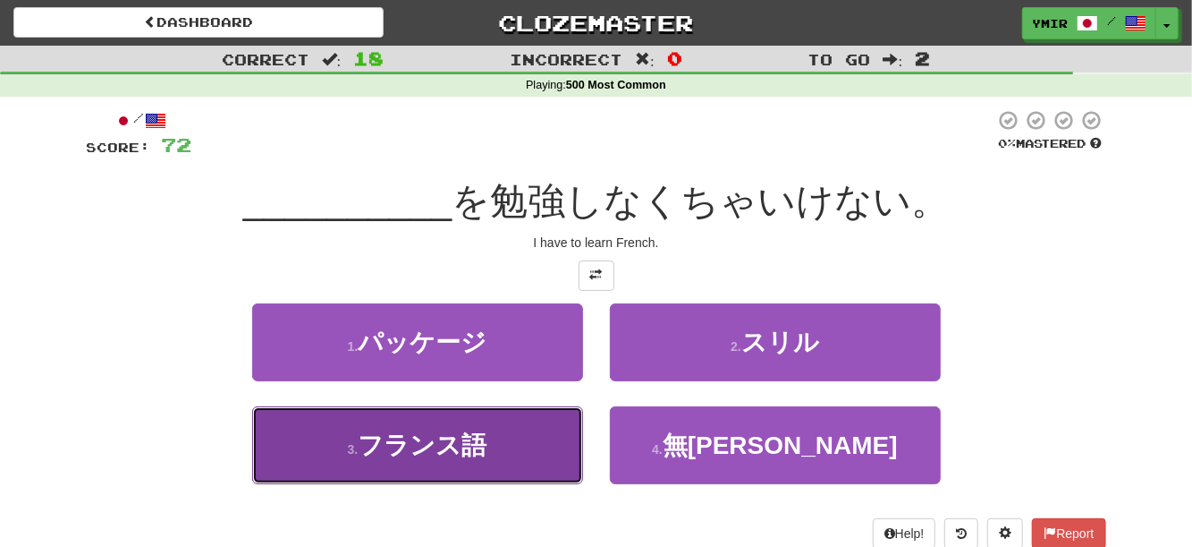
click at [555, 442] on button "3 . フランス語" at bounding box center [417, 445] width 331 height 78
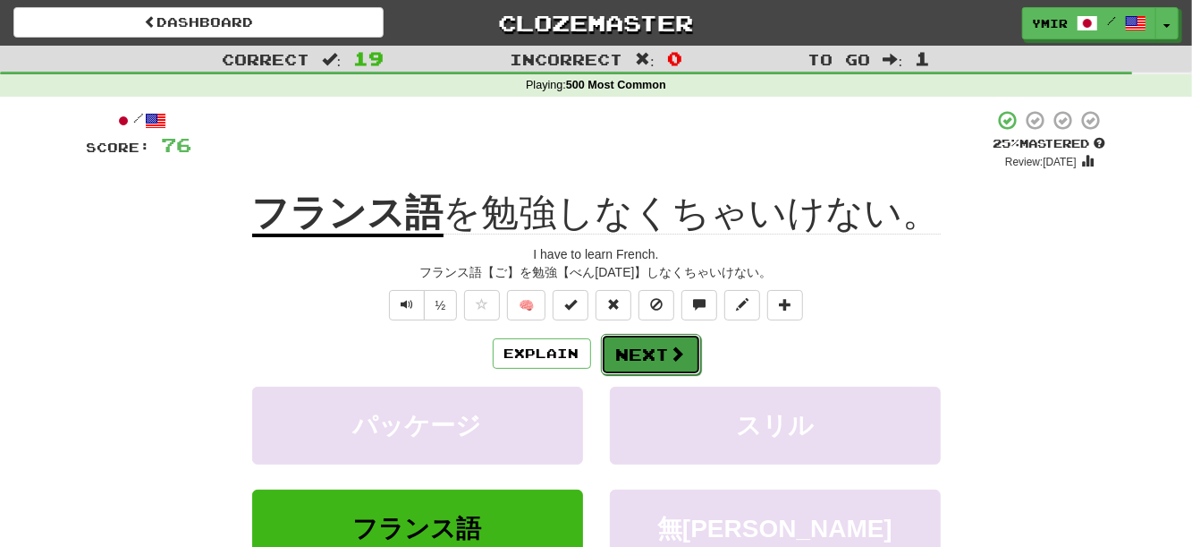
click at [621, 363] on button "Next" at bounding box center [651, 354] width 100 height 41
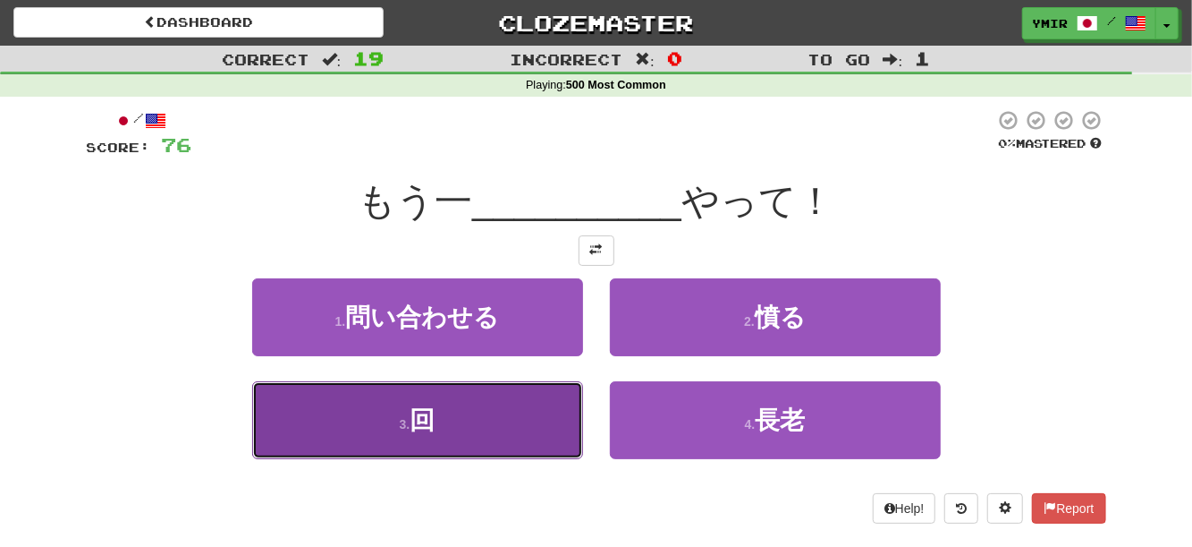
click at [562, 426] on button "3 . 回" at bounding box center [417, 420] width 331 height 78
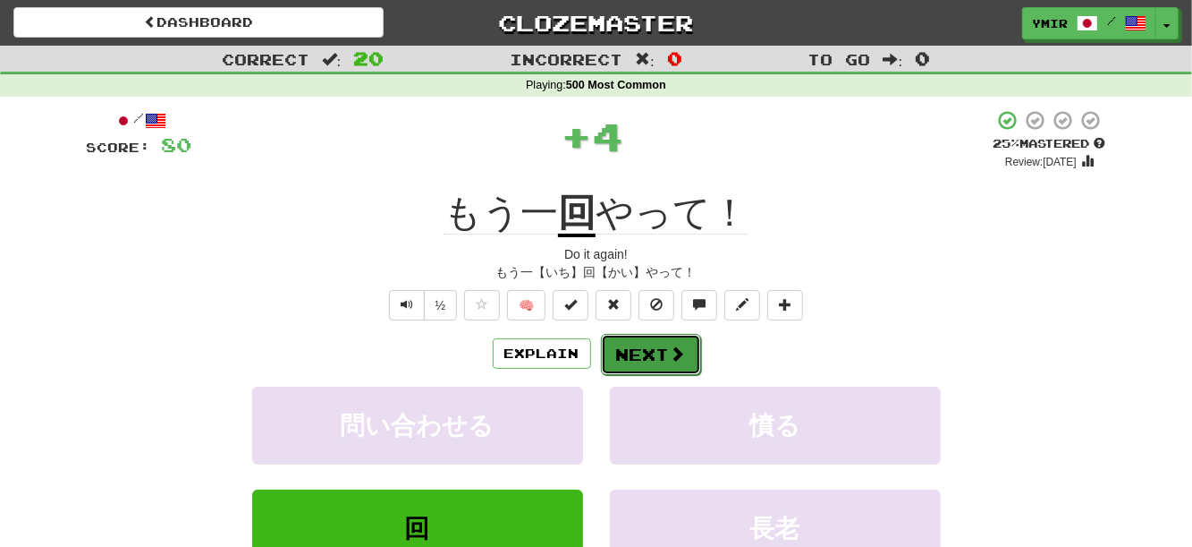
click at [650, 362] on button "Next" at bounding box center [651, 354] width 100 height 41
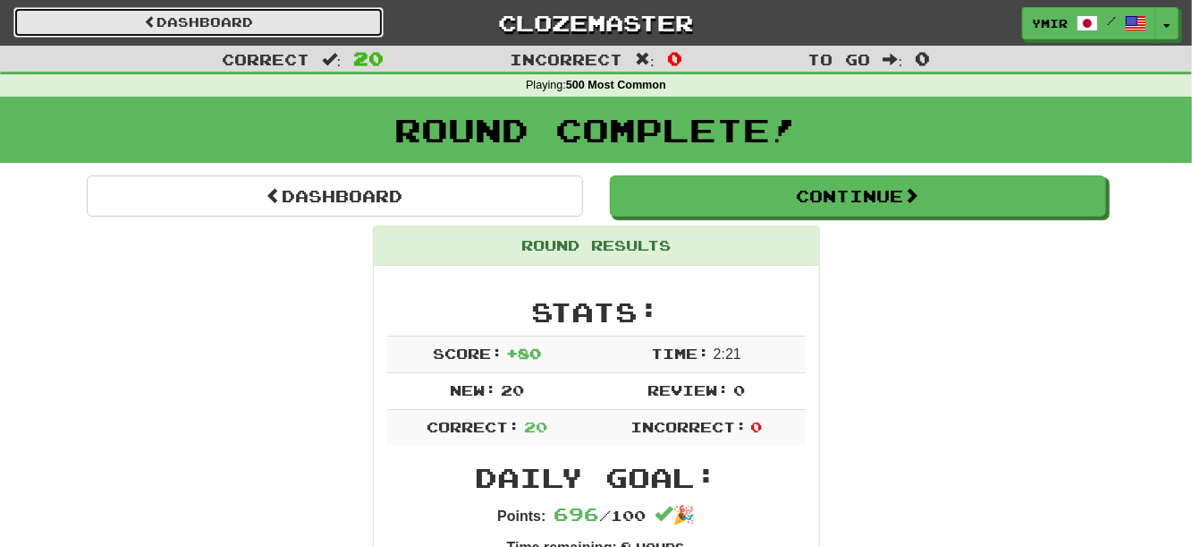
click at [236, 26] on link "Dashboard" at bounding box center [198, 22] width 370 height 30
